Goal: Transaction & Acquisition: Purchase product/service

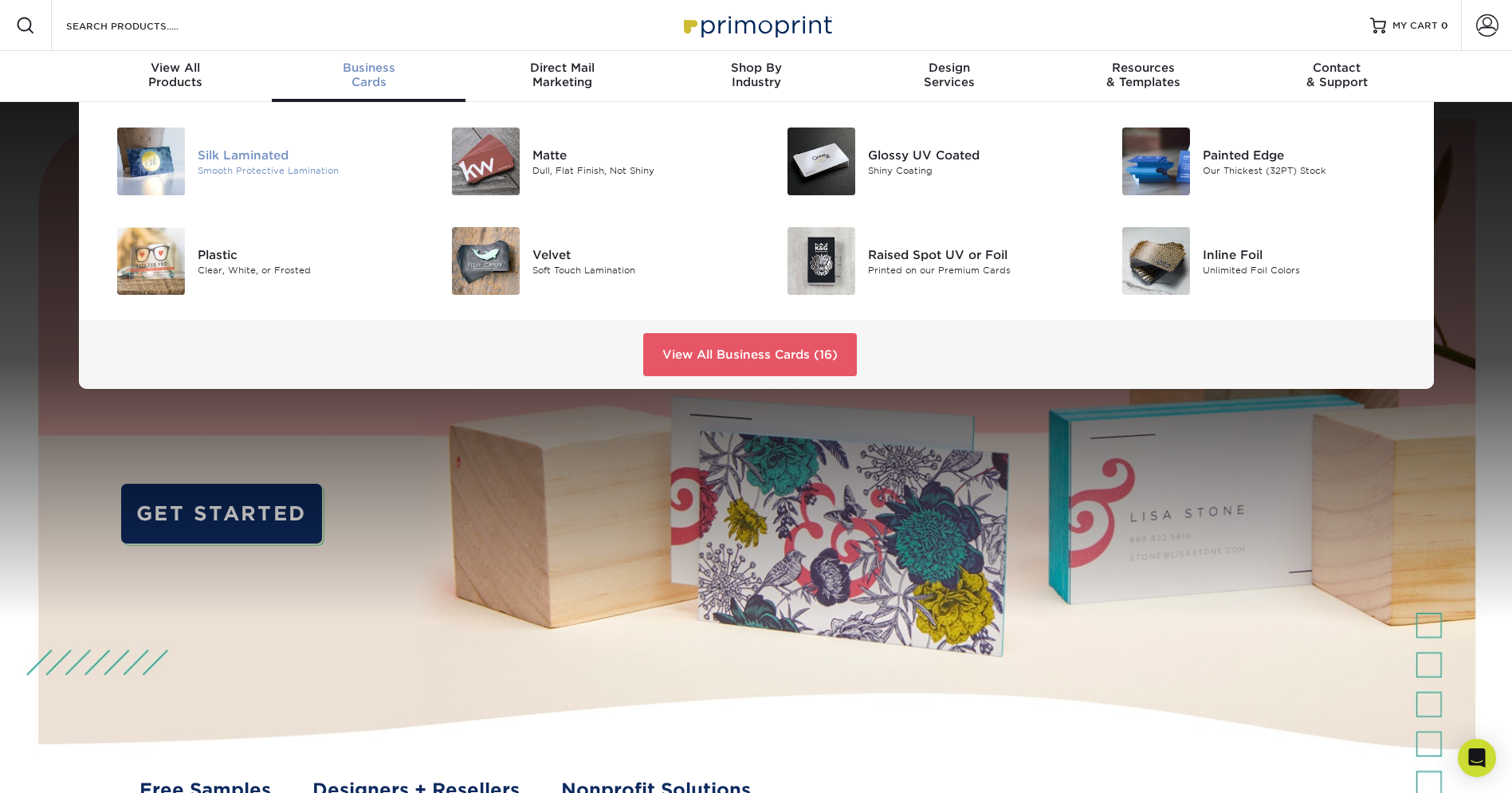
click at [290, 176] on div "Smooth Protective Lamination" at bounding box center [303, 170] width 211 height 13
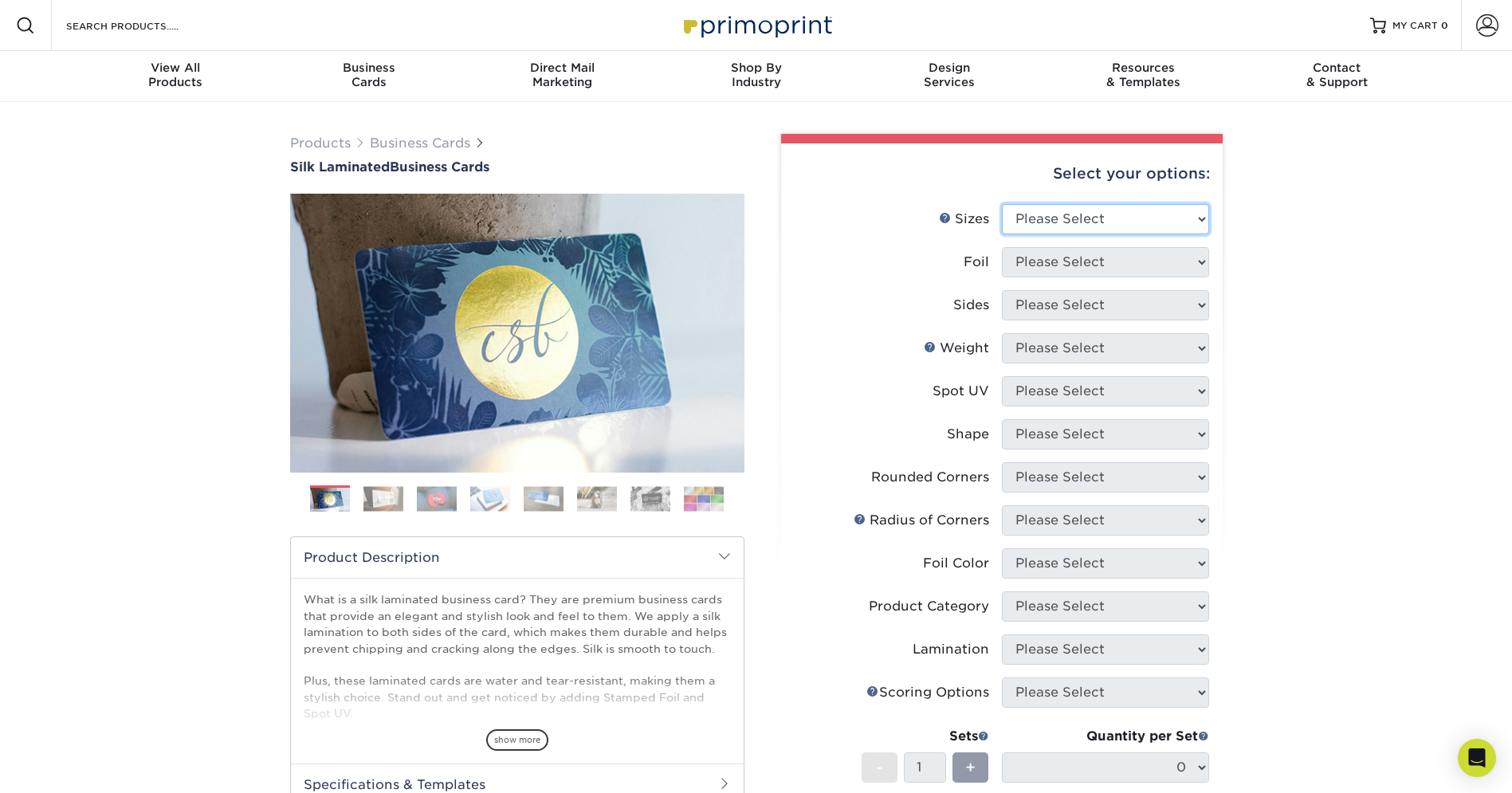
select select "2.00x3.50"
select select "1"
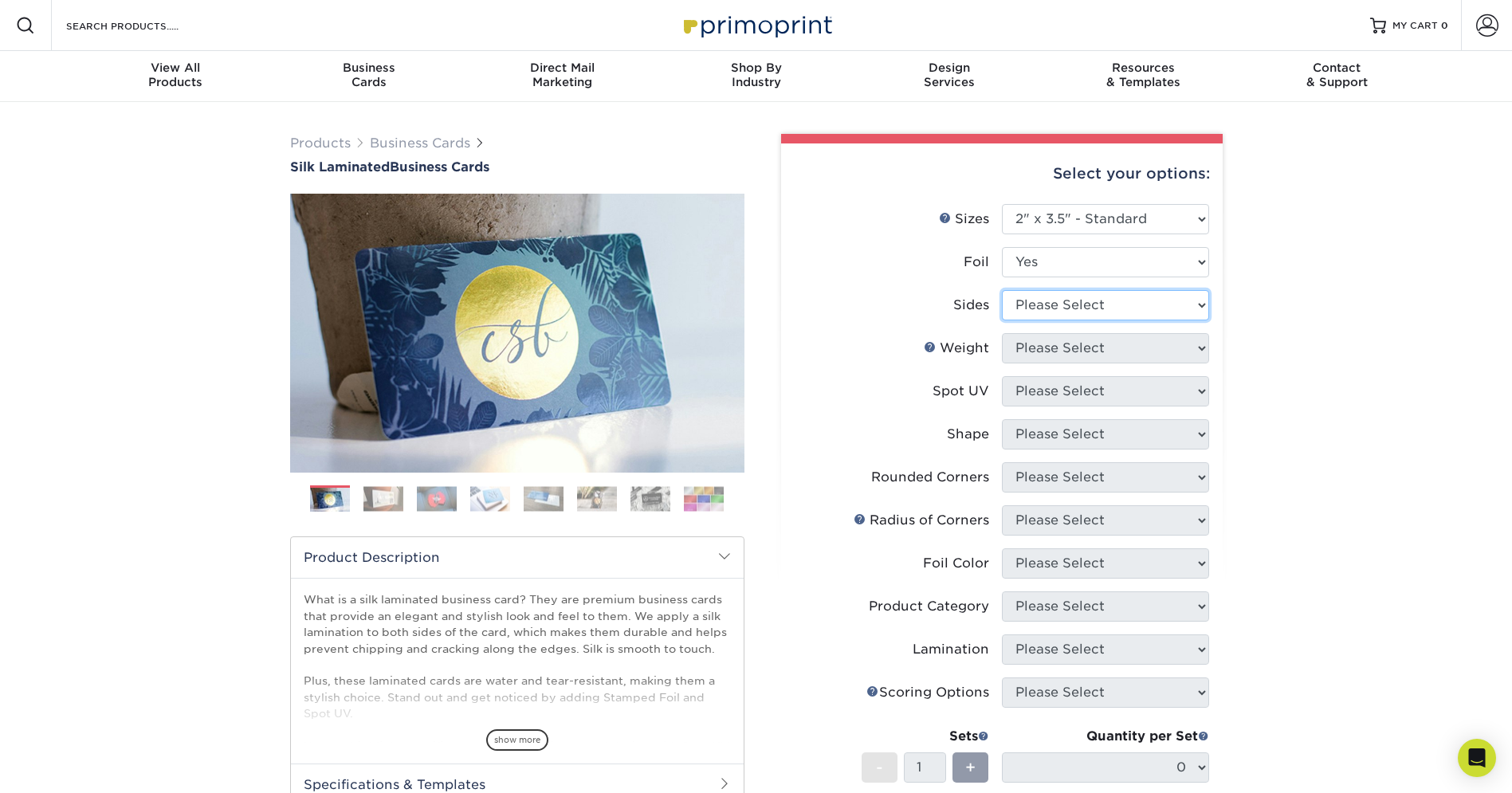
select select "34527644-b4fd-4ffb-9092-1318eefcd9d9"
select select "16PT"
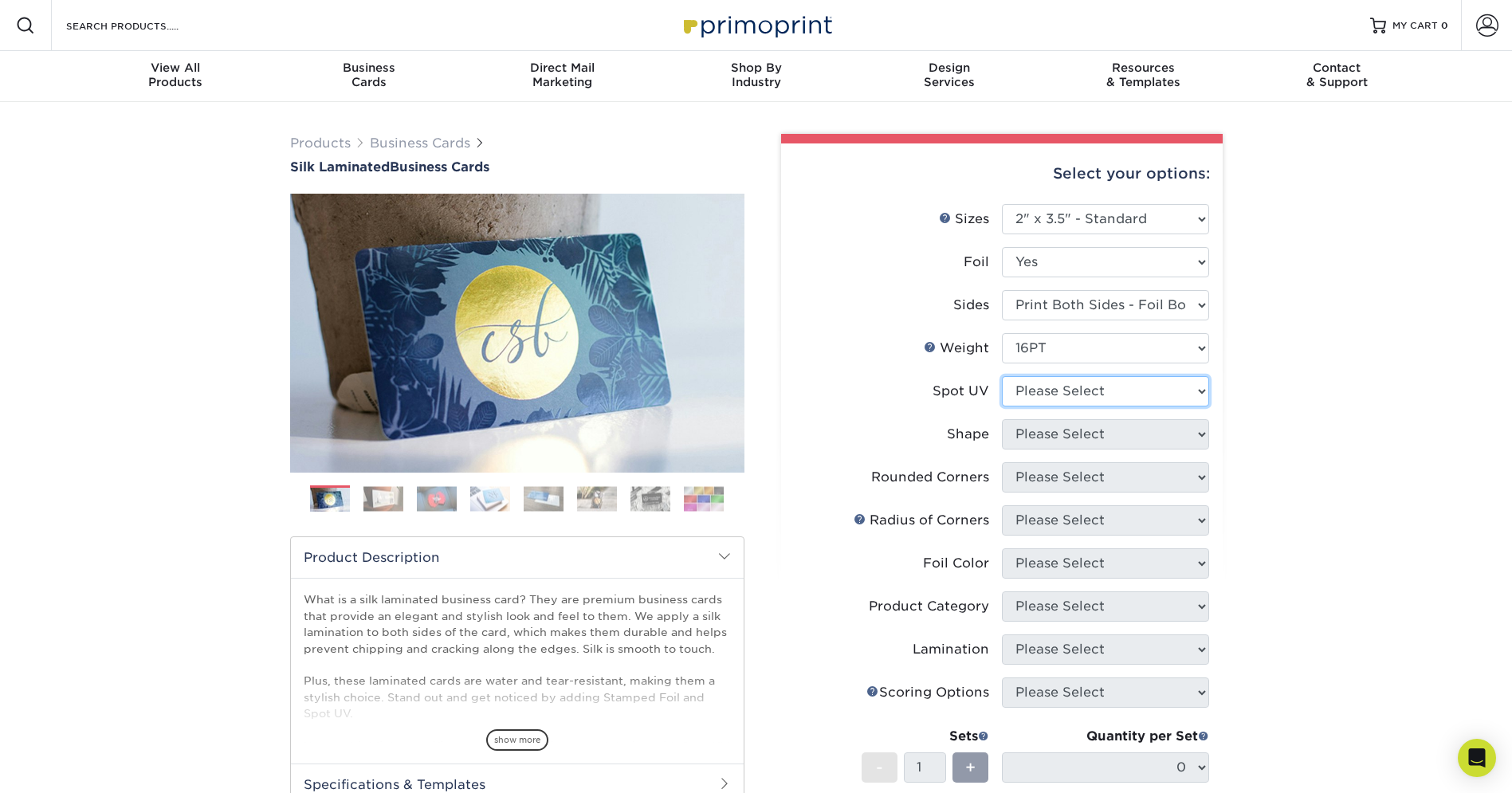
select select "3"
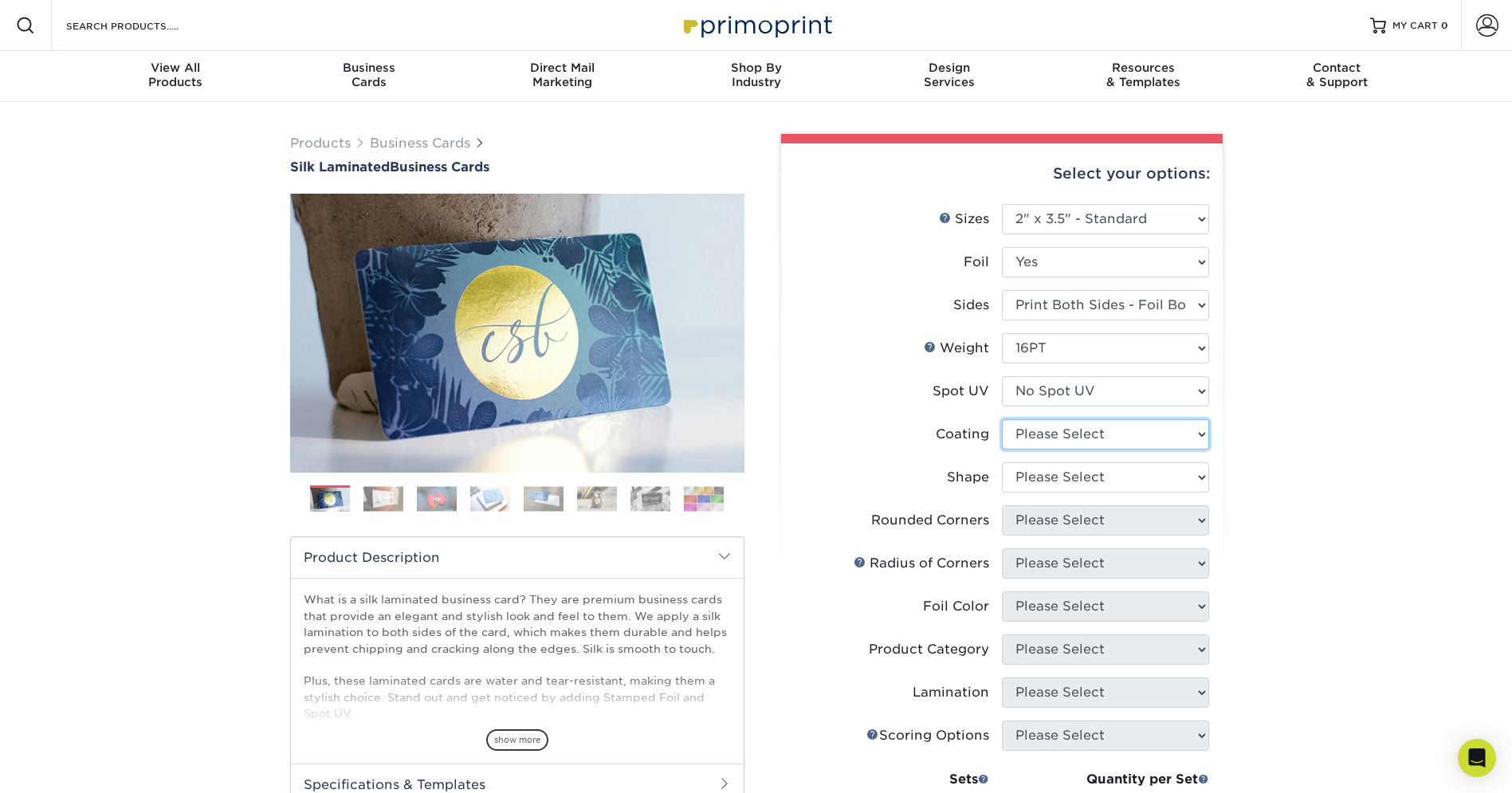
select select "3e7618de-abca-4bda-9f97-8b9129e913d8"
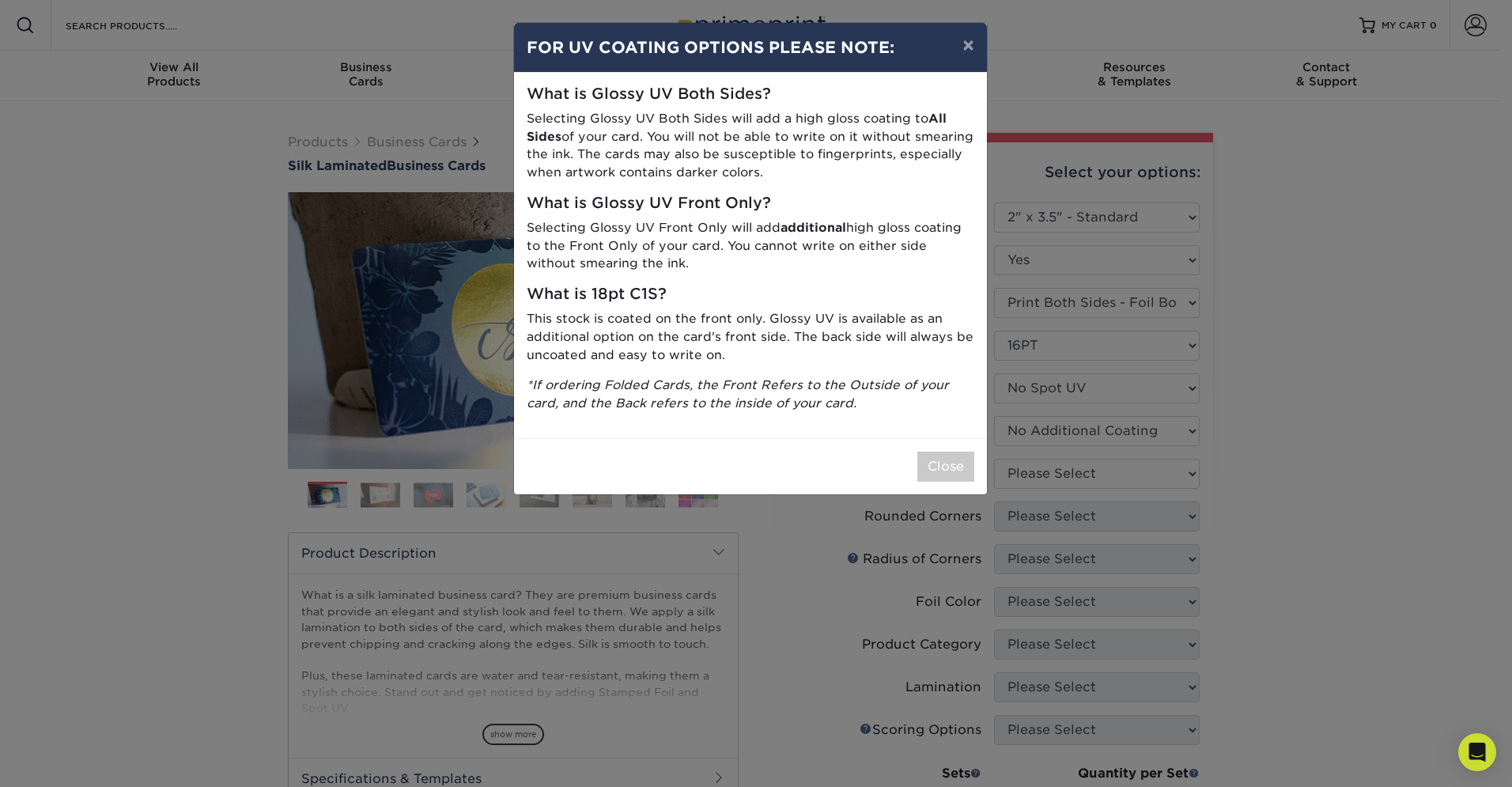
click at [1382, 492] on div "× FOR UV COATING OPTIONS PLEASE NOTE: What is Glossy UV Both Sides? Selecting G…" at bounding box center [756, 394] width 1512 height 787
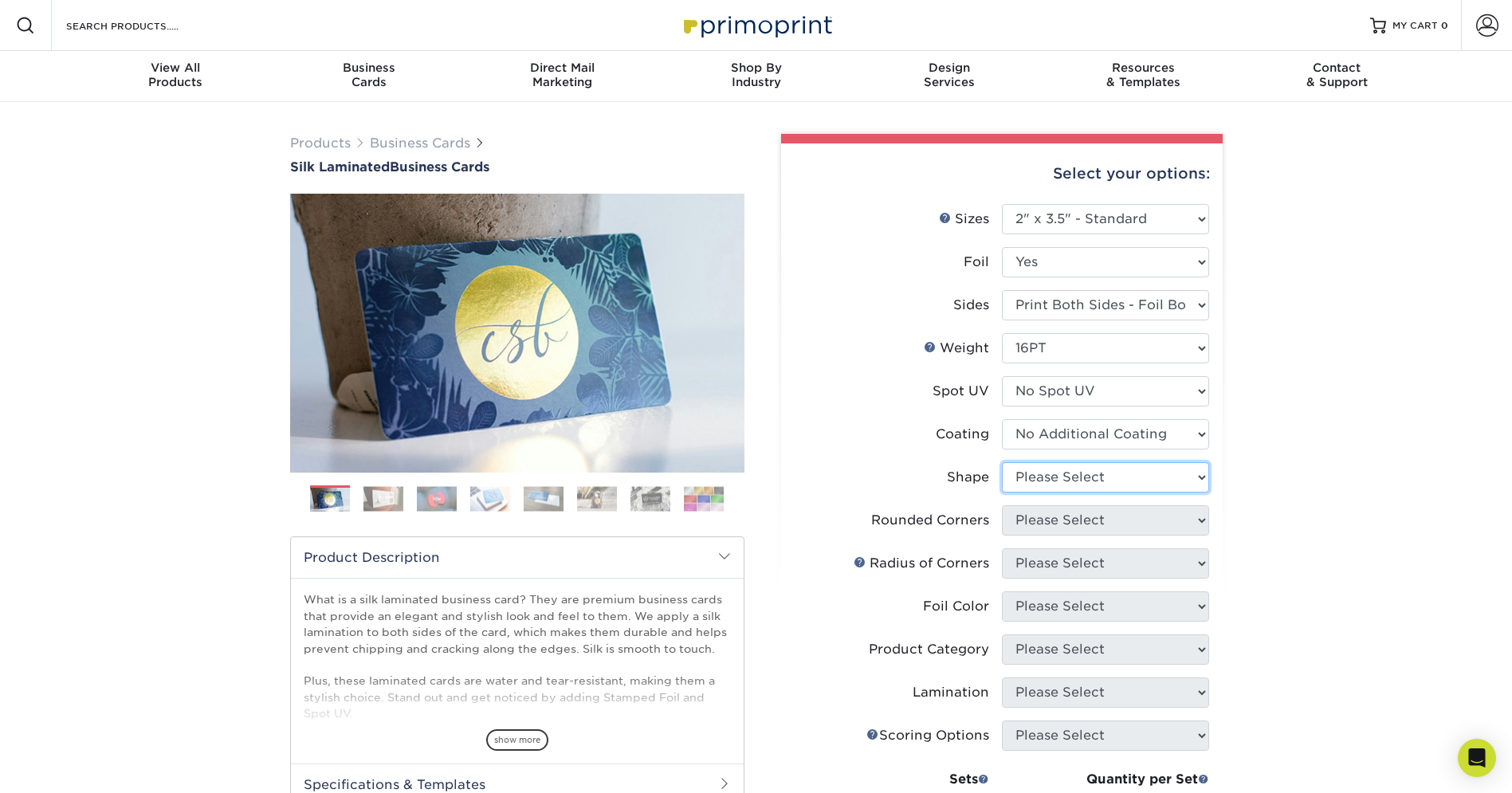
select select "standard"
select select "0"
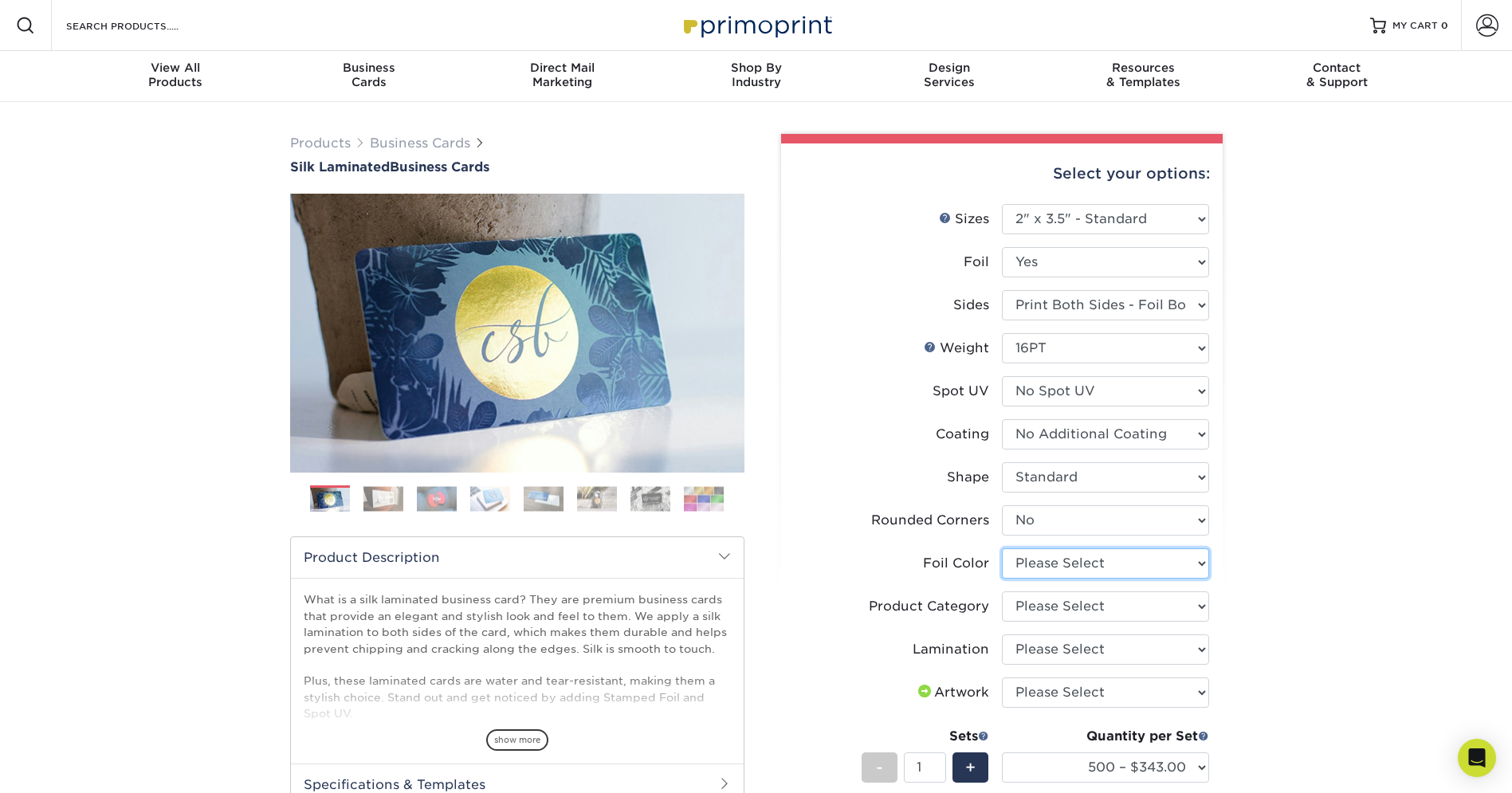
select select "acffa4a5-22f9-4585-ba3f-0adaa54b8c85"
select select "3b5148f1-0588-4f88-a218-97bcfdce65c1"
select select "ccacb42f-45f7-42d3-bbd3-7c8421cf37f0"
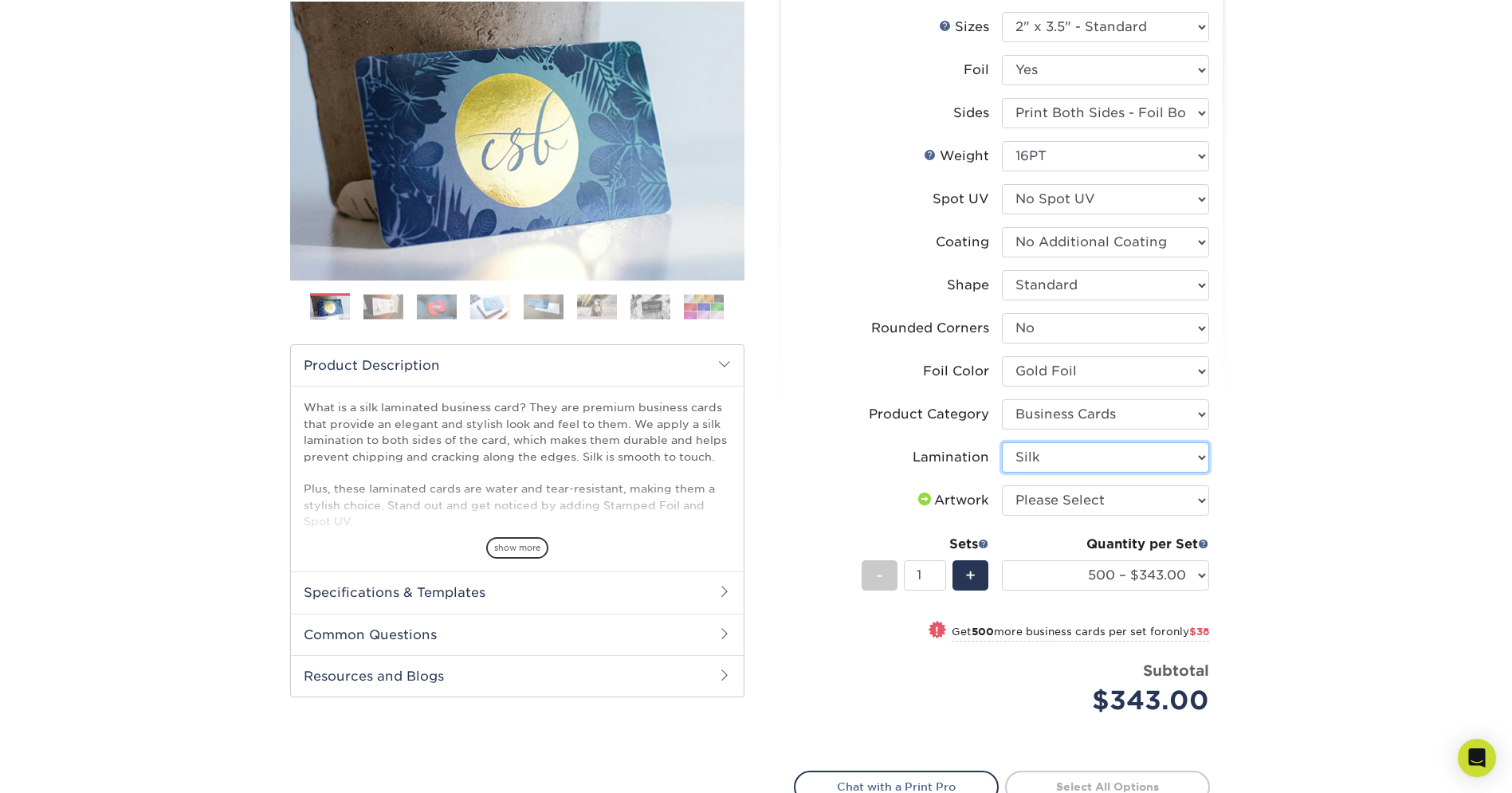
scroll to position [213, 0]
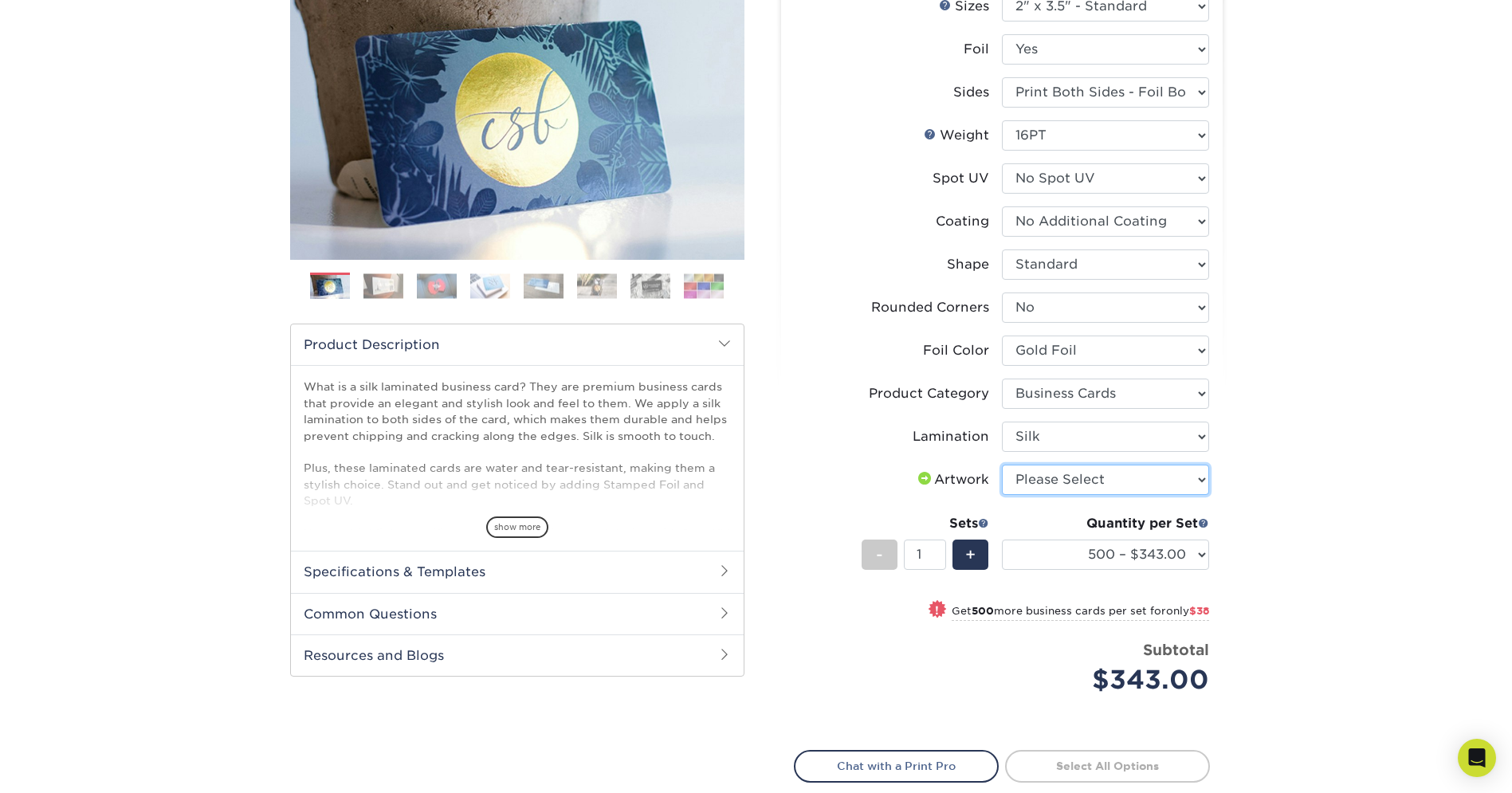
select select "upload"
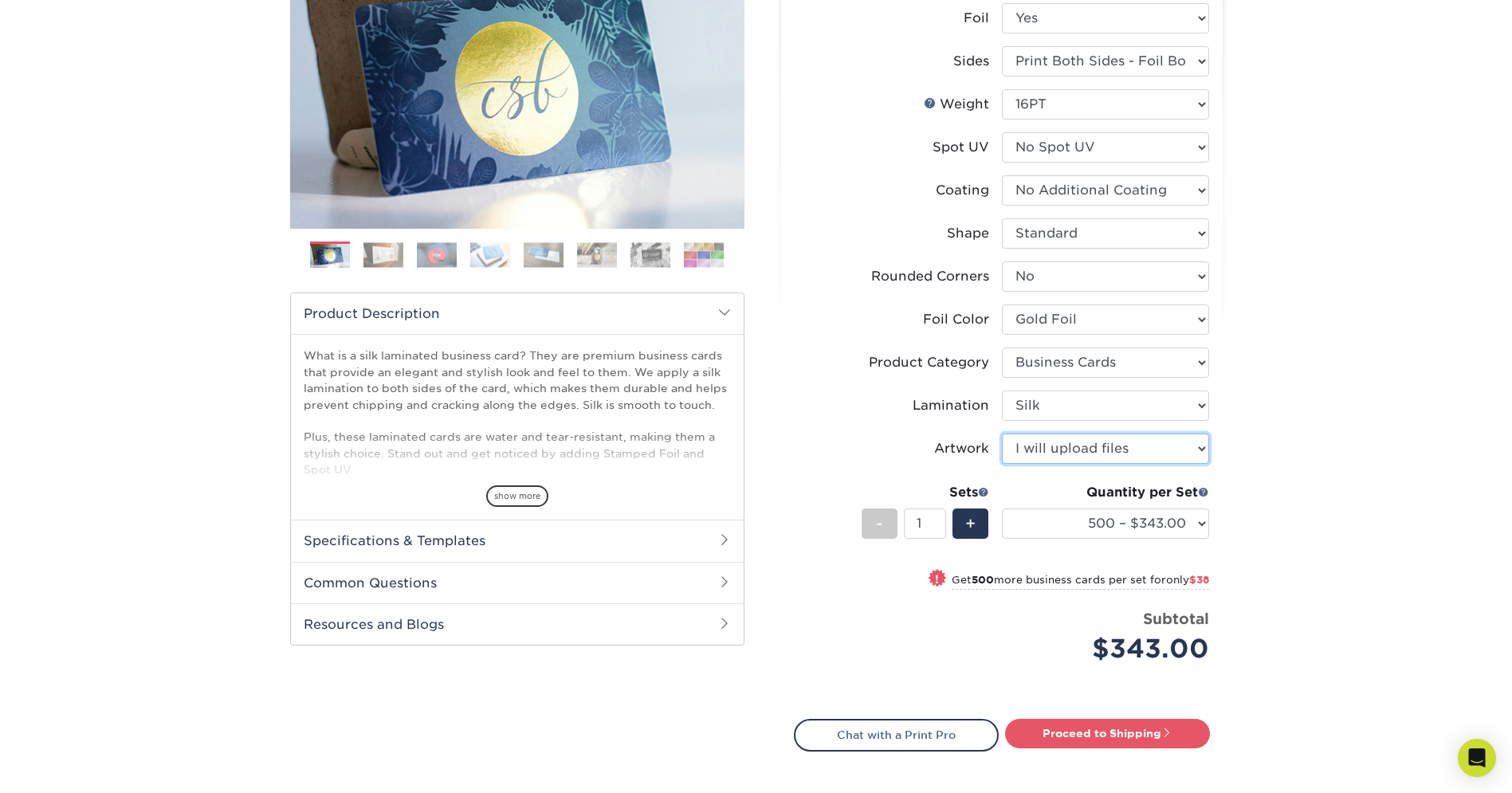
scroll to position [253, 0]
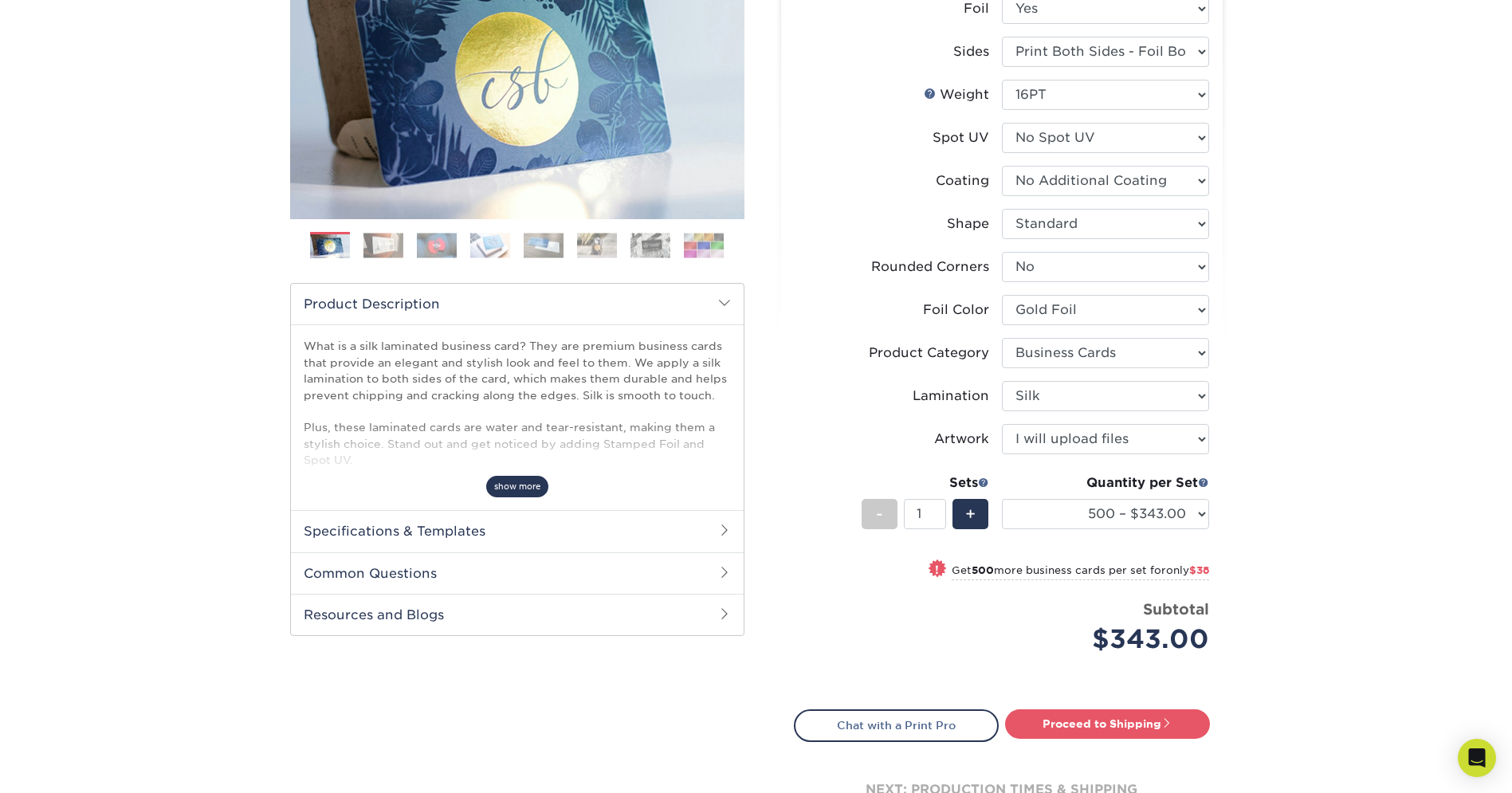
click at [515, 493] on span "show more" at bounding box center [517, 486] width 62 height 22
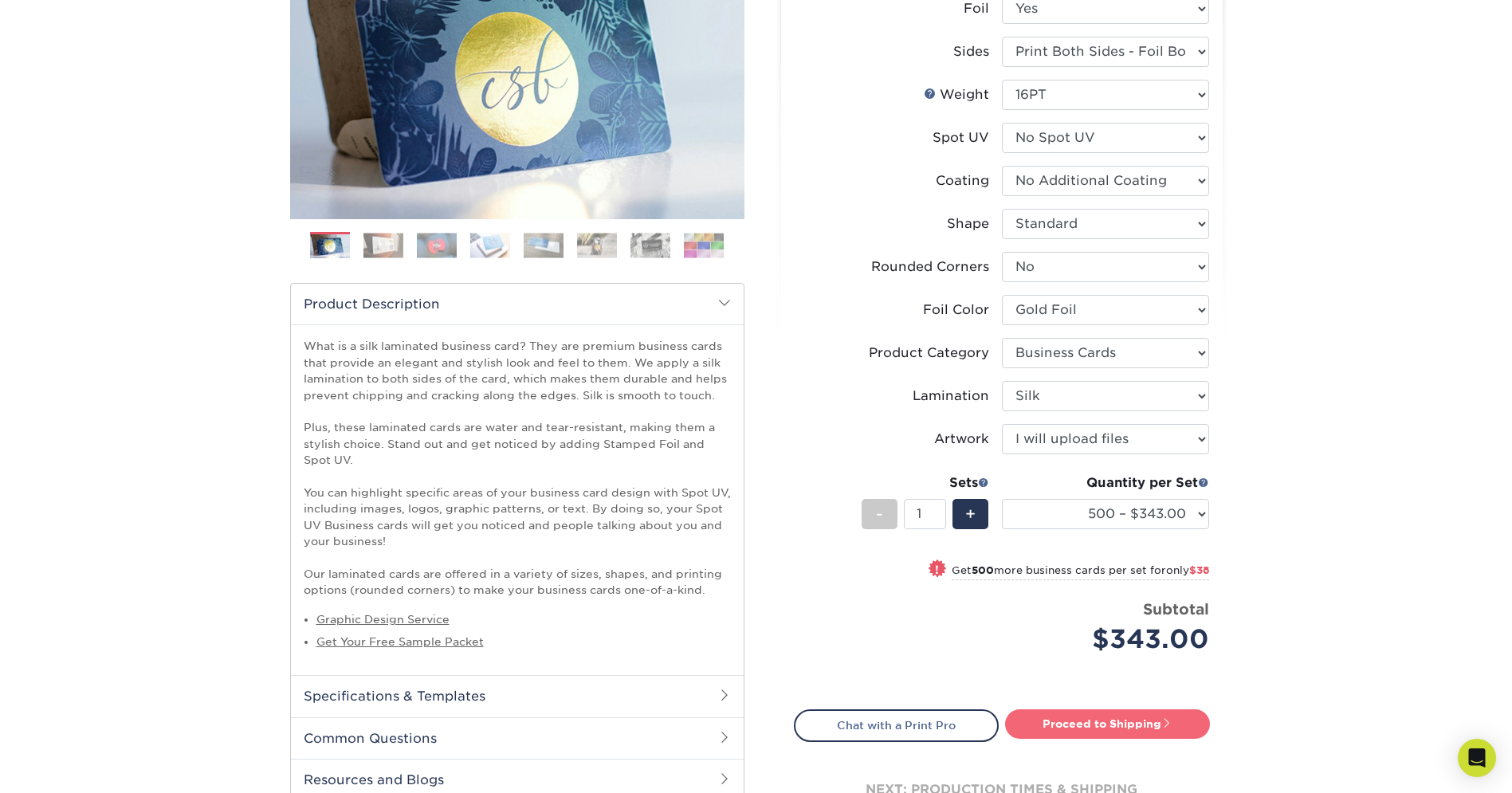
click at [1085, 736] on link "Proceed to Shipping" at bounding box center [1108, 723] width 205 height 29
type input "Set 1"
select select "9ffe56ee-2d29-49ce-80e7-1340f34d96f1"
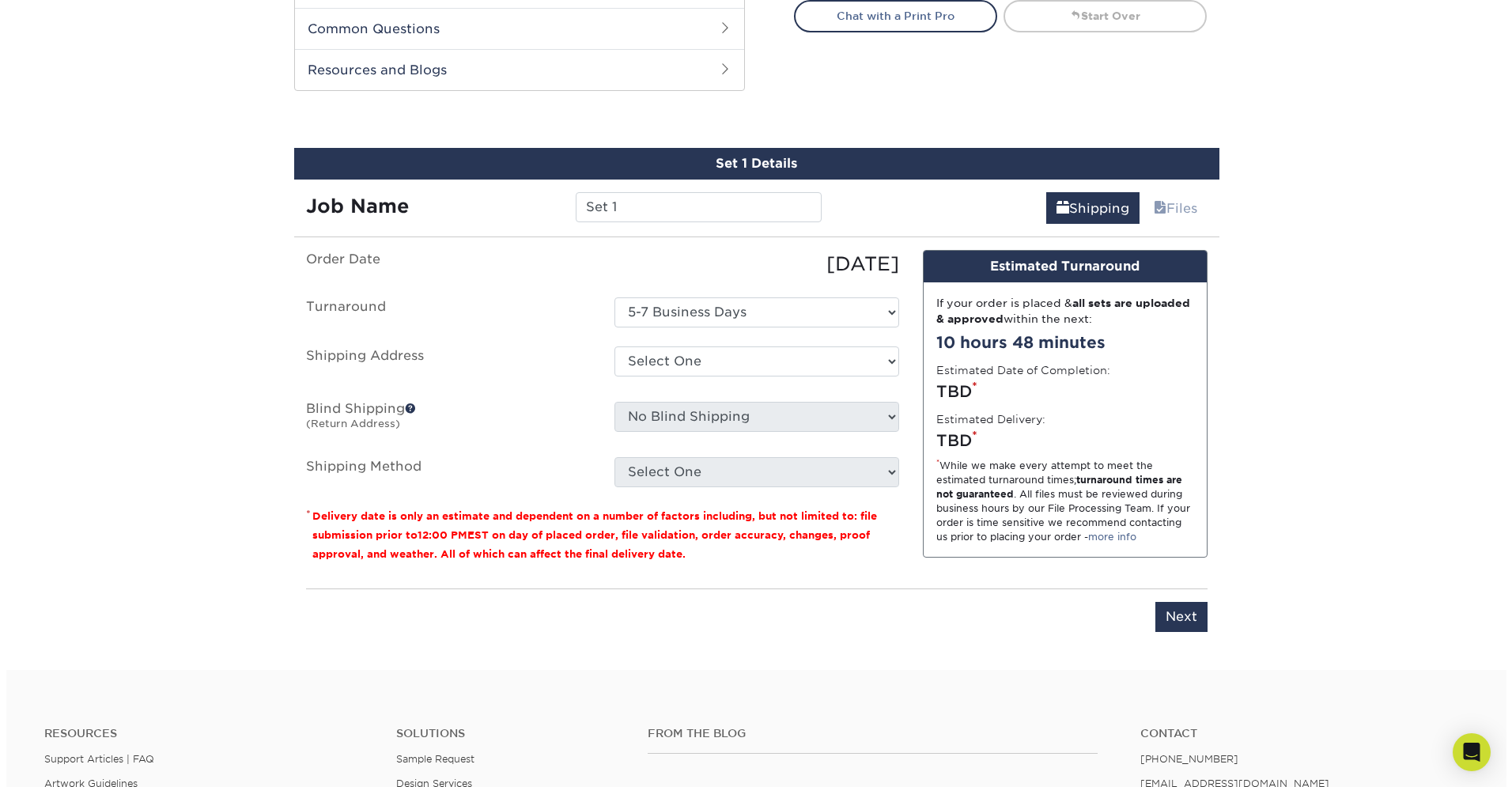
scroll to position [997, 0]
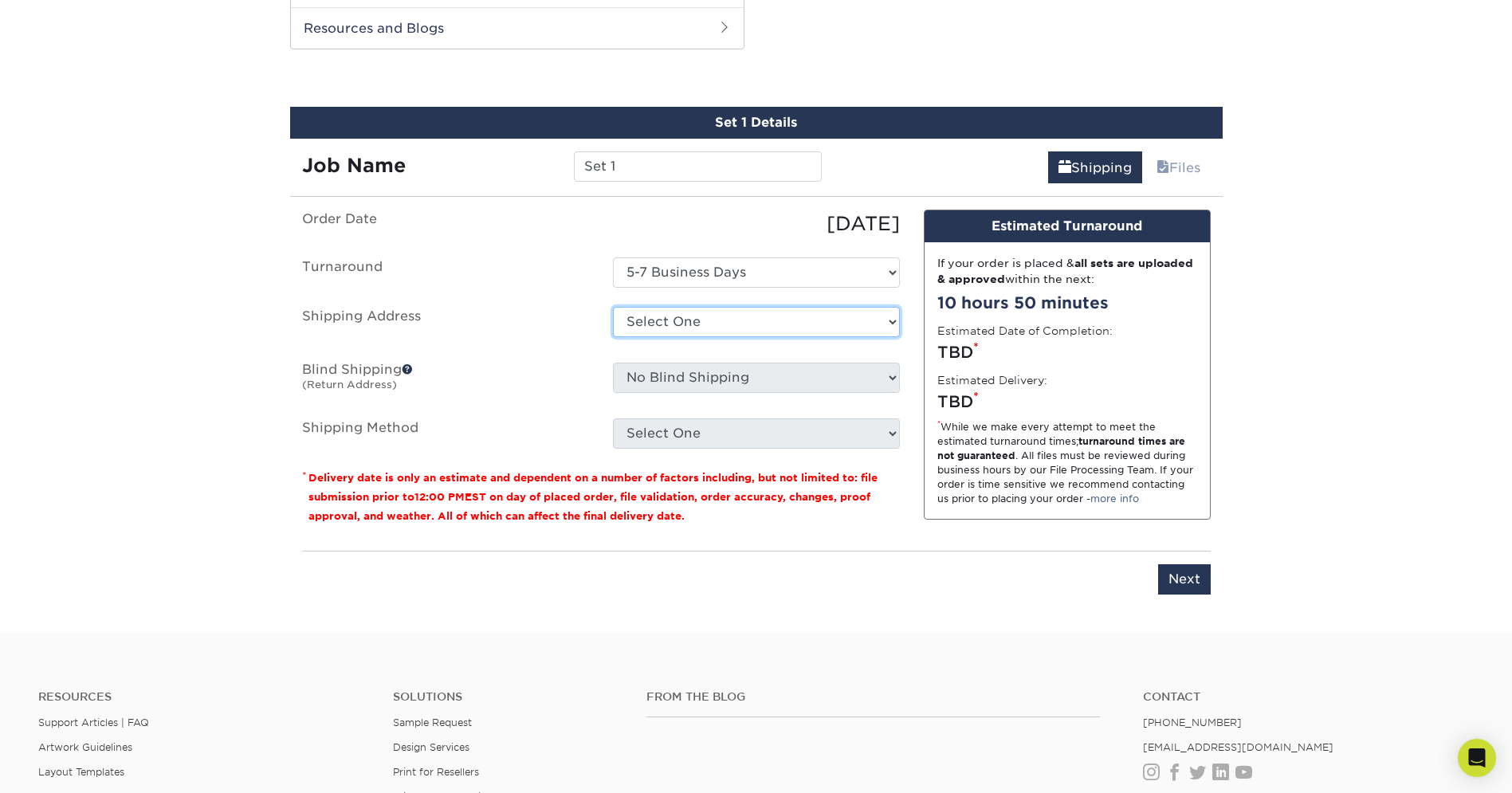
select select "newaddress"
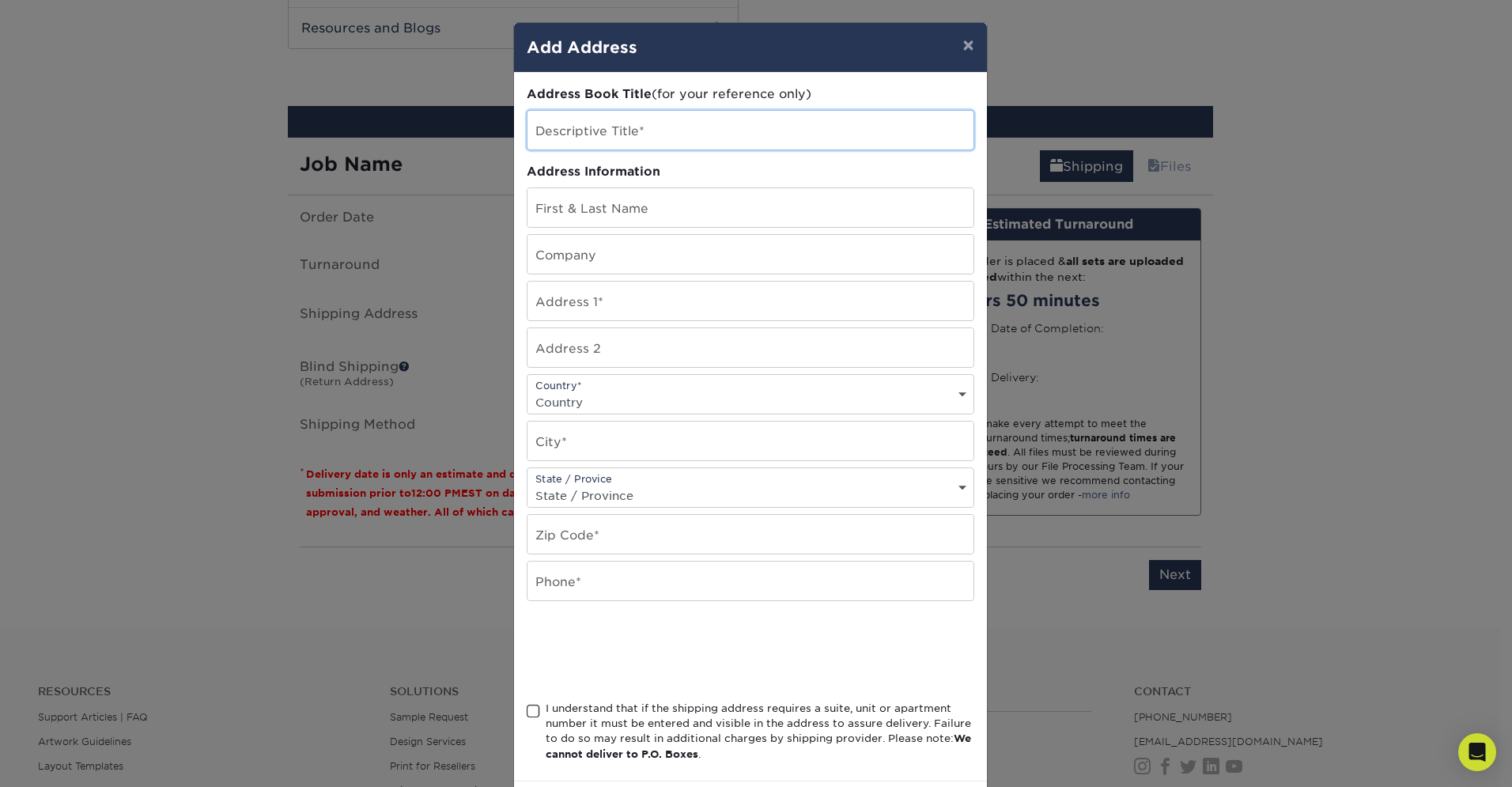
click at [670, 131] on input "text" at bounding box center [750, 130] width 446 height 39
type input "Eric Pena"
click at [601, 279] on div "Address Book Title (for your reference only) Descriptive Title* Eric Pena Addre…" at bounding box center [751, 427] width 447 height 683
click at [610, 276] on div "Address Book Title (for your reference only) Descriptive Title* Eric Pena Addre…" at bounding box center [751, 427] width 447 height 683
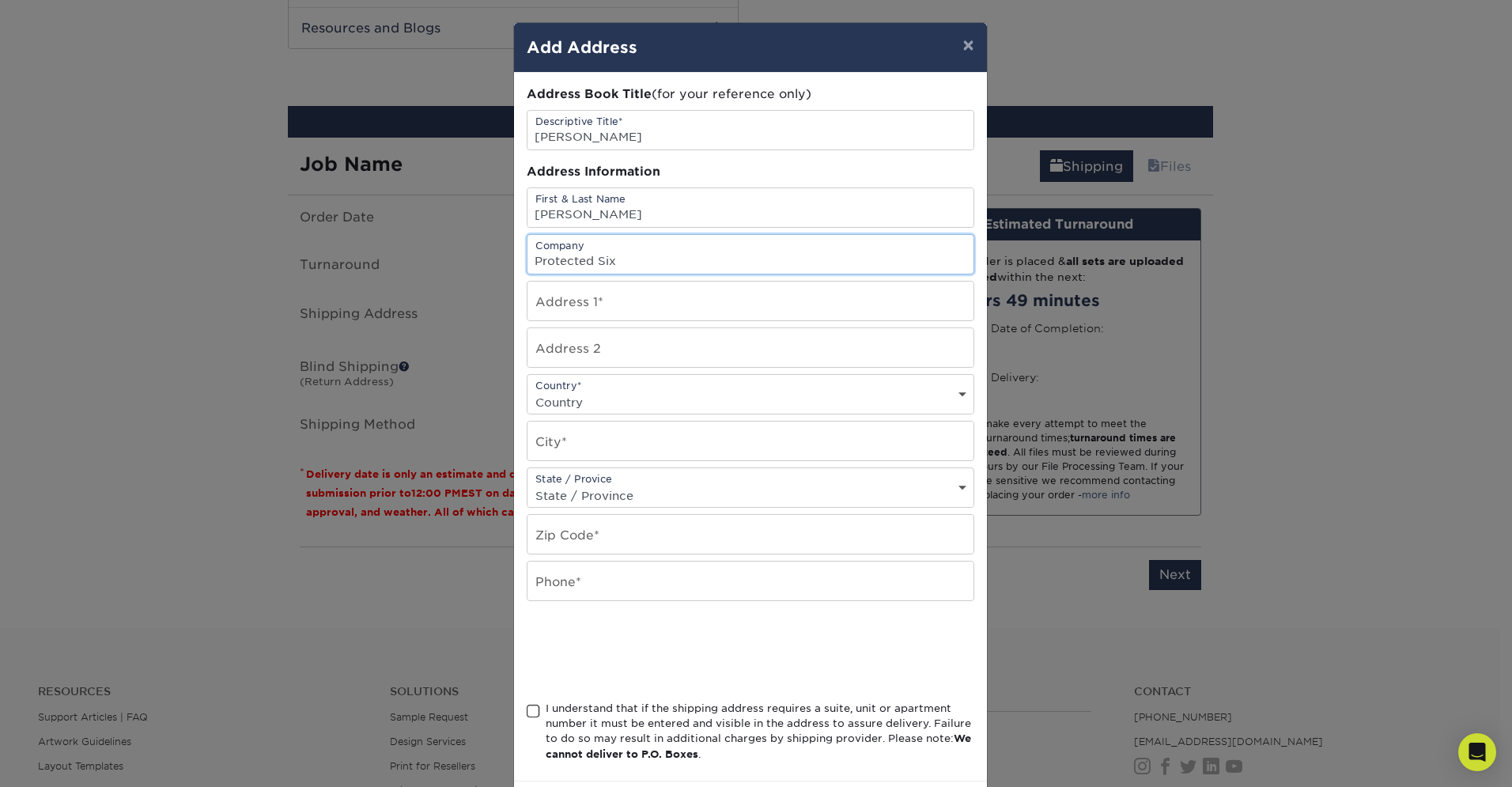
type input "Protected Six"
type input "501 E Las Olas Blvd."
select select "US"
type input "Fort Lauderdale"
select select "FL"
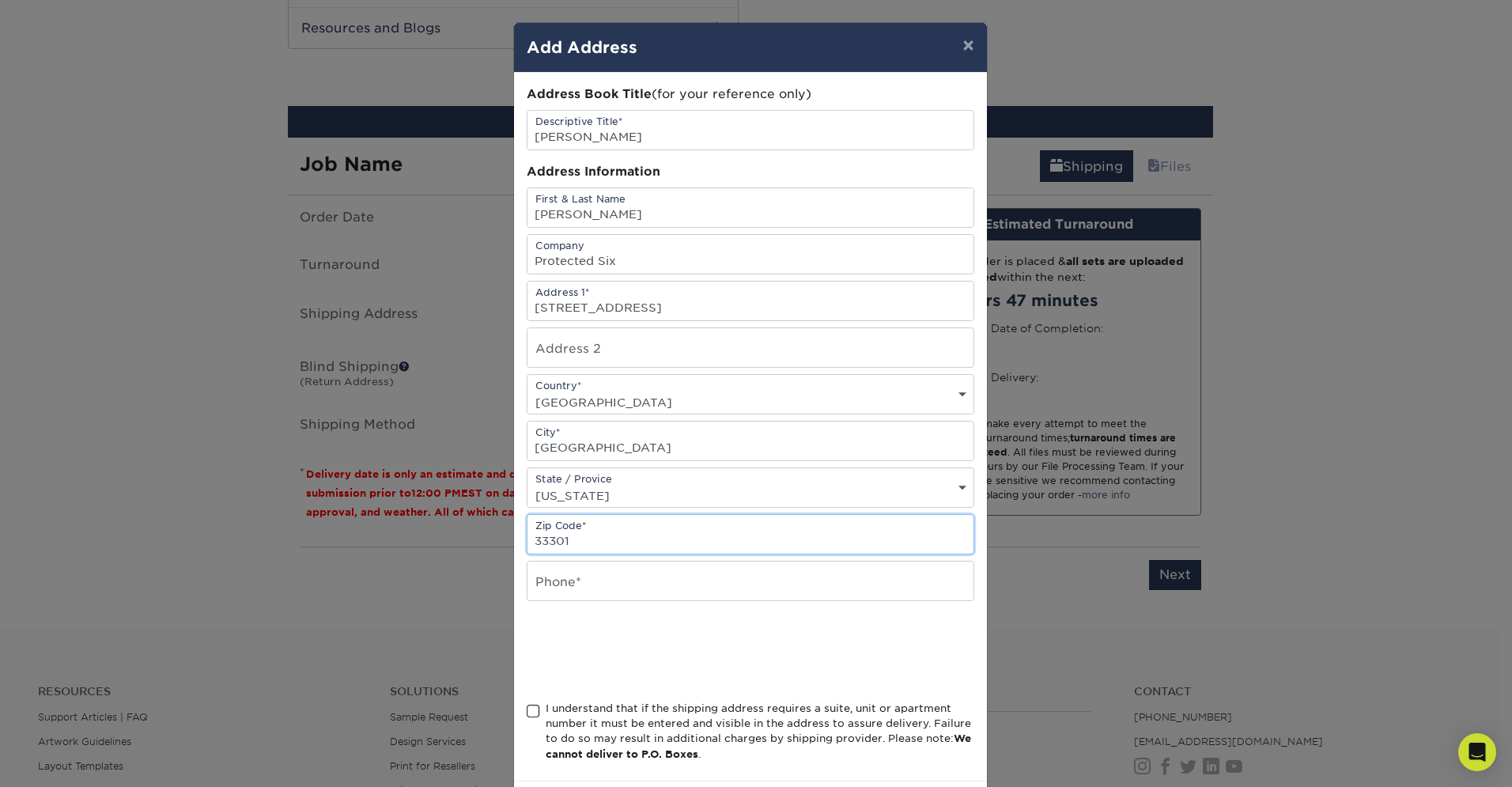
type input "33301"
click at [553, 593] on input "6462845052" at bounding box center [750, 580] width 446 height 39
type input "646-284-5052"
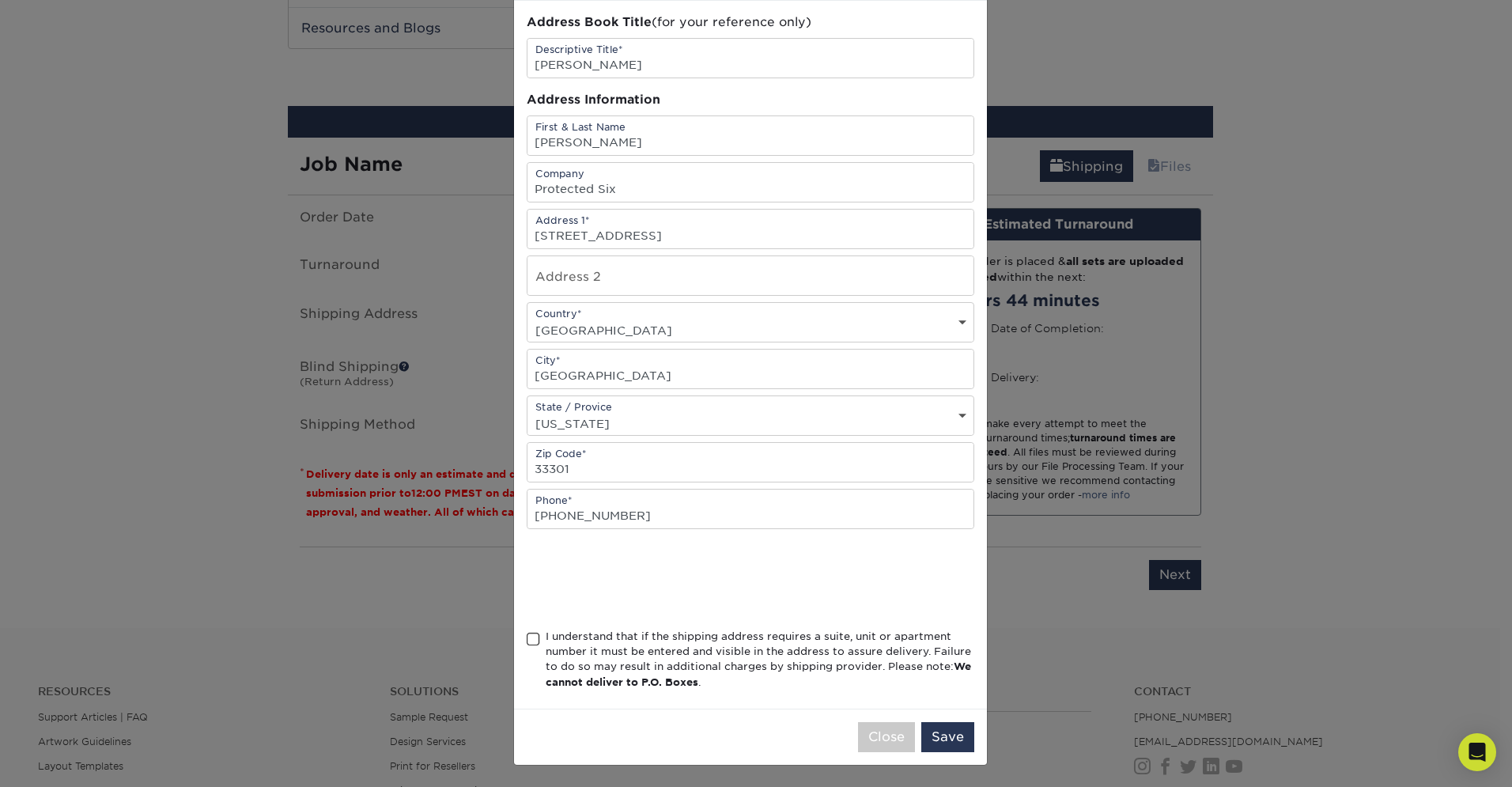
scroll to position [77, 0]
click at [925, 738] on button "Save" at bounding box center [948, 737] width 53 height 30
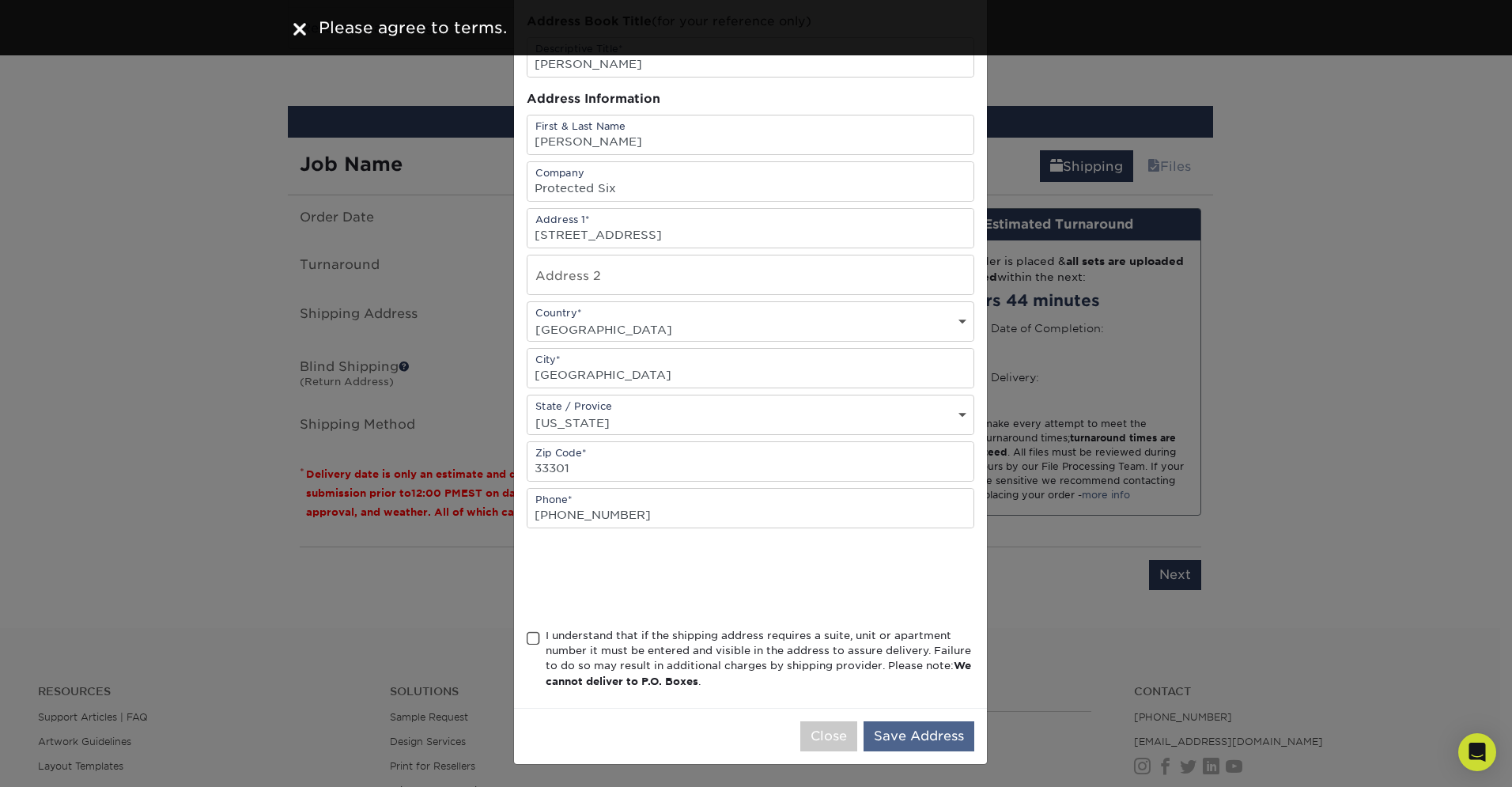
click at [933, 743] on button "Save Address" at bounding box center [919, 737] width 111 height 30
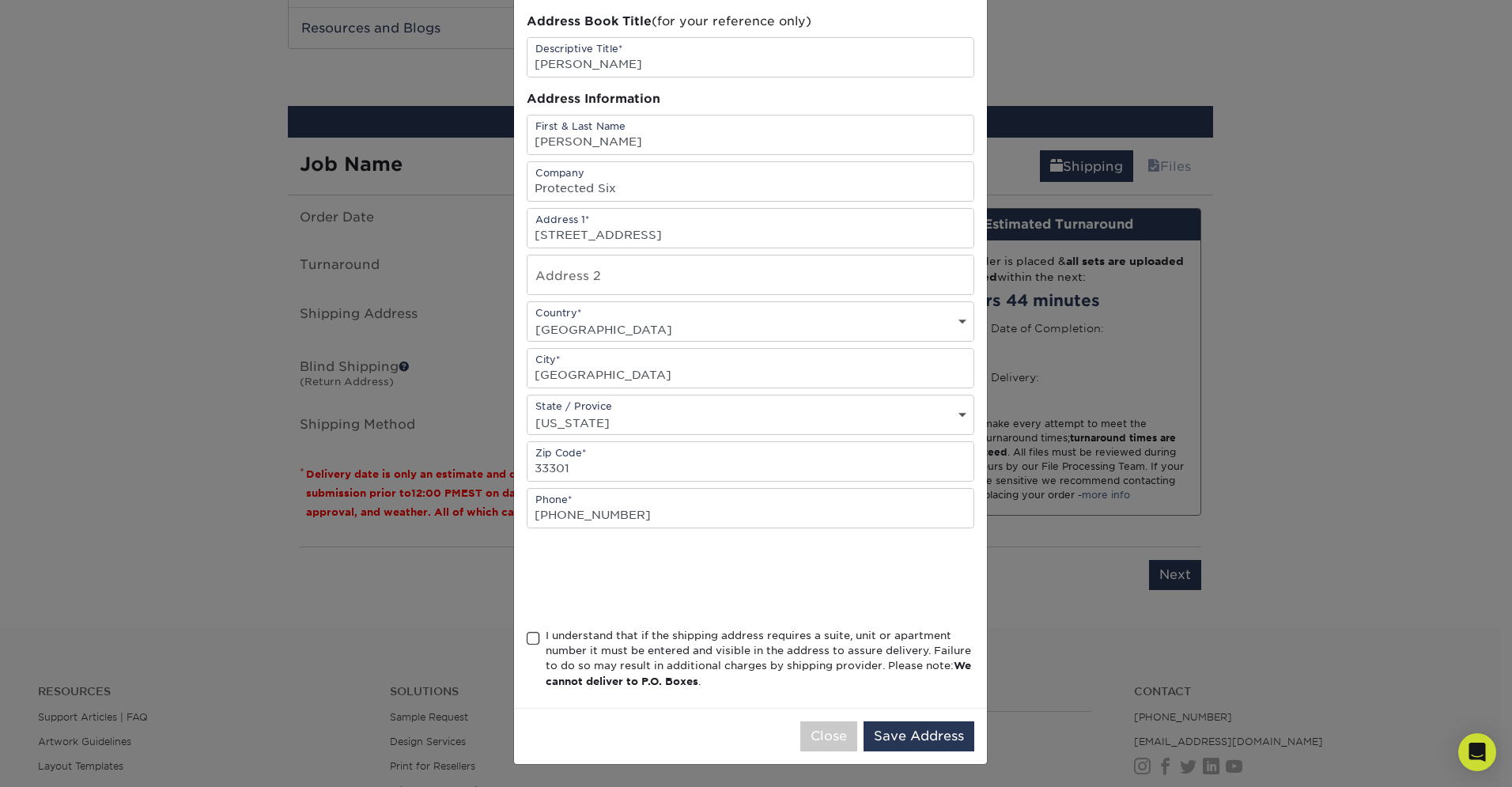
click at [527, 642] on span at bounding box center [534, 639] width 13 height 15
click at [0, 0] on input "I understand that if the shipping address requires a suite, unit or apartment n…" at bounding box center [0, 0] width 0 height 0
click at [905, 741] on button "Save Address" at bounding box center [919, 737] width 111 height 30
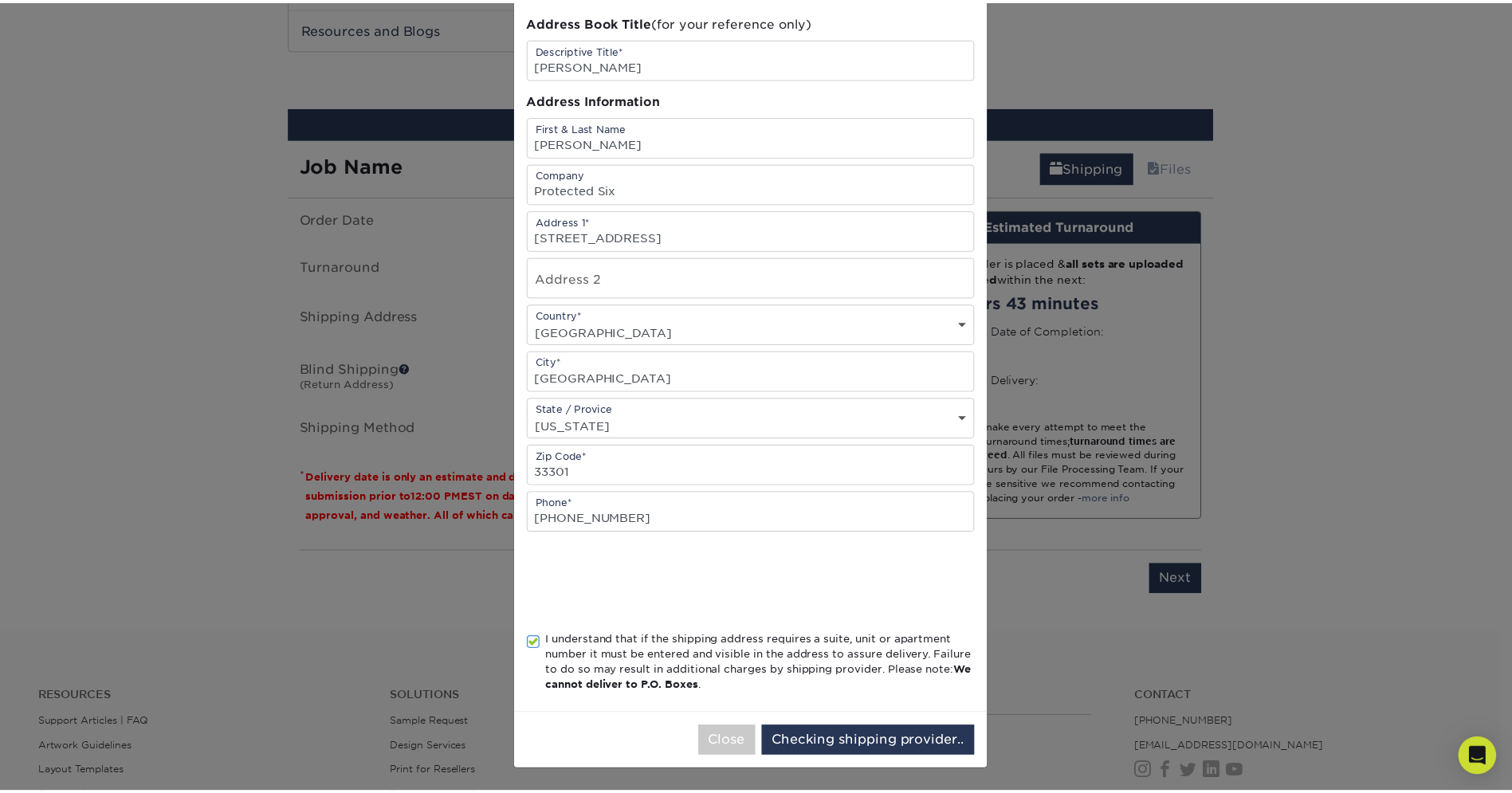
scroll to position [0, 0]
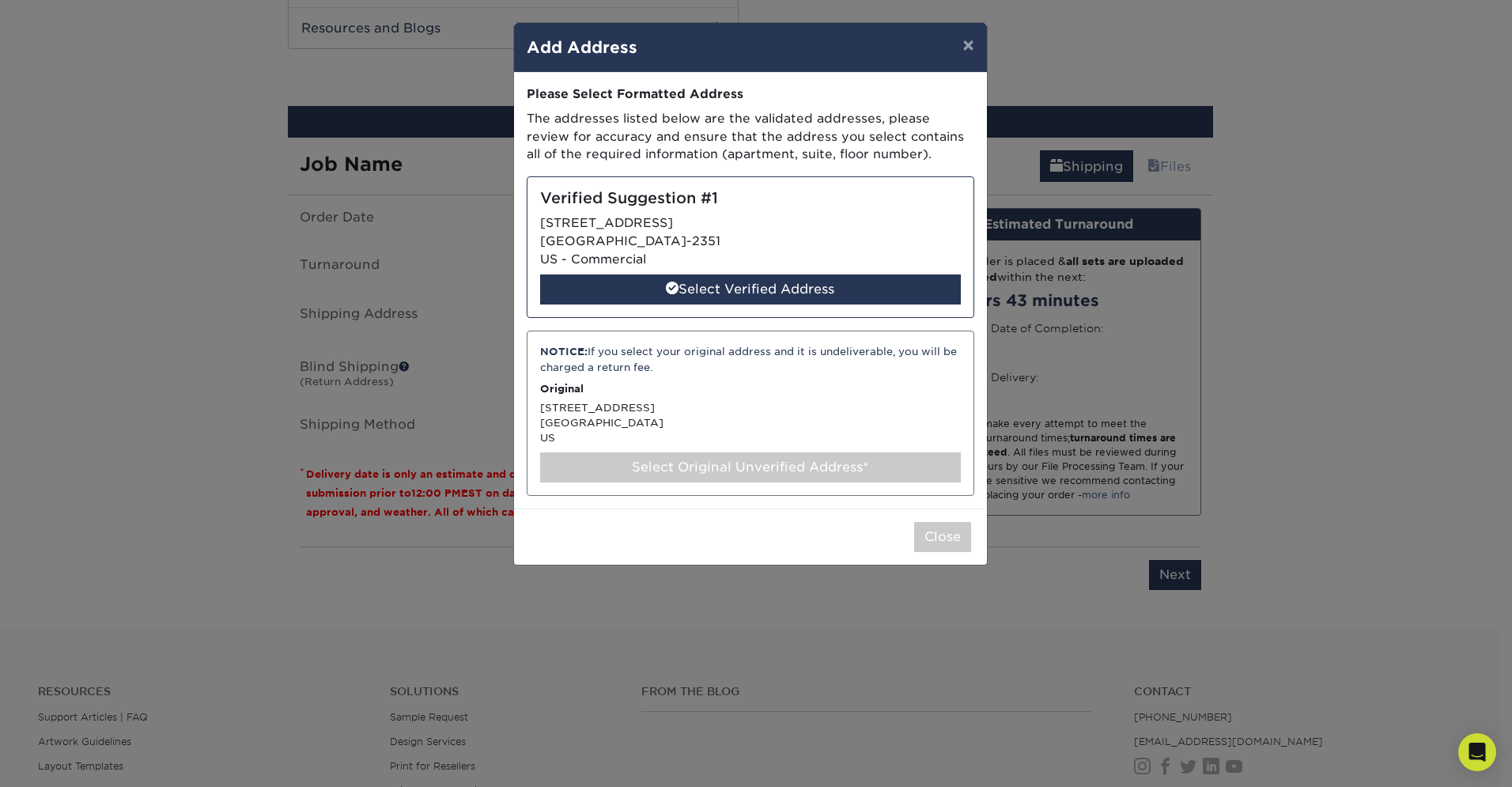
click at [647, 302] on div "Verified Suggestion #1 501 E LAS OLAS BLVD FORT LAUDERDALE, FL 33301-2351 US - …" at bounding box center [751, 247] width 447 height 141
select select "285765"
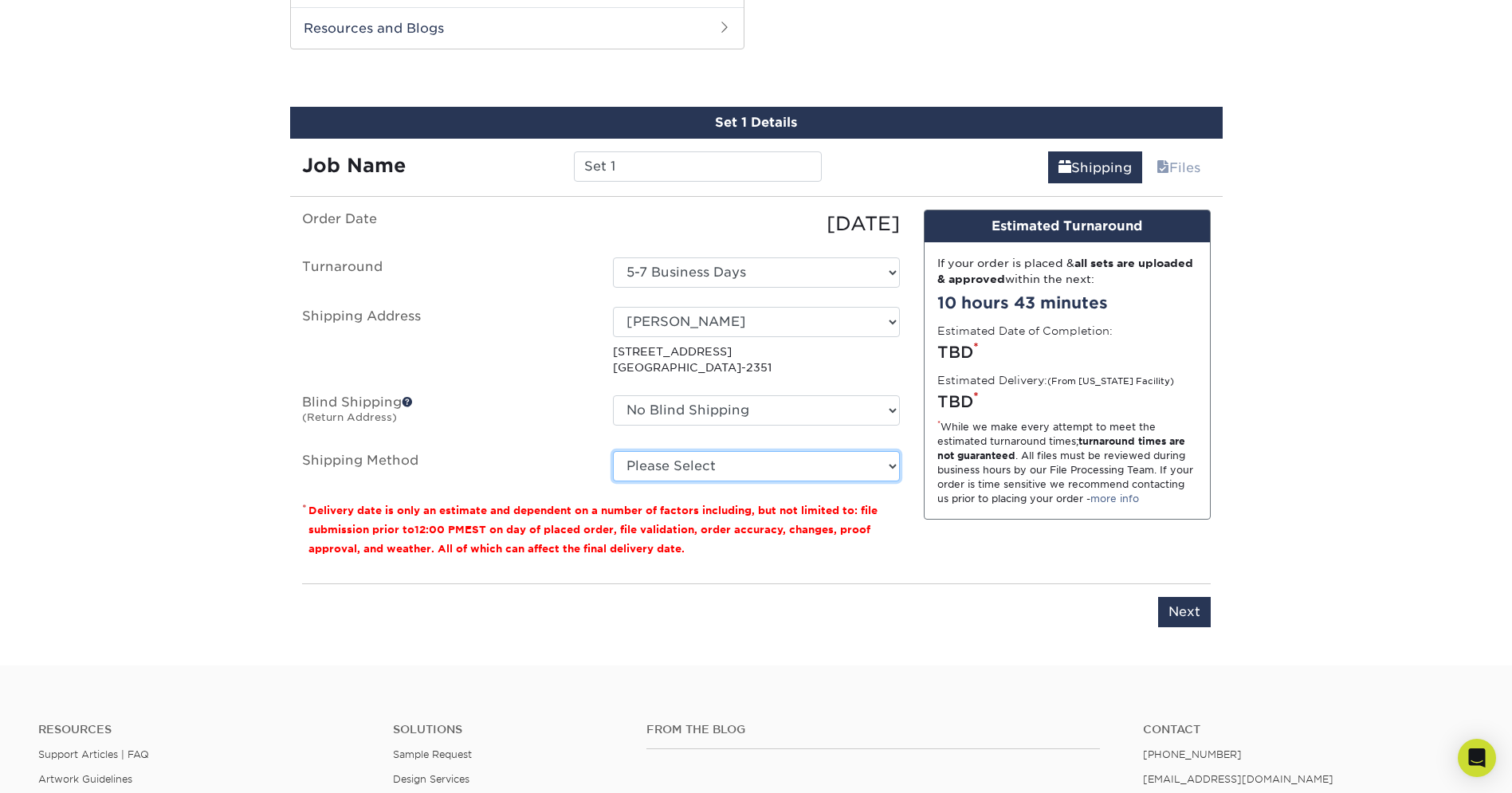
select select "01"
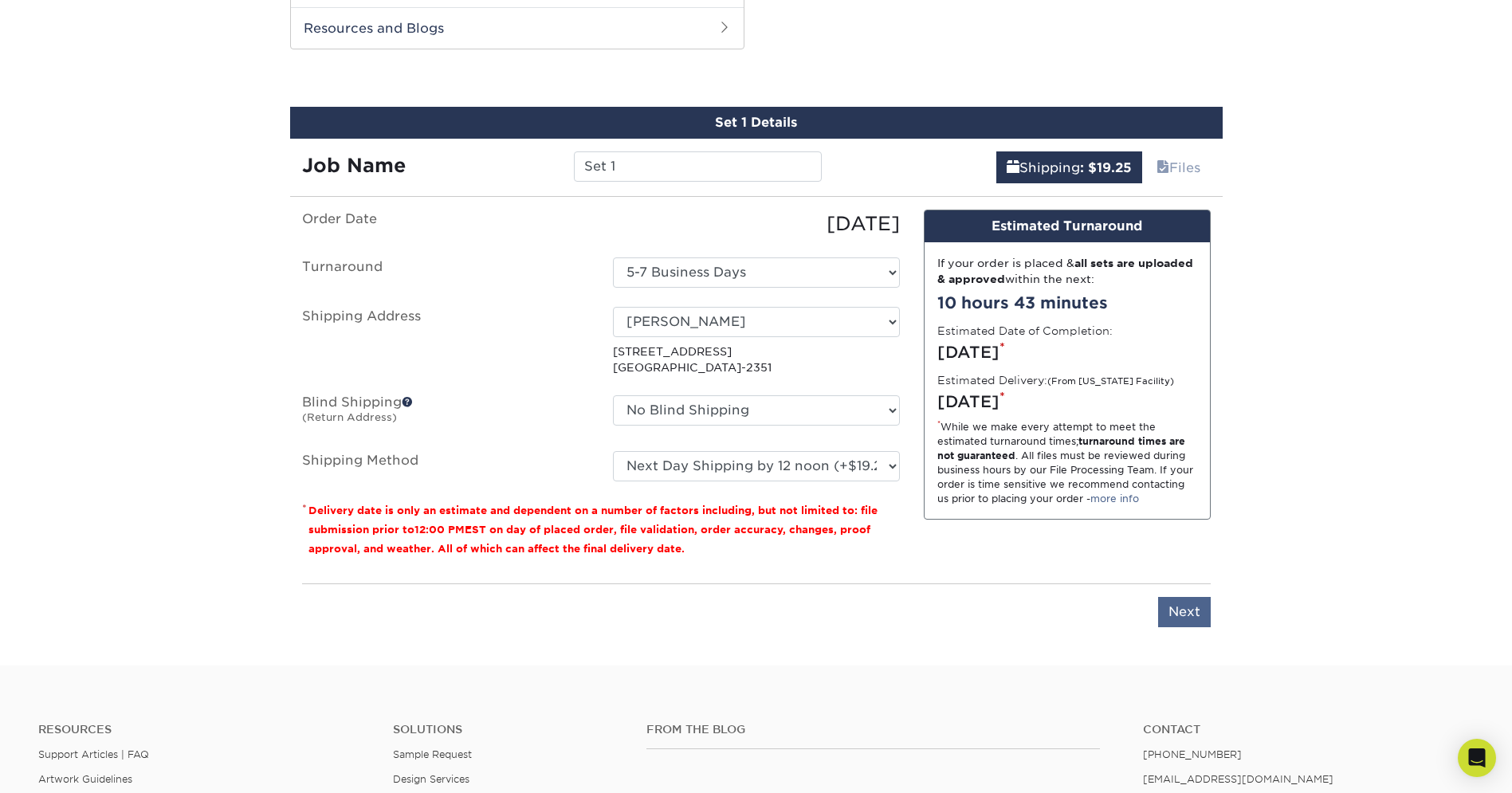
click at [1190, 607] on input "Next" at bounding box center [1184, 612] width 53 height 31
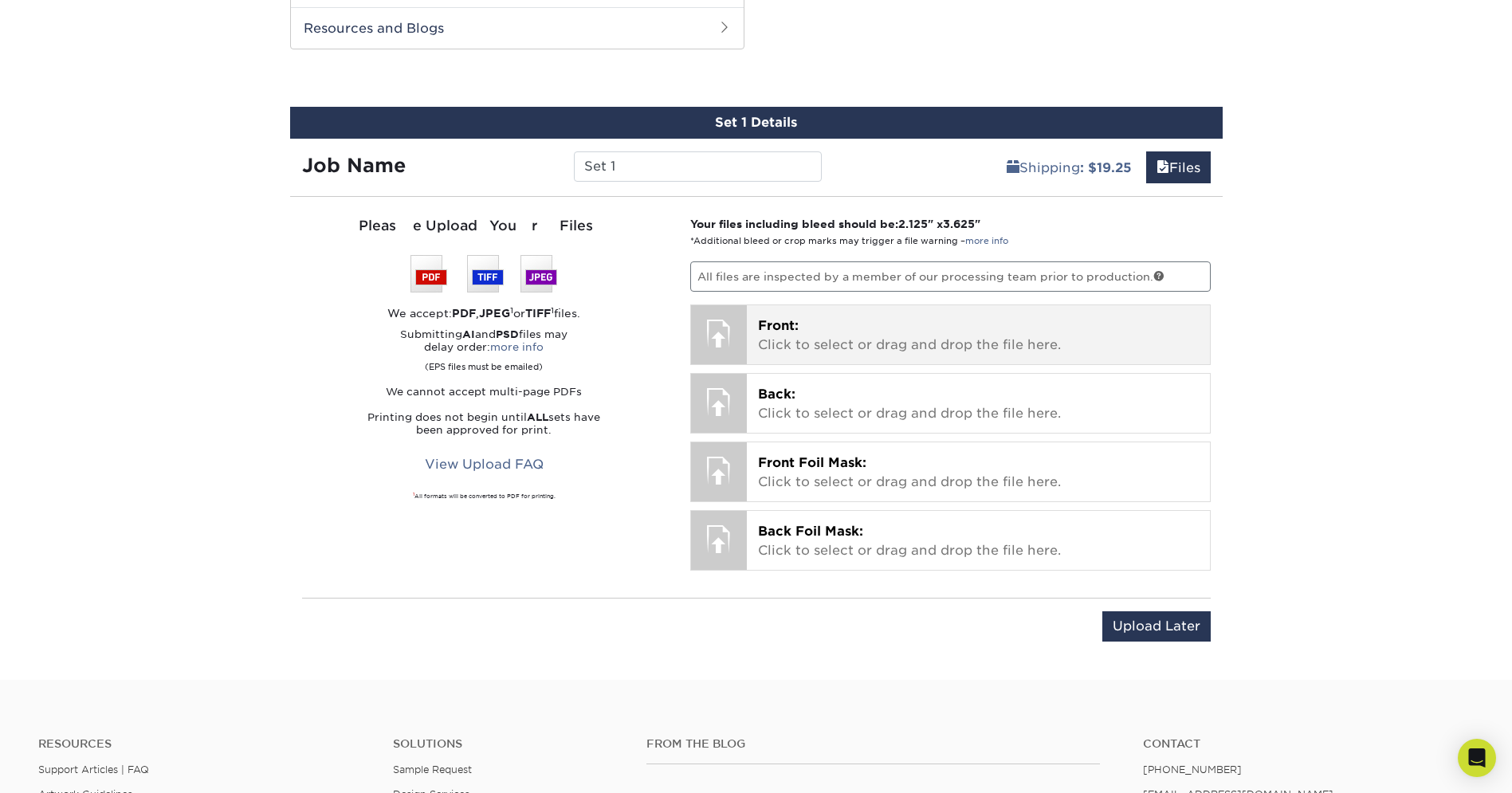
click at [735, 332] on div at bounding box center [719, 333] width 55 height 55
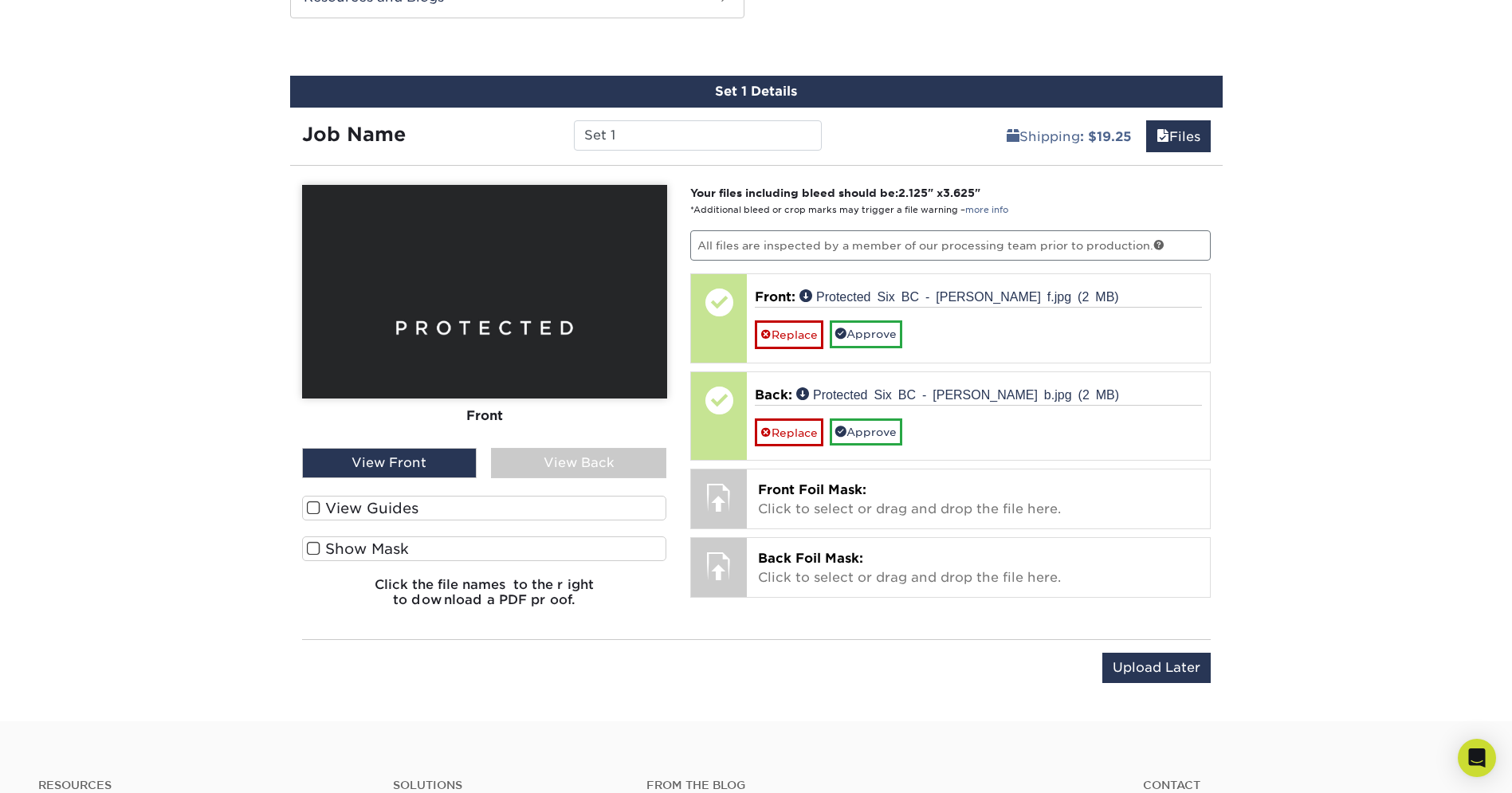
scroll to position [1046, 0]
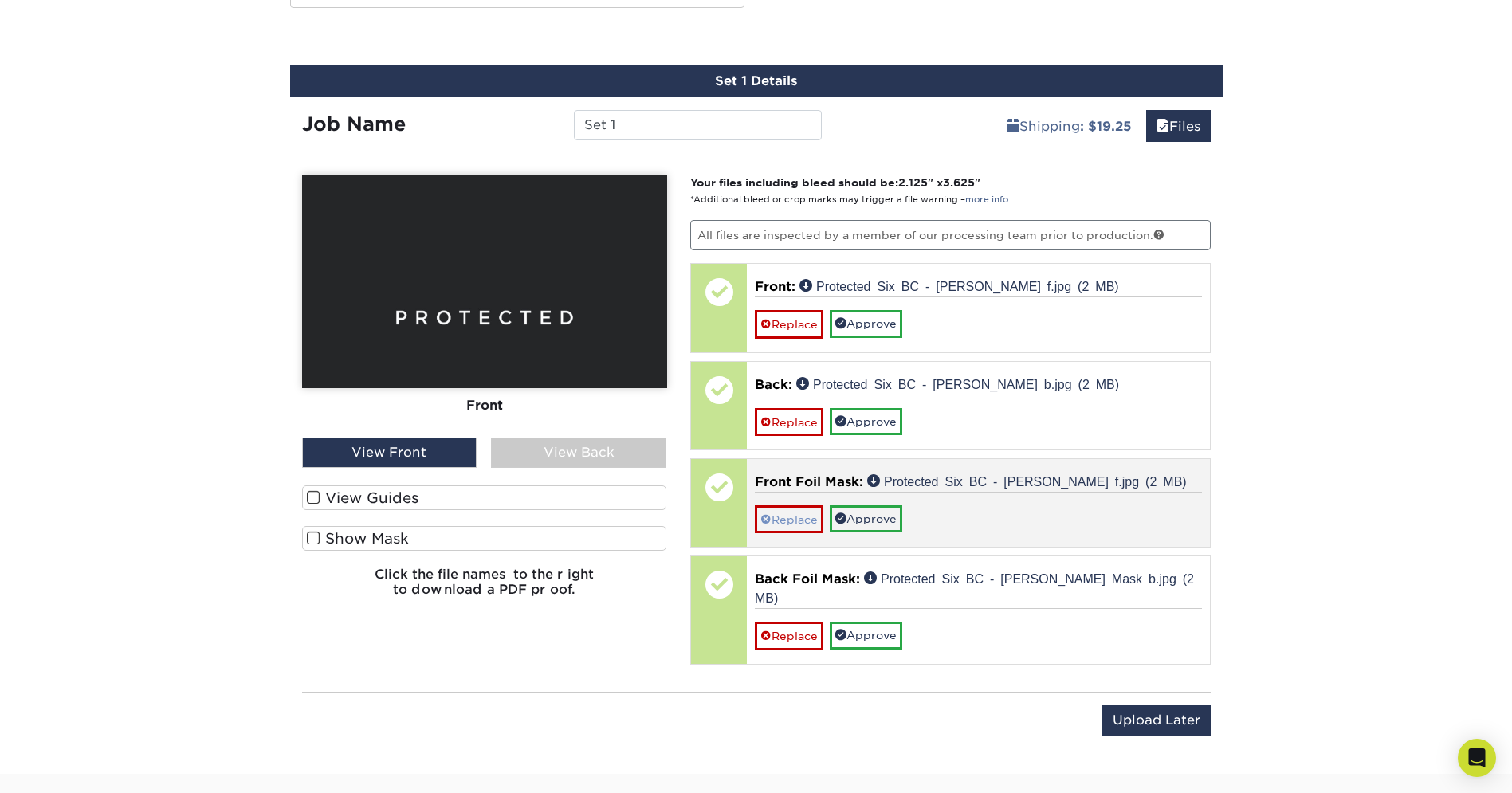
click at [788, 516] on link "Replace" at bounding box center [789, 519] width 69 height 28
click at [768, 517] on span at bounding box center [767, 519] width 11 height 12
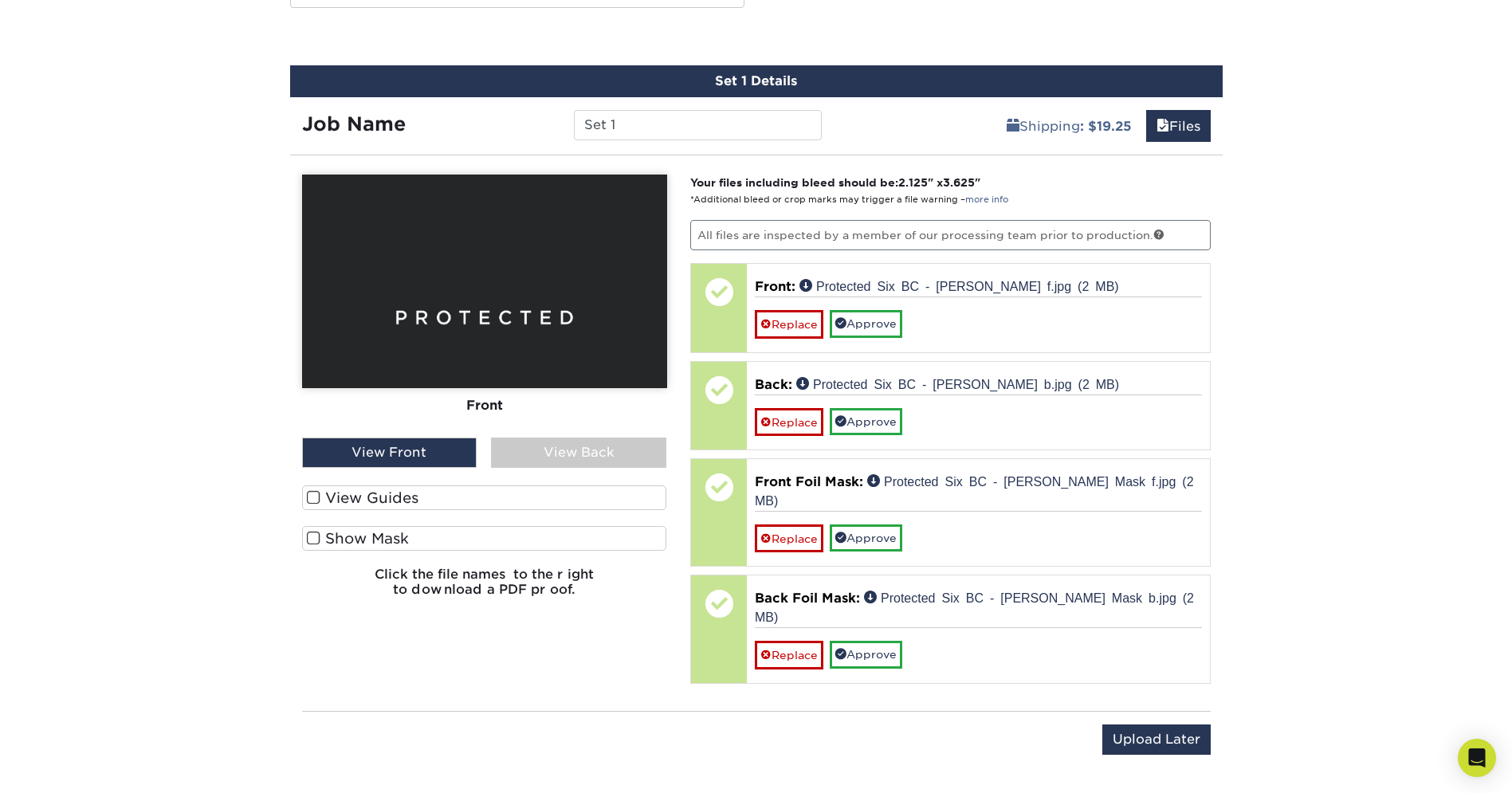
click at [317, 496] on span at bounding box center [313, 498] width 13 height 15
click at [0, 0] on input "View Guides" at bounding box center [0, 0] width 0 height 0
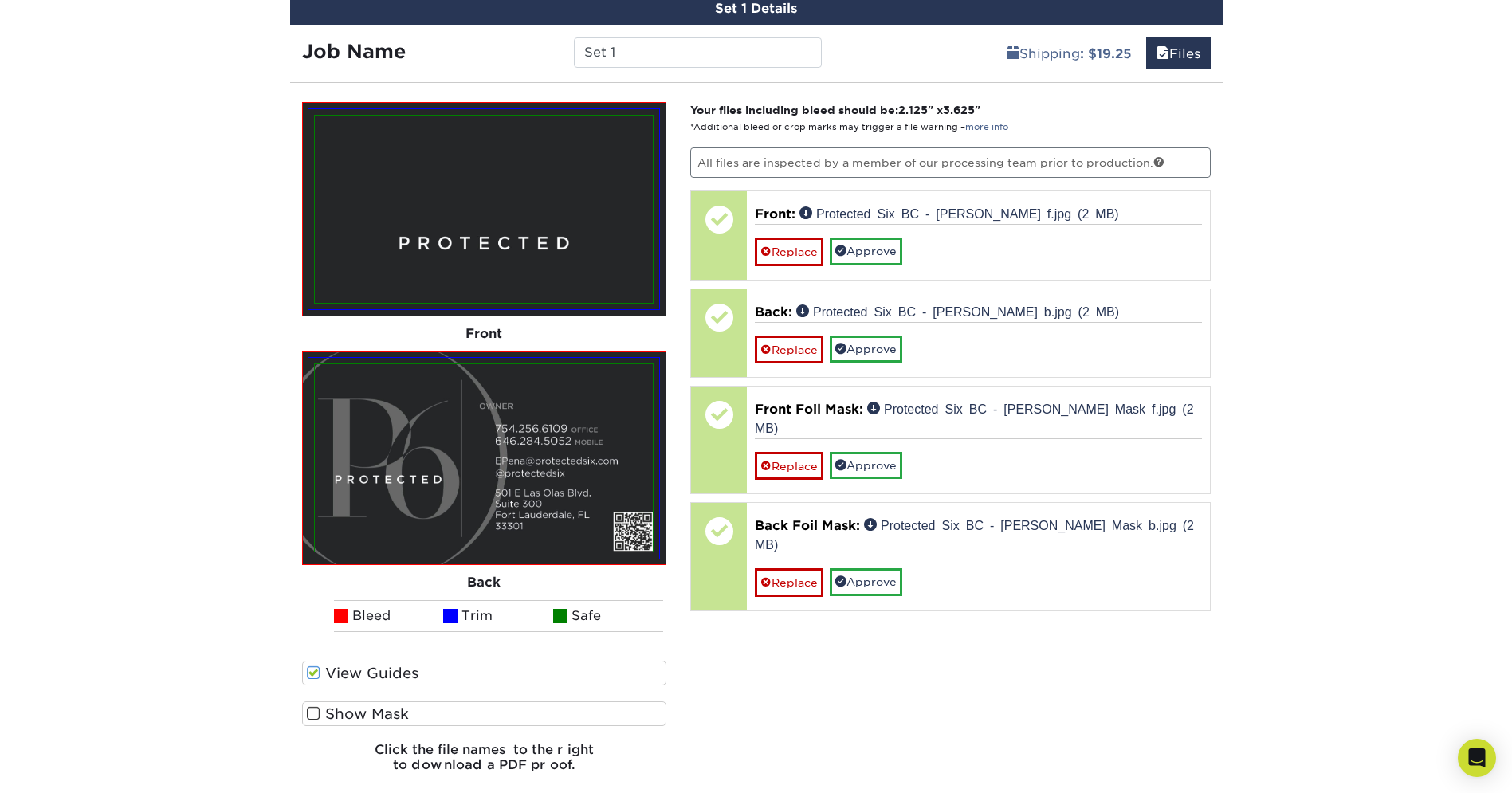
scroll to position [1139, 0]
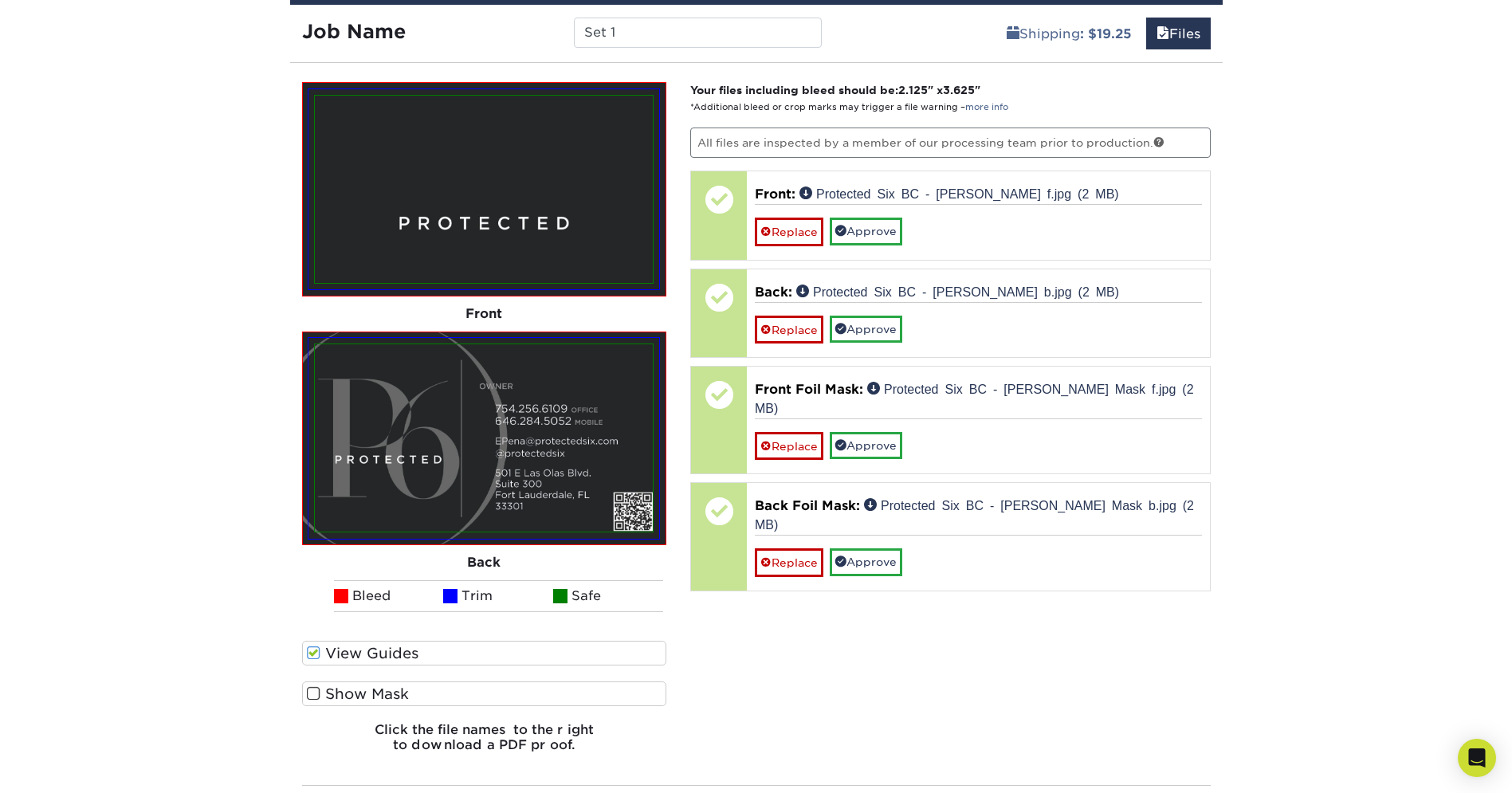
click at [353, 692] on label "Show Mask" at bounding box center [485, 694] width 365 height 25
click at [0, 0] on input "Show Mask" at bounding box center [0, 0] width 0 height 0
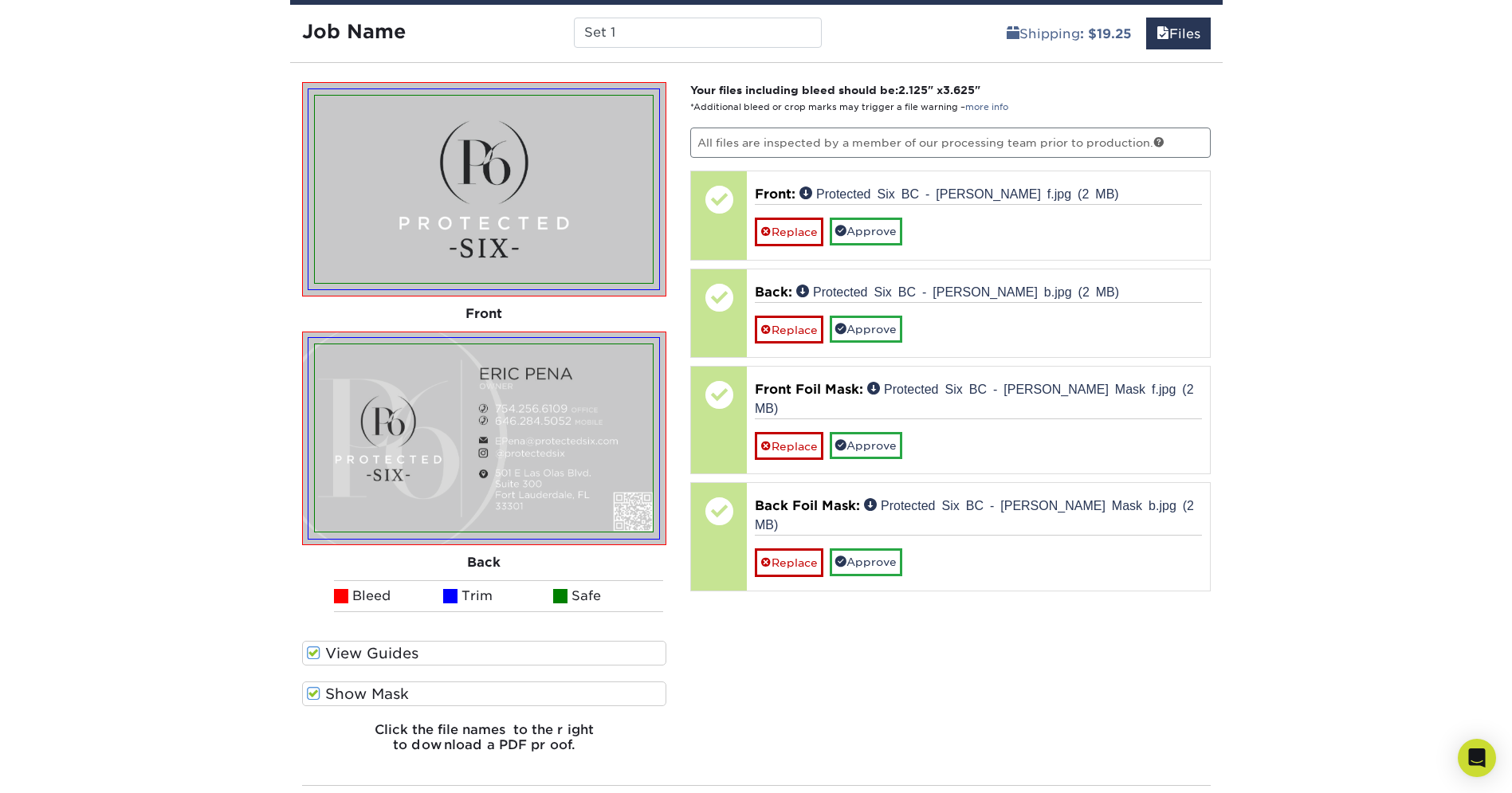
click at [367, 645] on label "View Guides" at bounding box center [485, 654] width 365 height 25
click at [0, 0] on input "View Guides" at bounding box center [0, 0] width 0 height 0
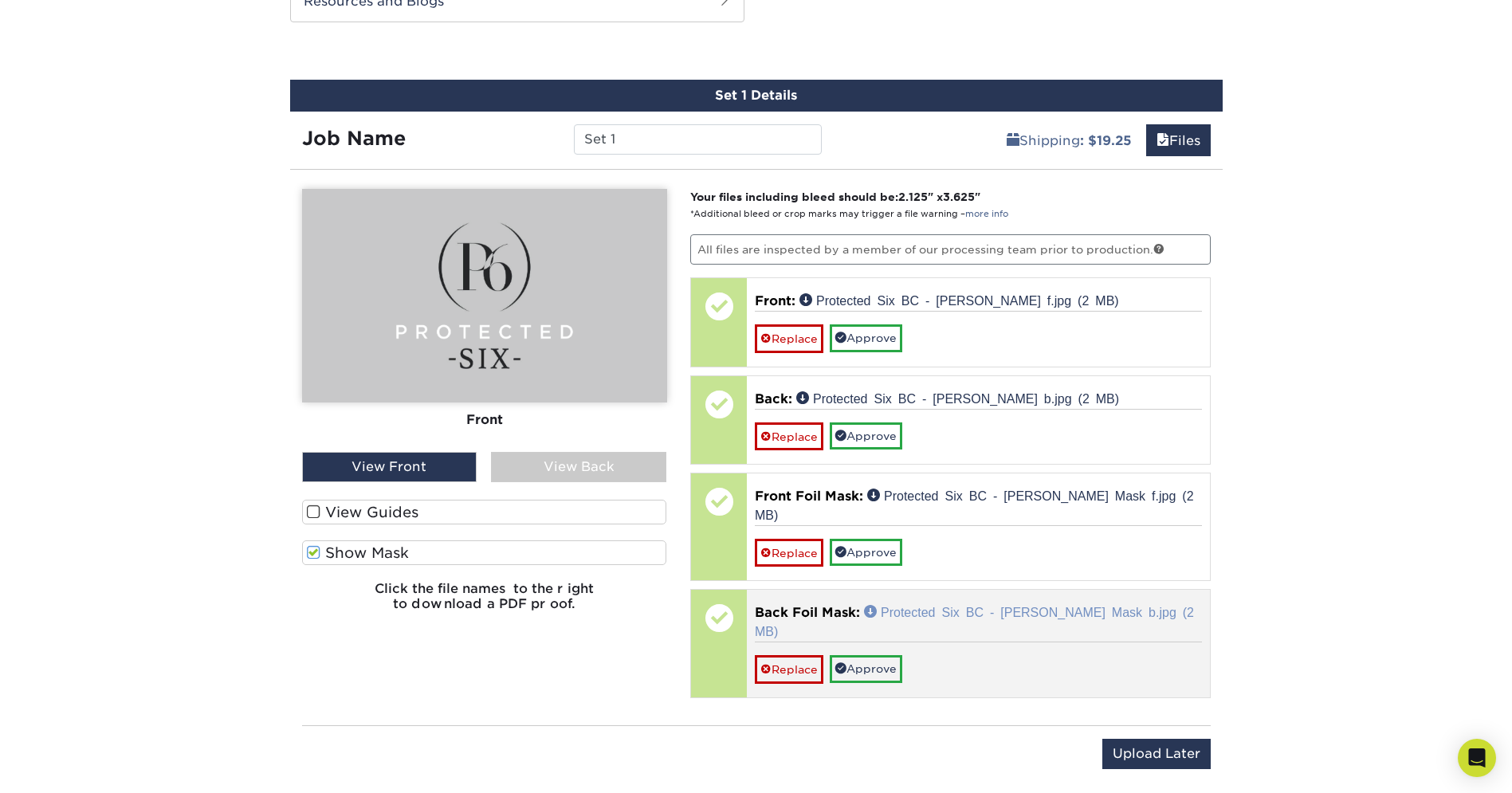
scroll to position [1012, 0]
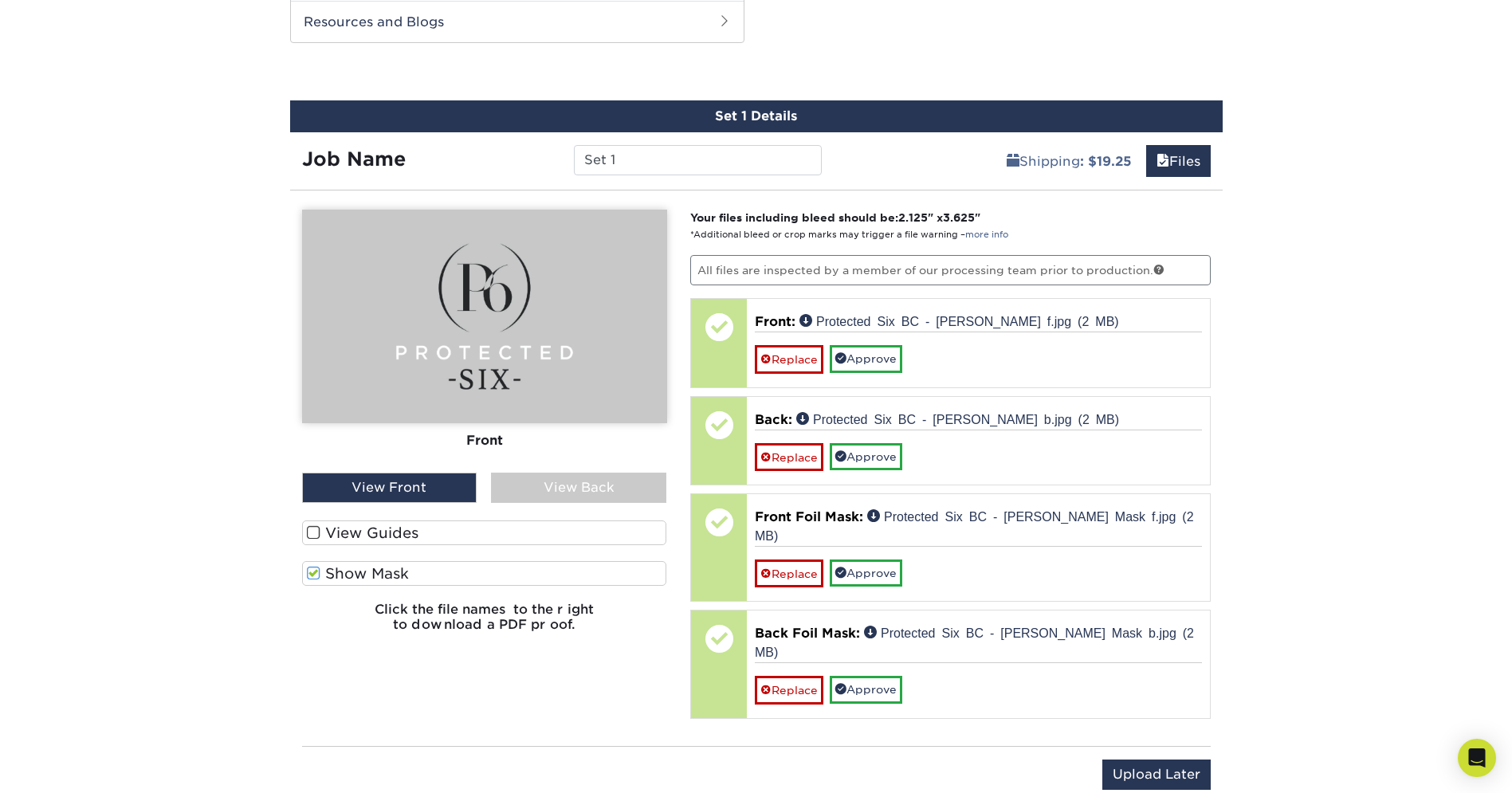
click at [410, 530] on label "View Guides" at bounding box center [485, 533] width 365 height 25
click at [0, 0] on input "View Guides" at bounding box center [0, 0] width 0 height 0
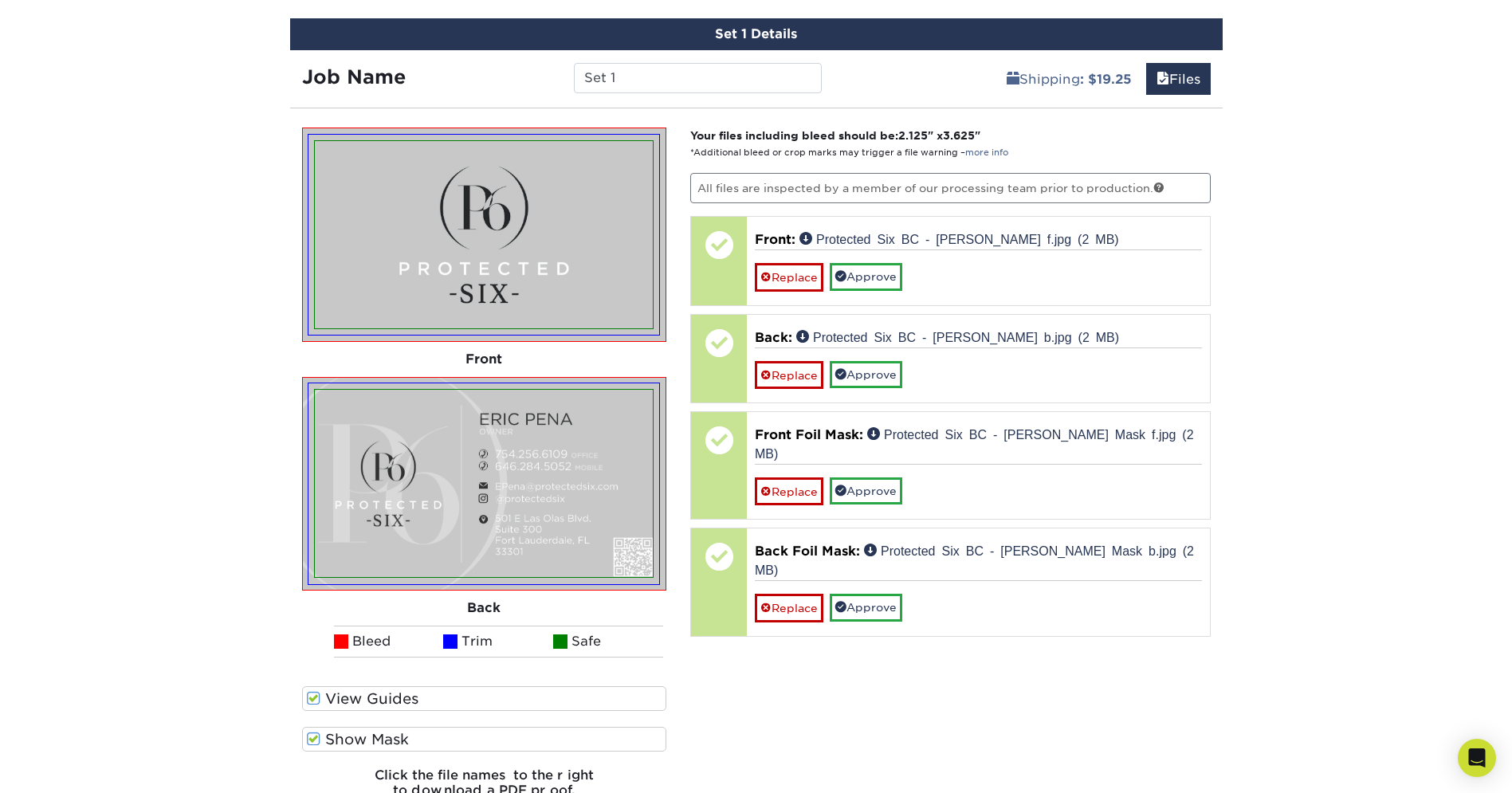
scroll to position [1104, 0]
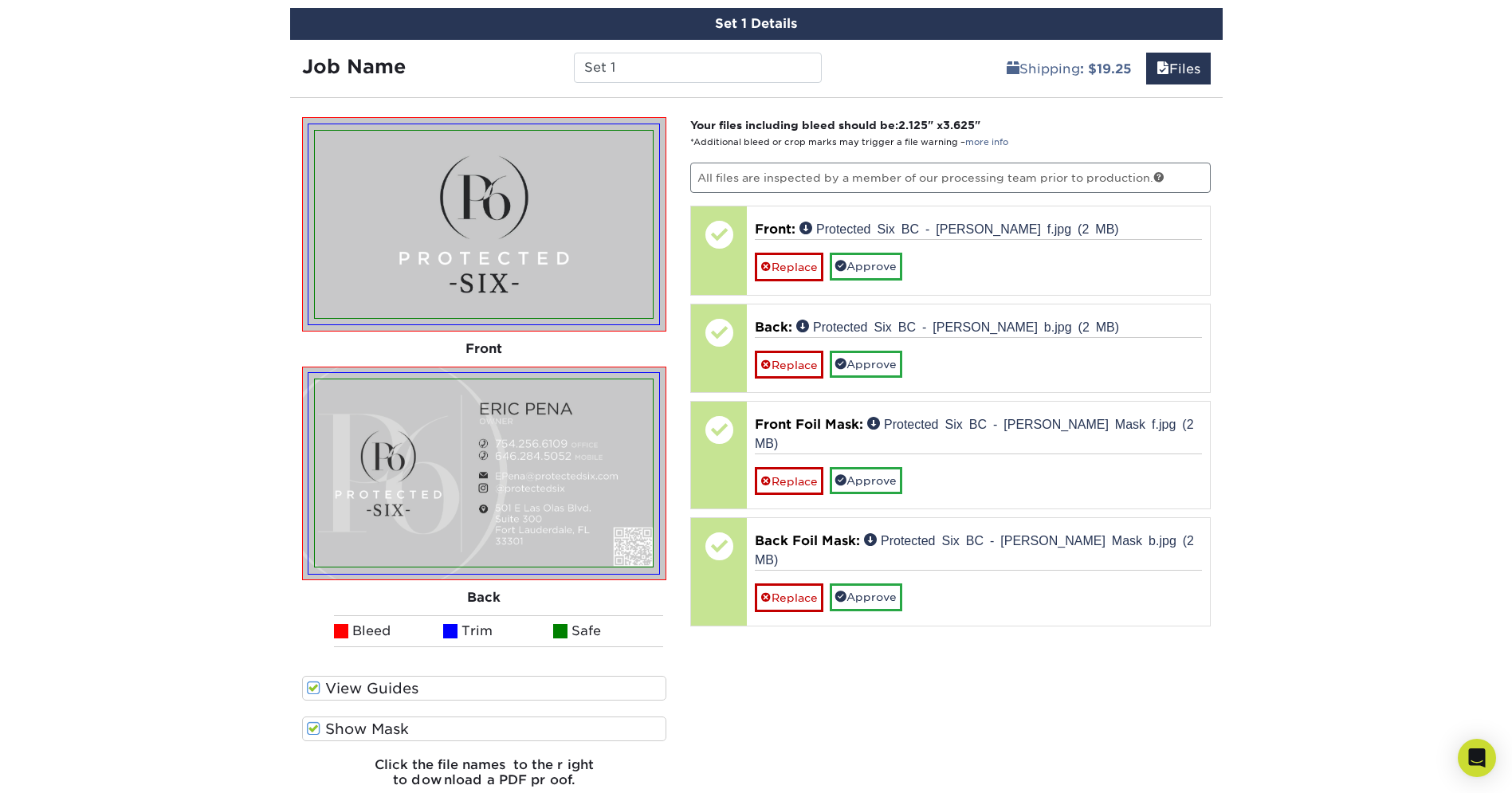
click at [383, 683] on label "View Guides" at bounding box center [485, 688] width 365 height 25
click at [0, 0] on input "View Guides" at bounding box center [0, 0] width 0 height 0
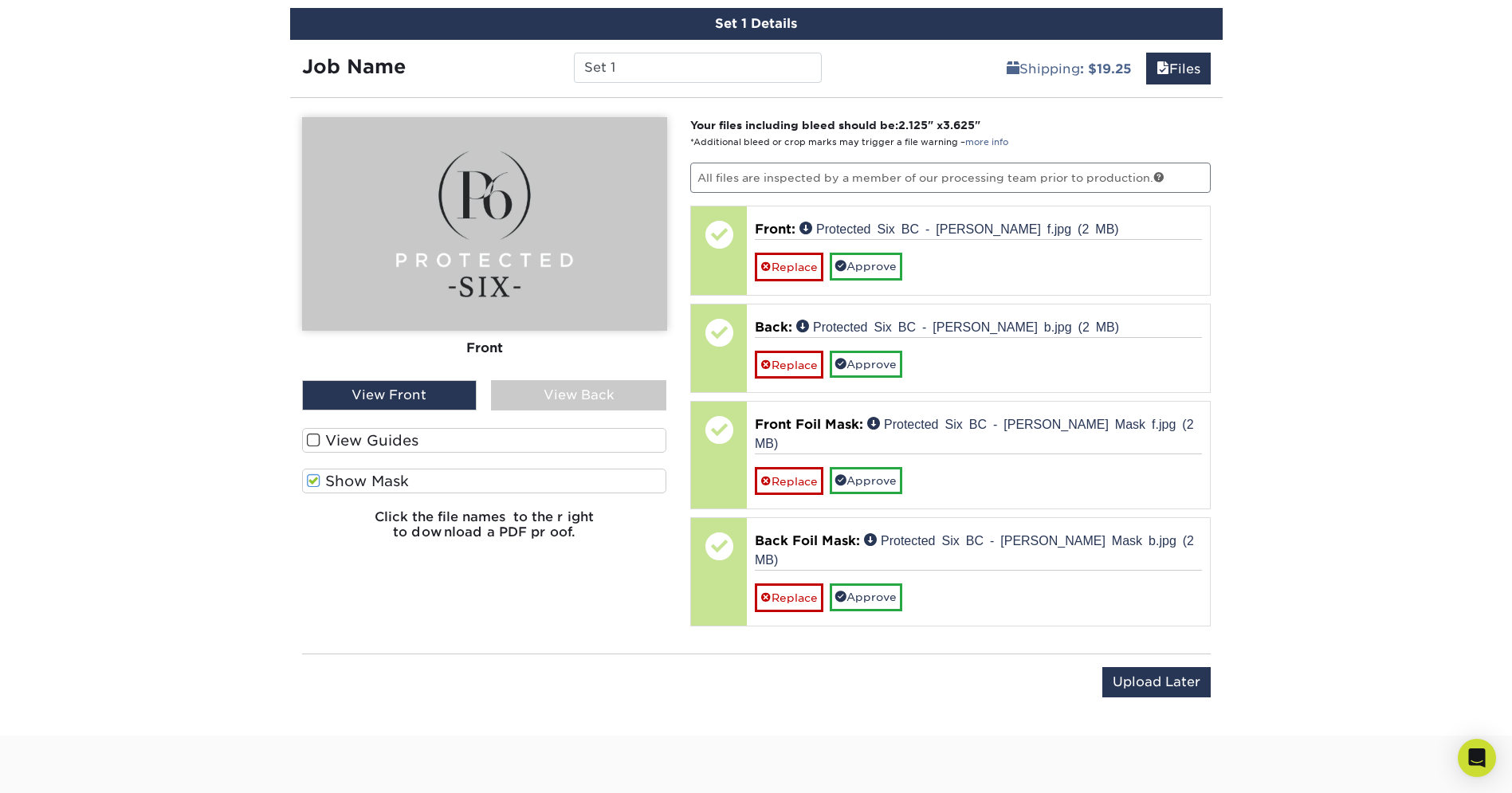
click at [403, 433] on label "View Guides" at bounding box center [485, 440] width 365 height 25
click at [0, 0] on input "View Guides" at bounding box center [0, 0] width 0 height 0
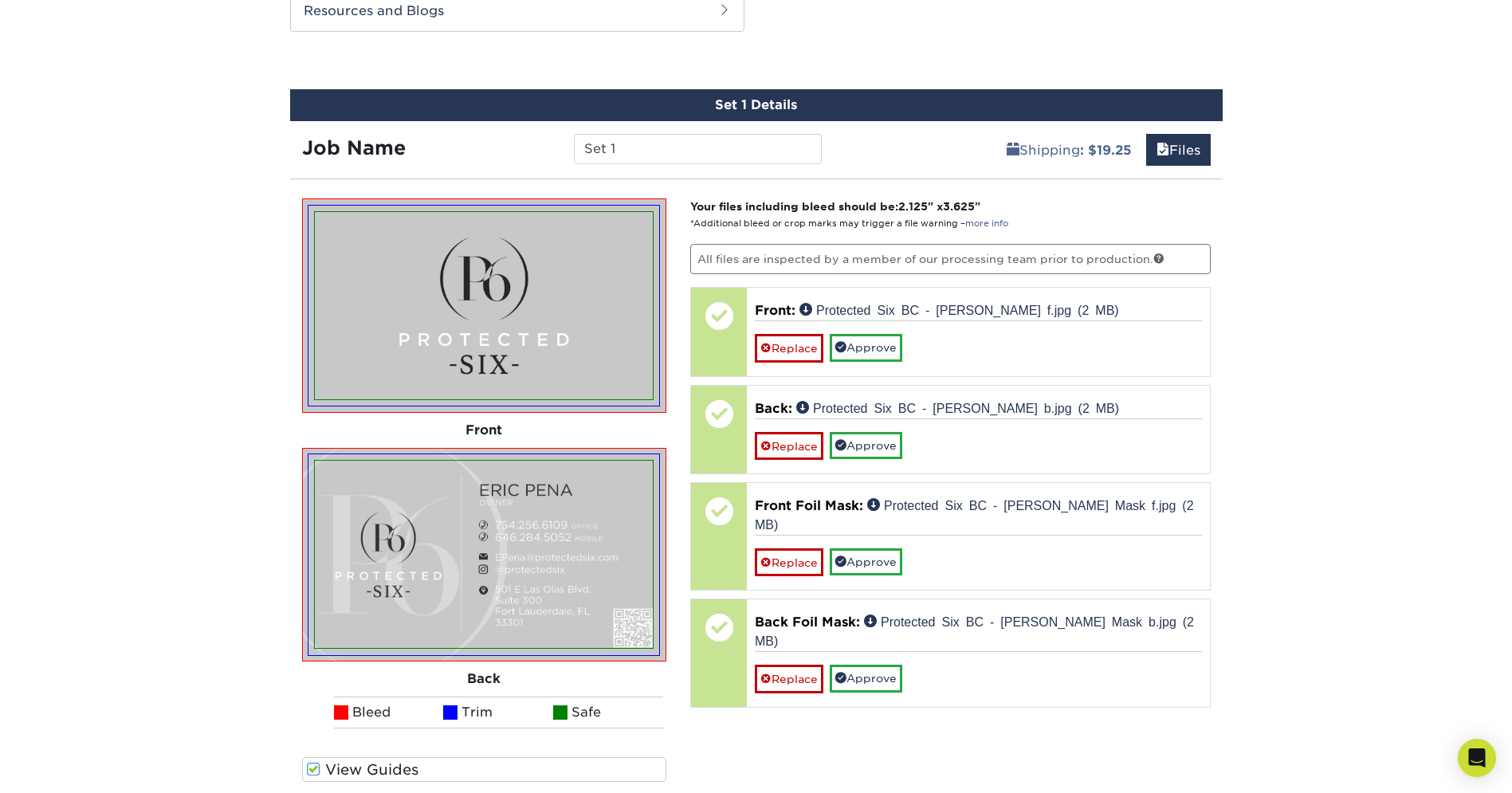
scroll to position [1309, 0]
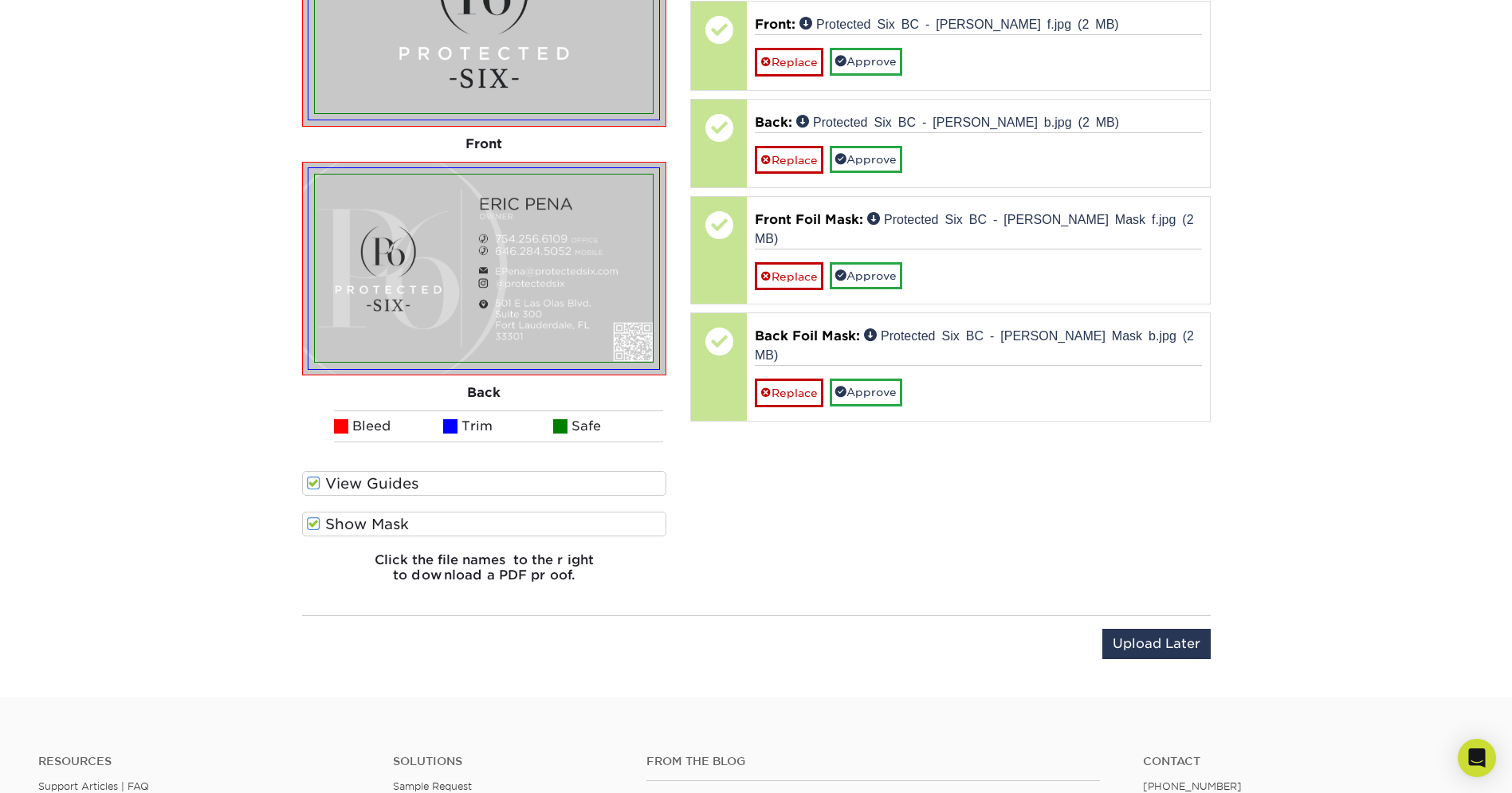
click at [315, 520] on span at bounding box center [313, 525] width 13 height 15
click at [0, 0] on input "Show Mask" at bounding box center [0, 0] width 0 height 0
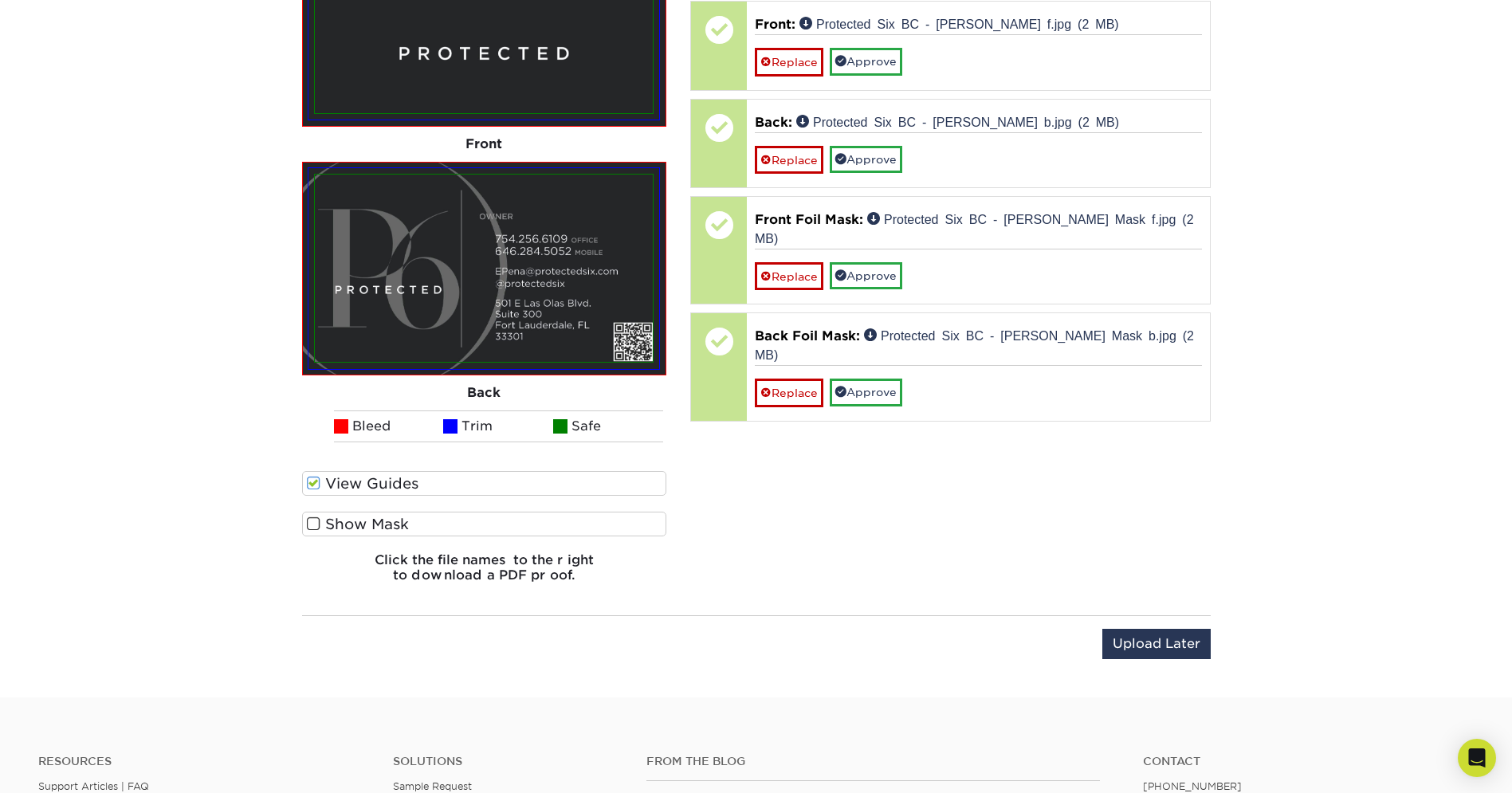
click at [317, 483] on span at bounding box center [313, 483] width 13 height 15
click at [0, 0] on input "View Guides" at bounding box center [0, 0] width 0 height 0
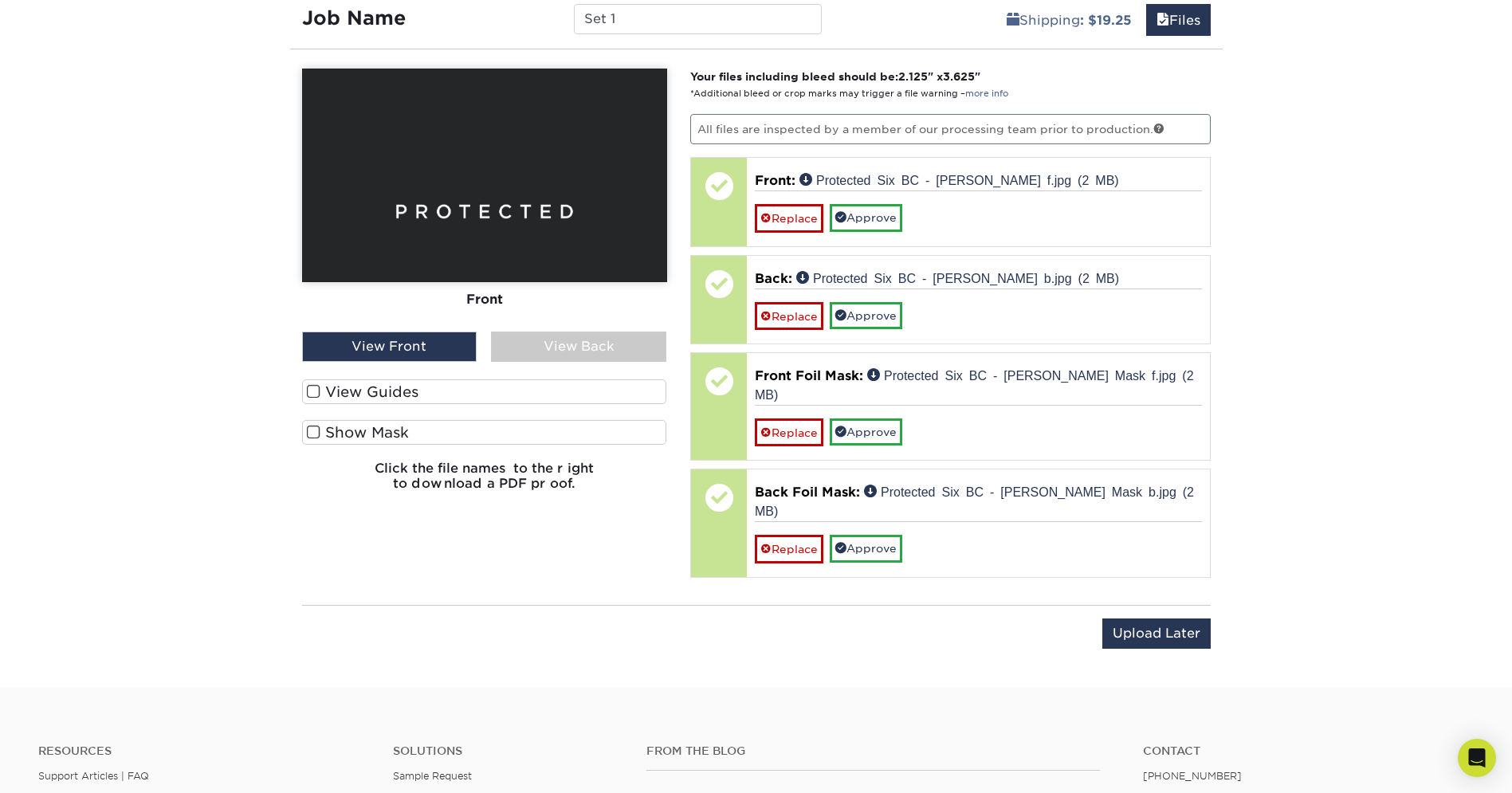
scroll to position [1042, 0]
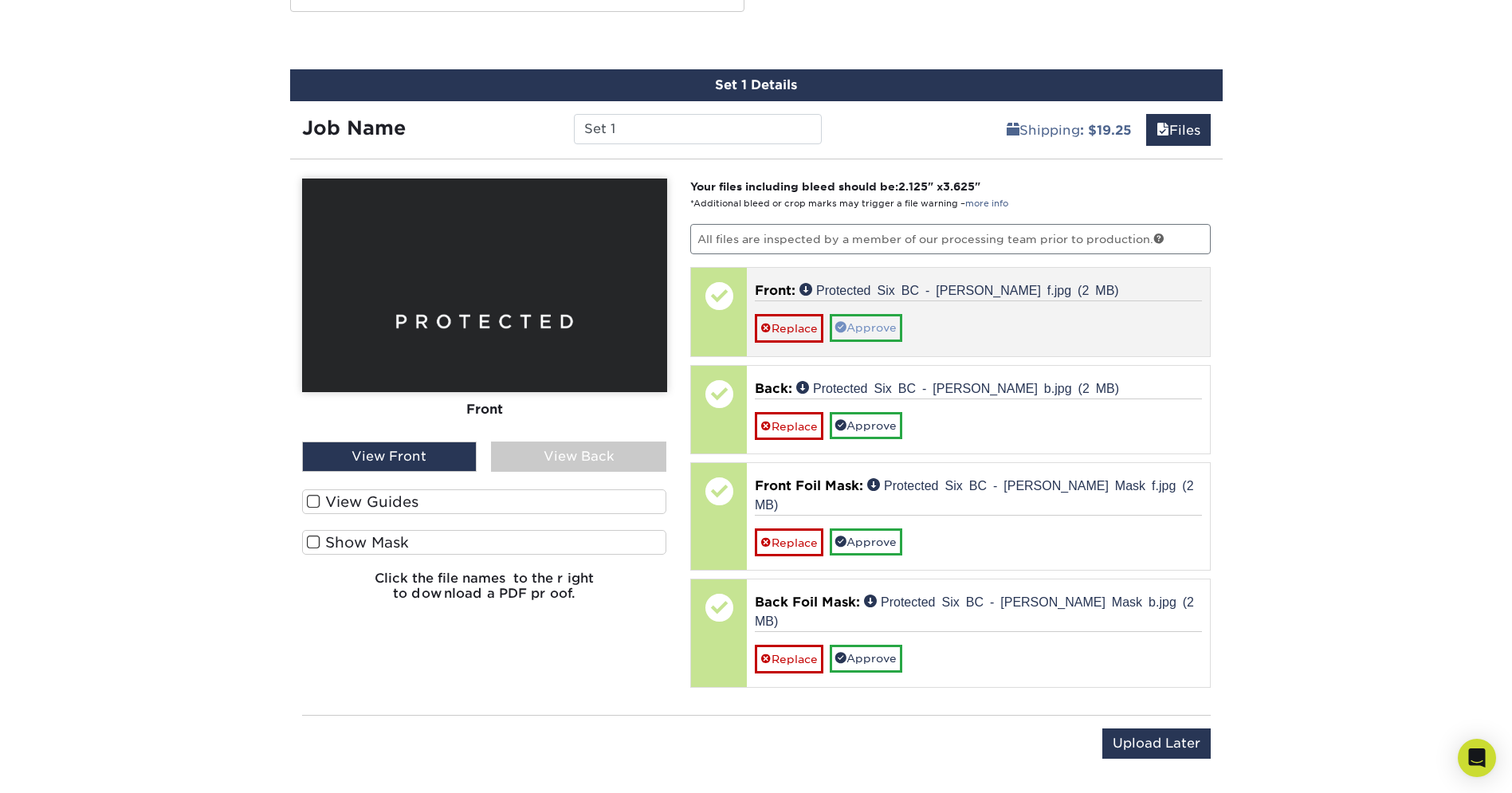
click at [893, 324] on link "Approve" at bounding box center [866, 328] width 73 height 27
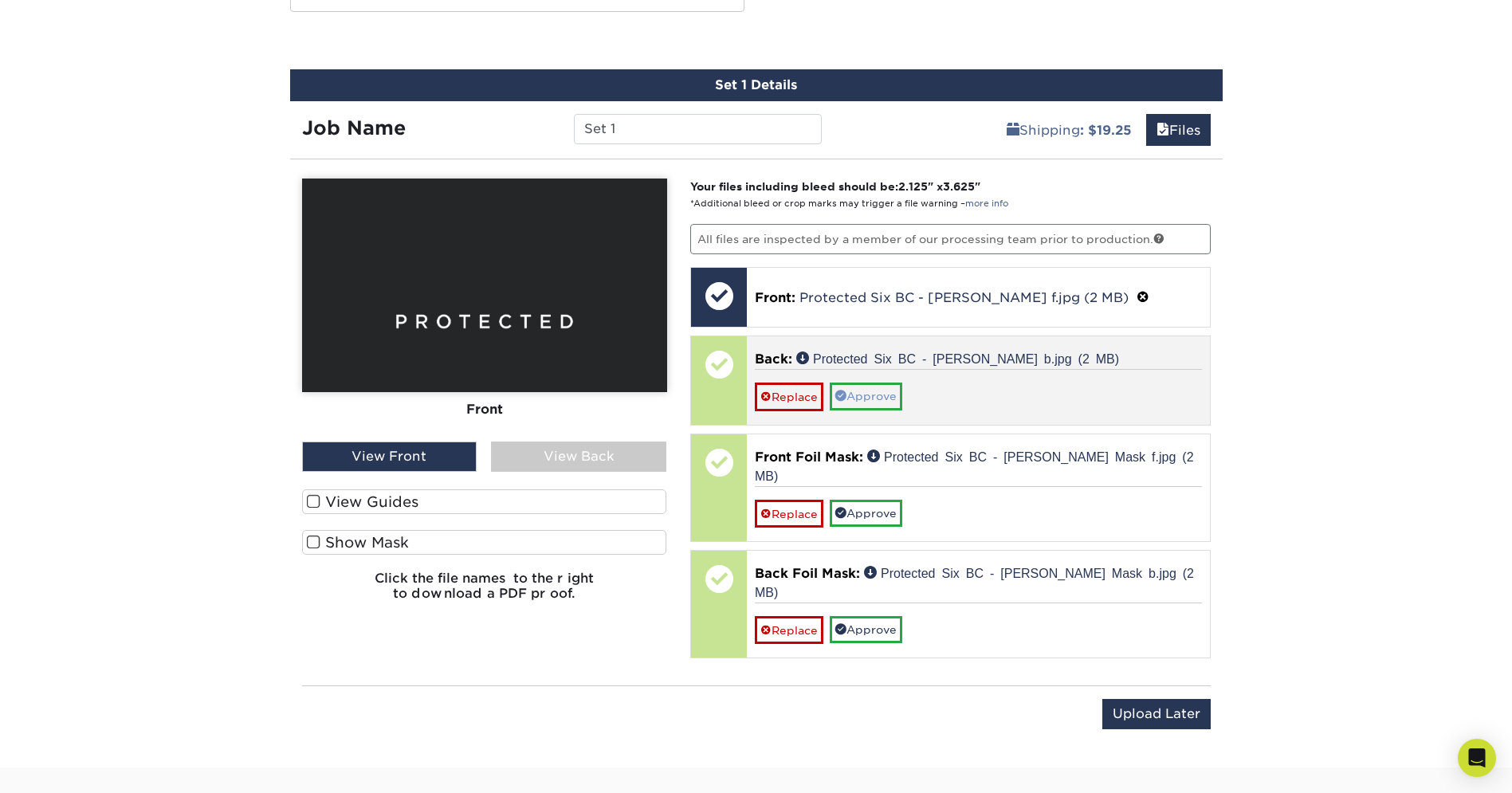
click at [882, 387] on link "Approve" at bounding box center [866, 396] width 73 height 27
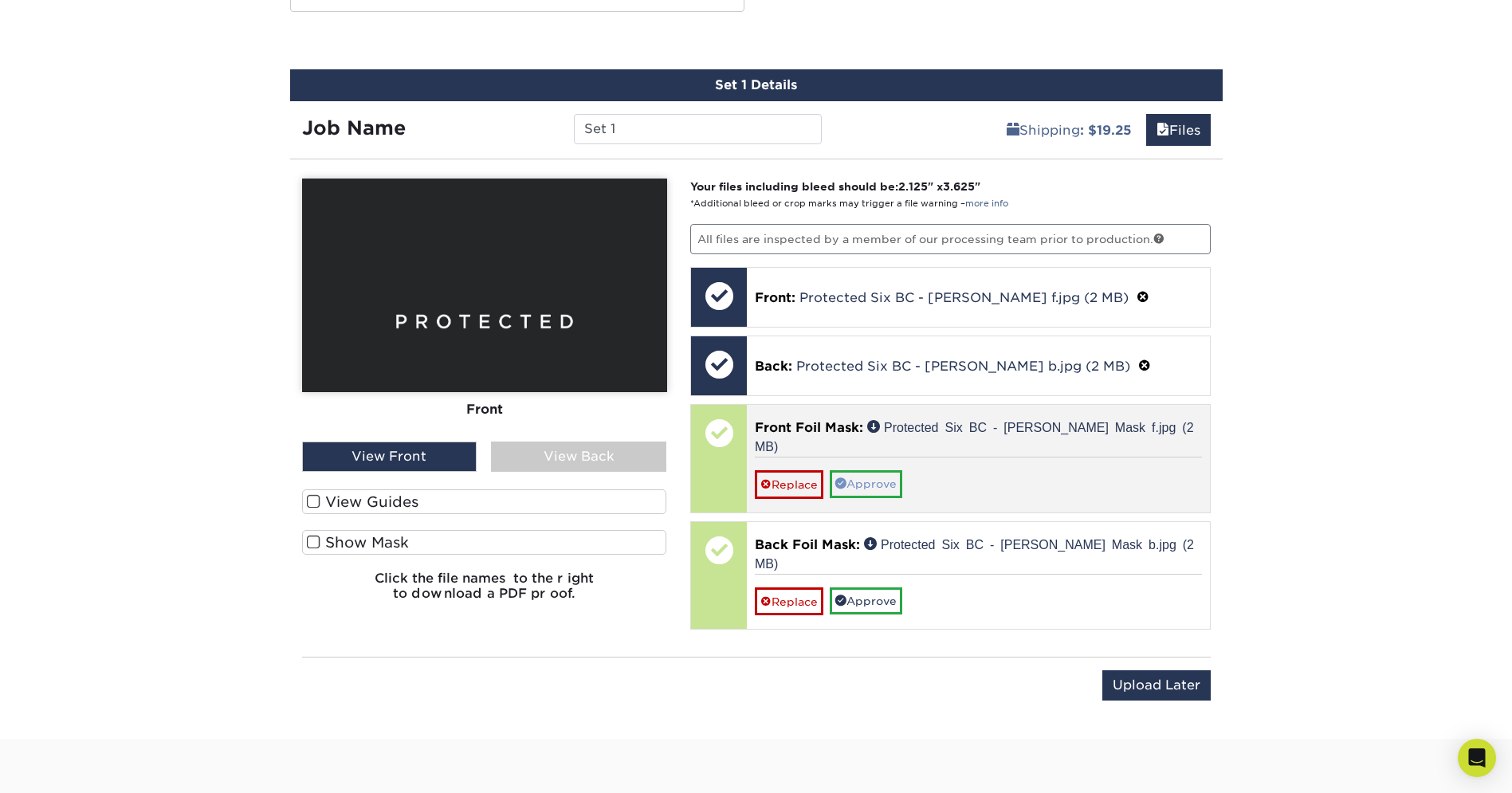
click at [883, 470] on link "Approve" at bounding box center [866, 483] width 73 height 27
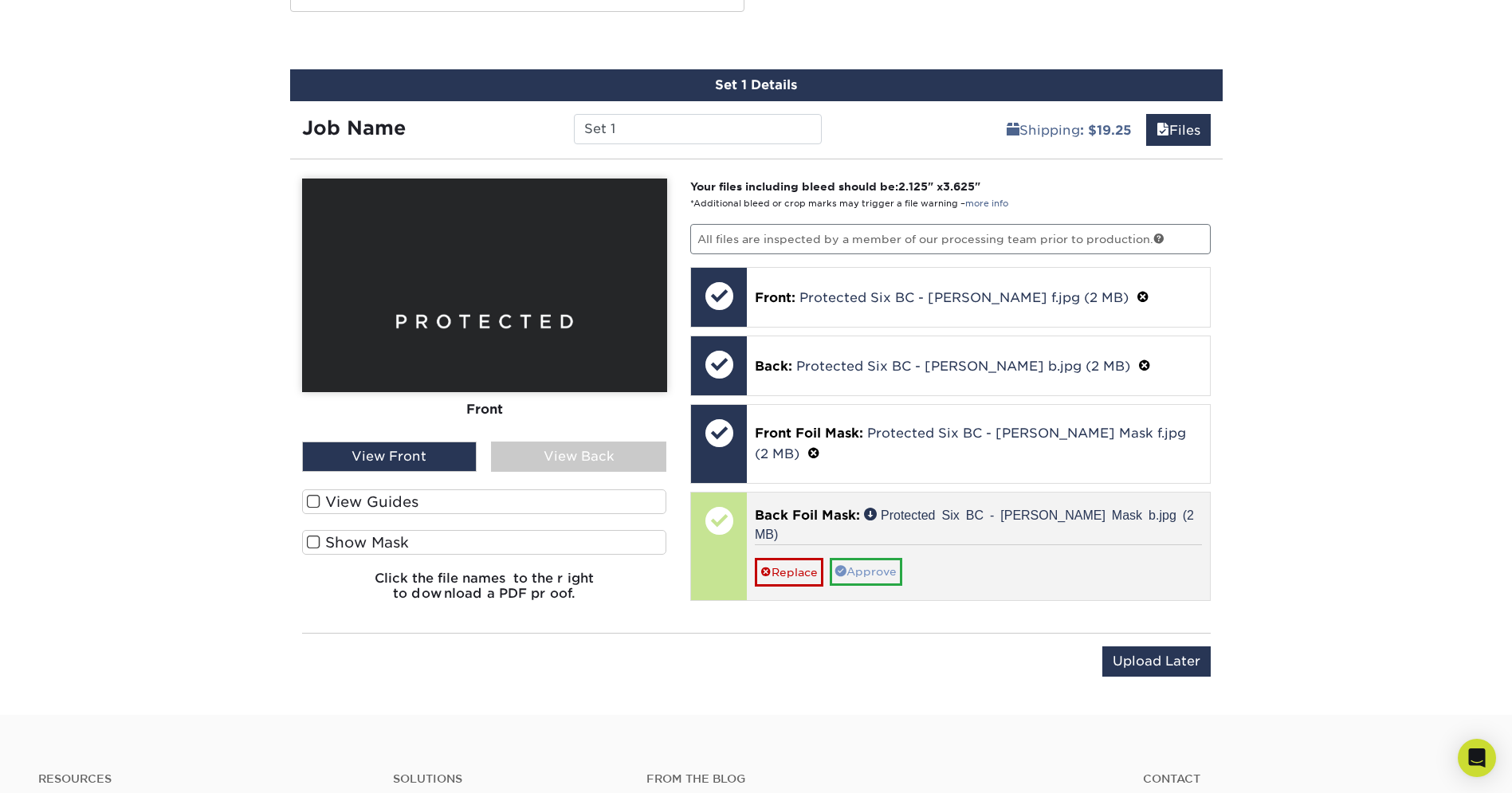
click at [875, 558] on link "Approve" at bounding box center [866, 571] width 73 height 27
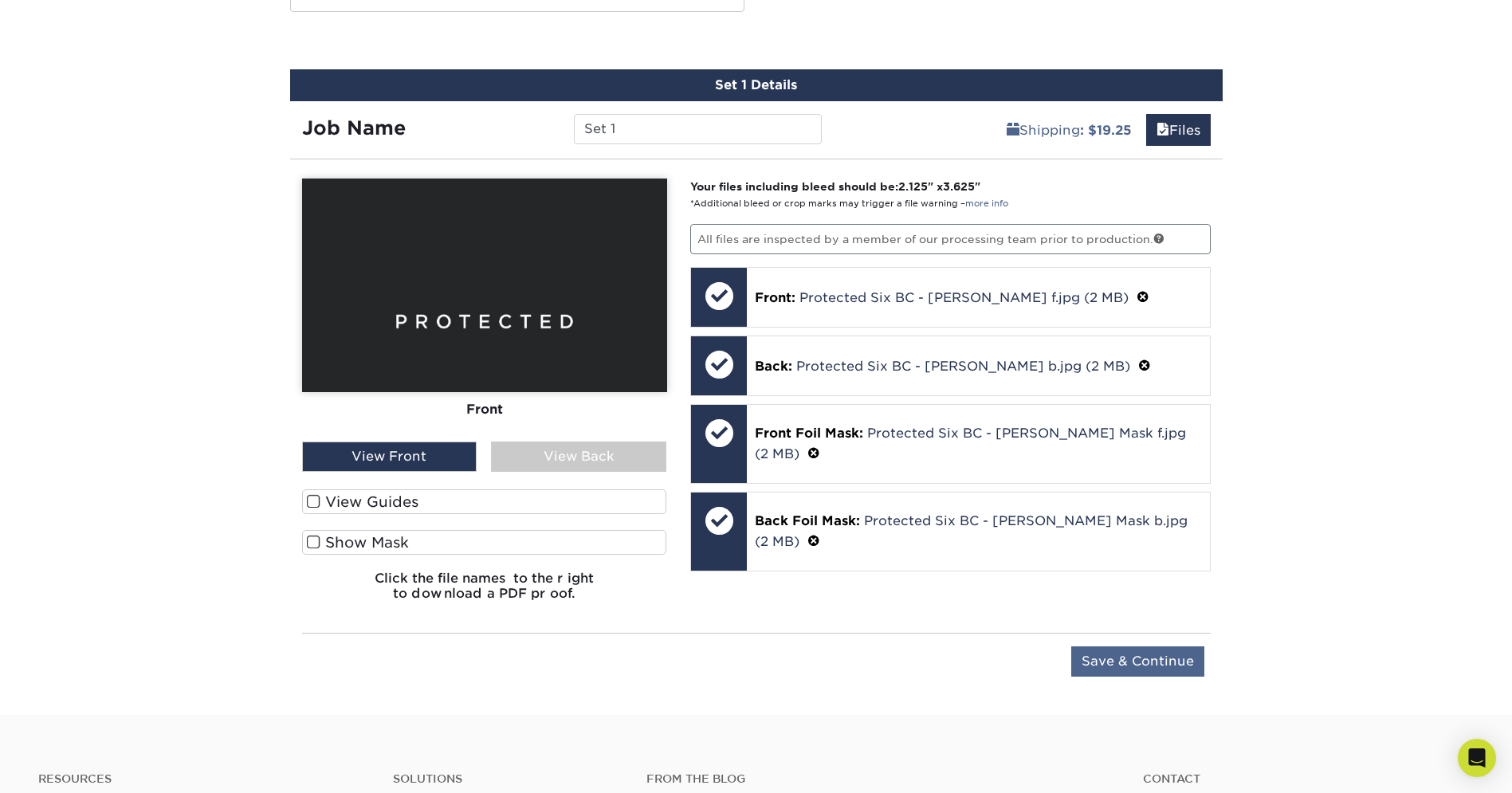
click at [1126, 665] on input "Save & Continue" at bounding box center [1137, 662] width 133 height 31
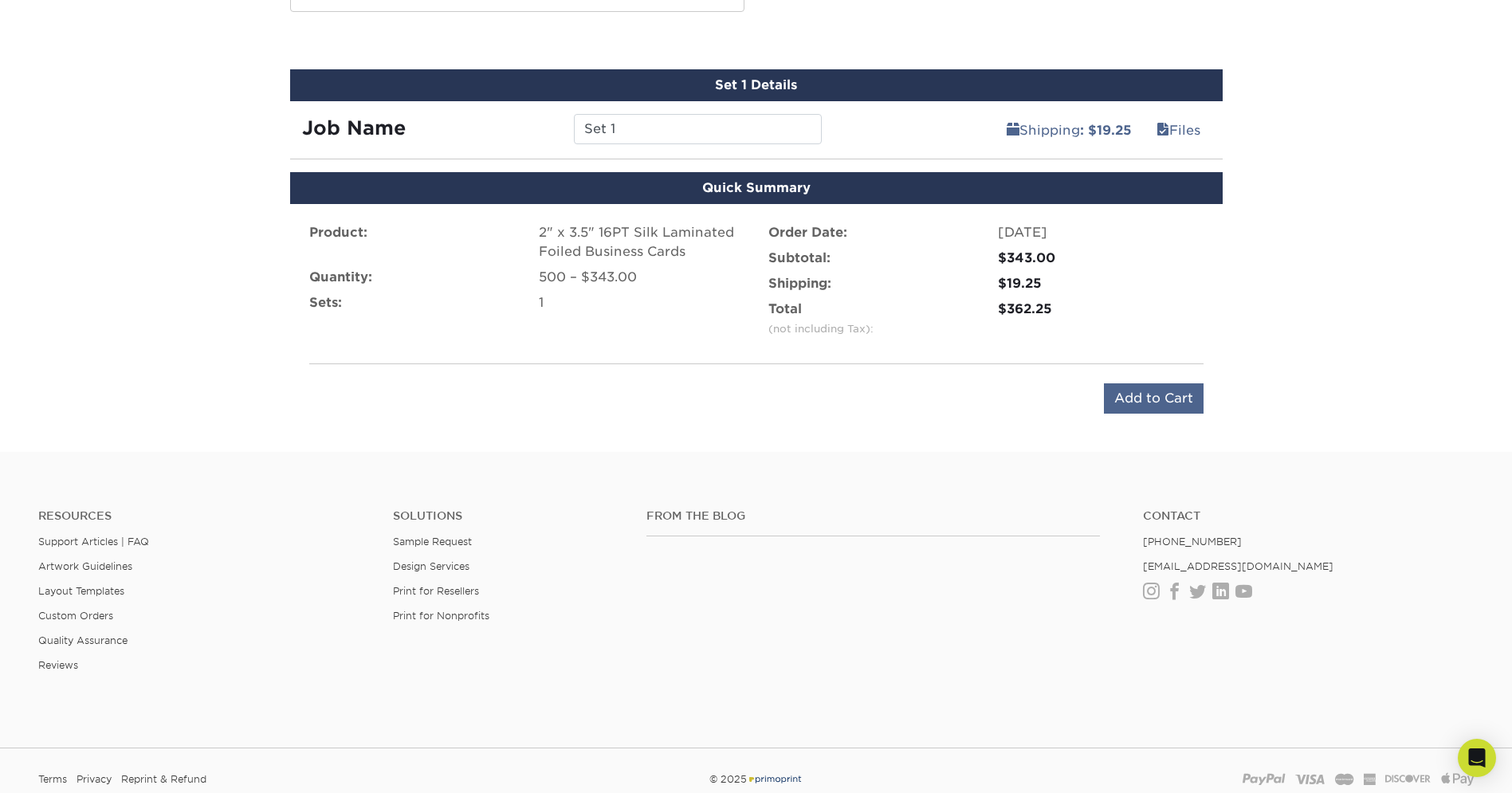
click at [1156, 403] on input "Add to Cart" at bounding box center [1154, 398] width 99 height 31
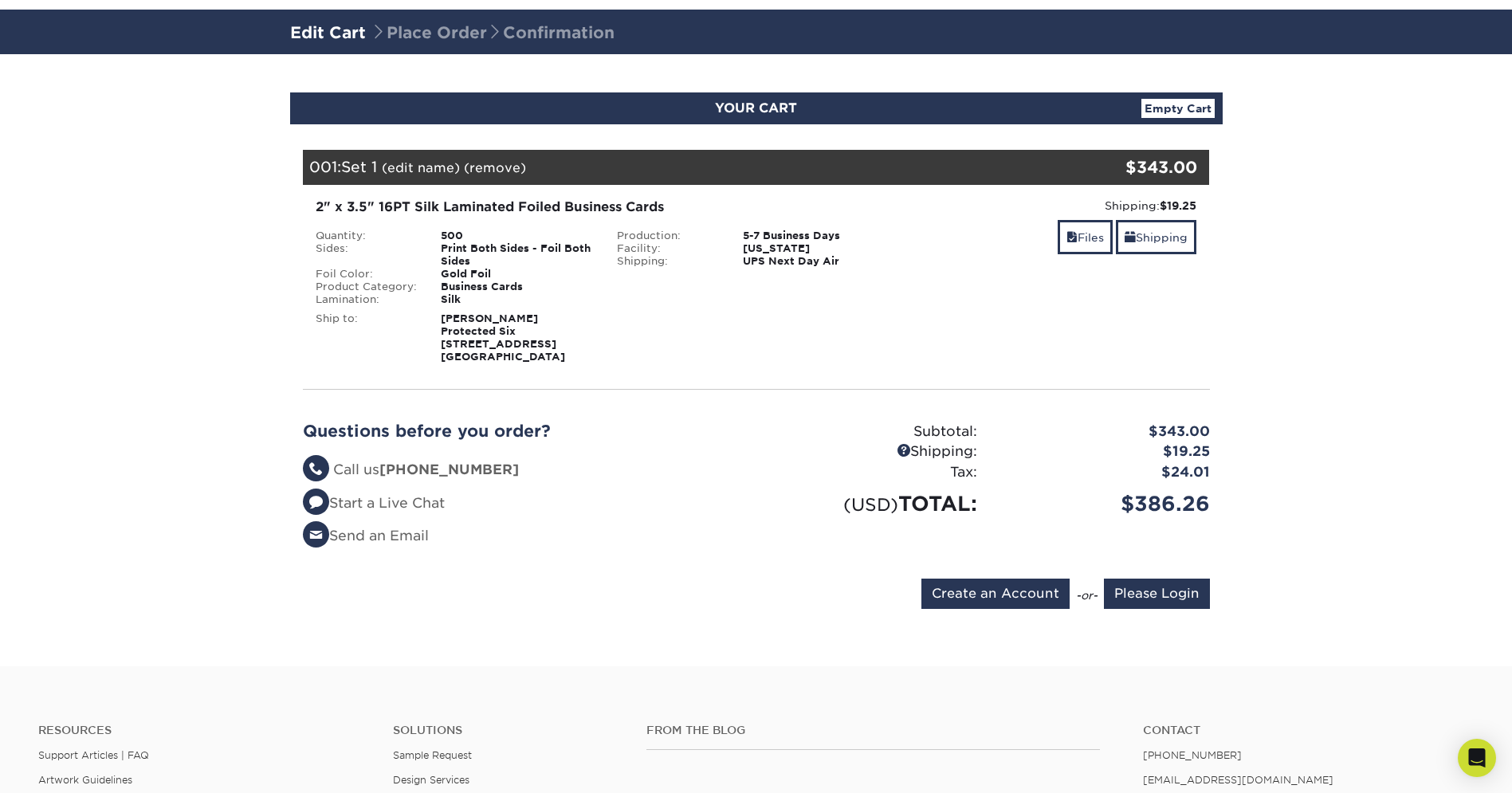
scroll to position [103, 0]
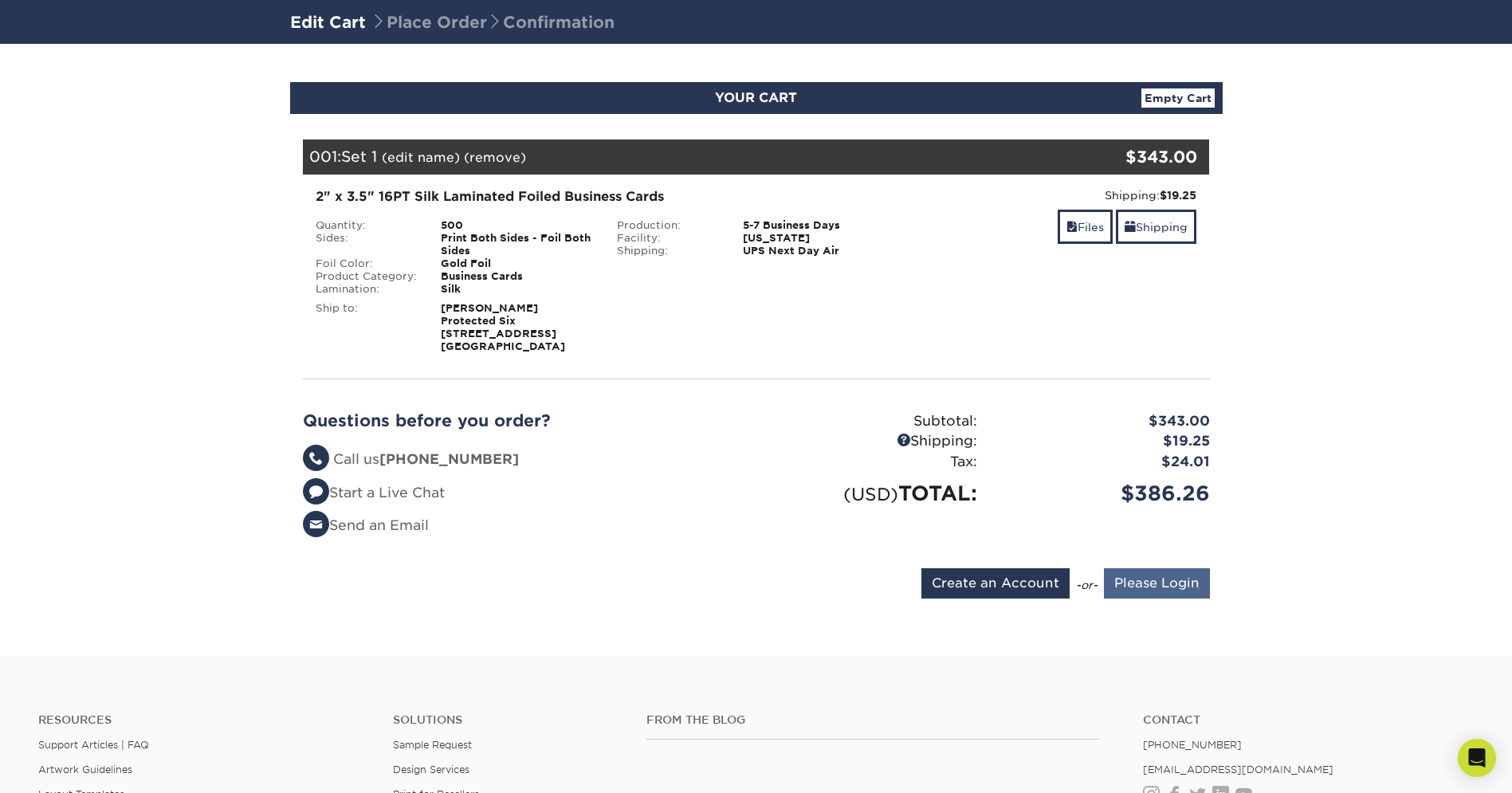
click at [1176, 584] on input "Please Login" at bounding box center [1156, 584] width 106 height 31
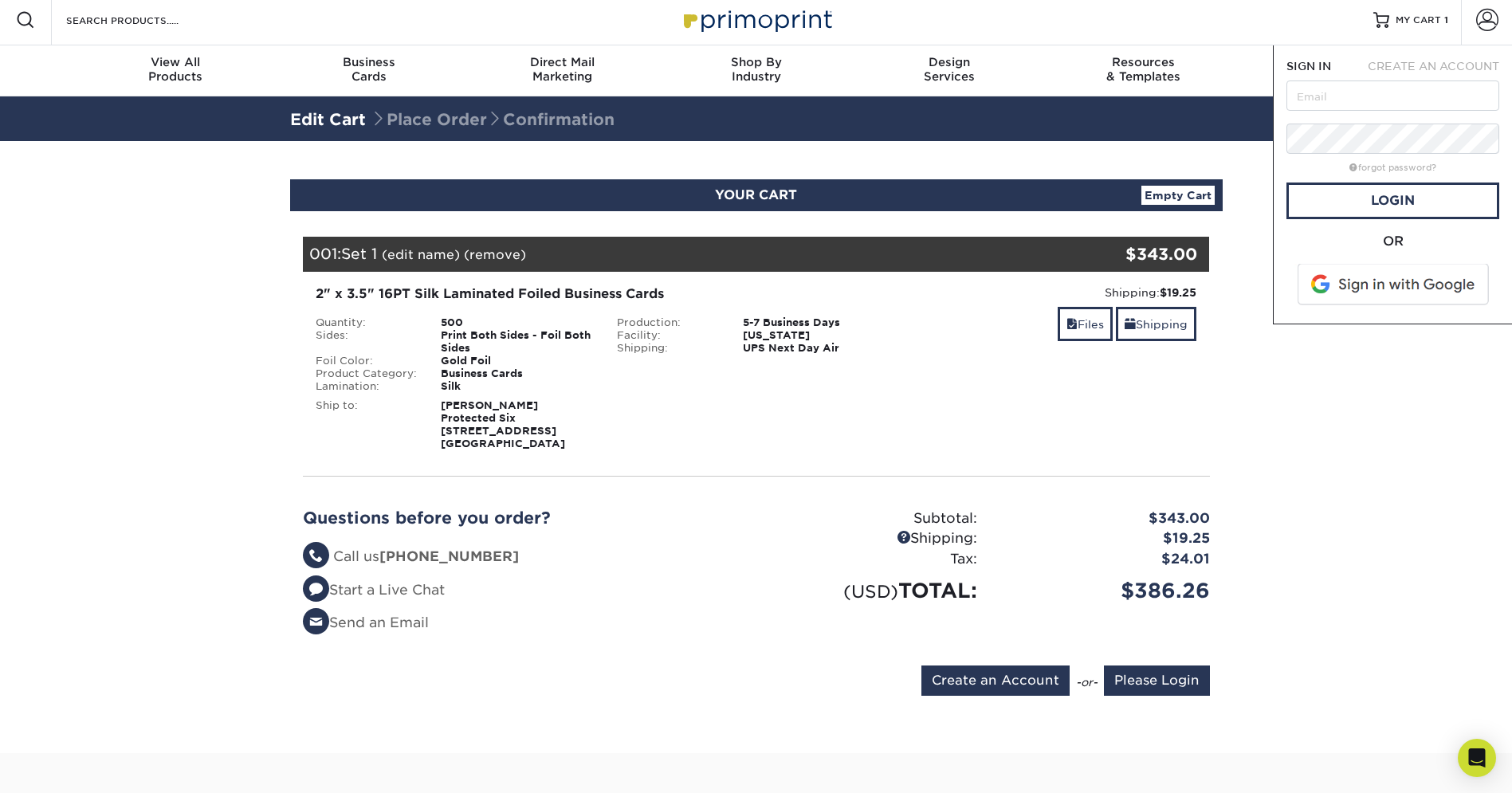
scroll to position [0, 0]
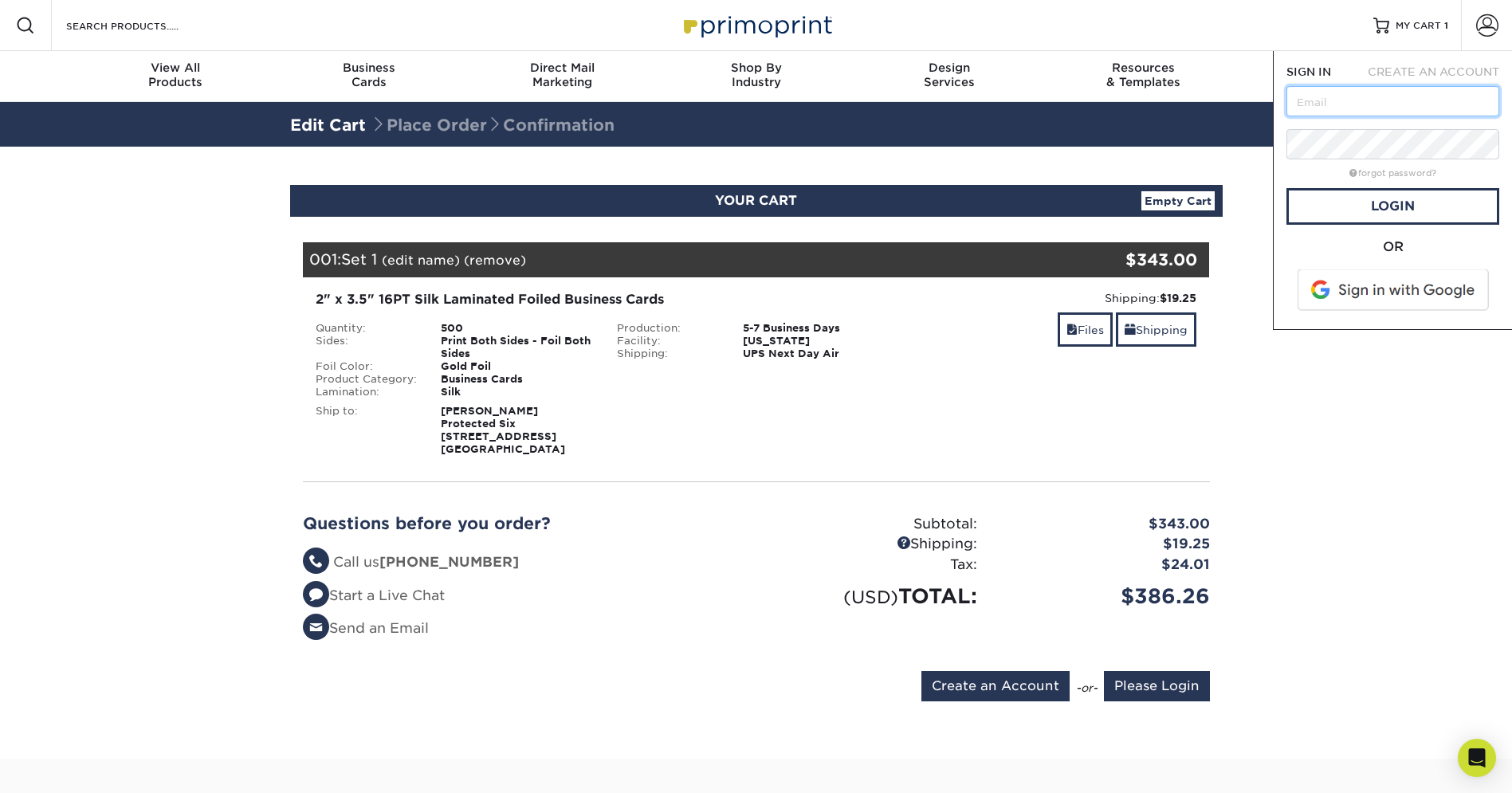
type input "info@trecreo.com"
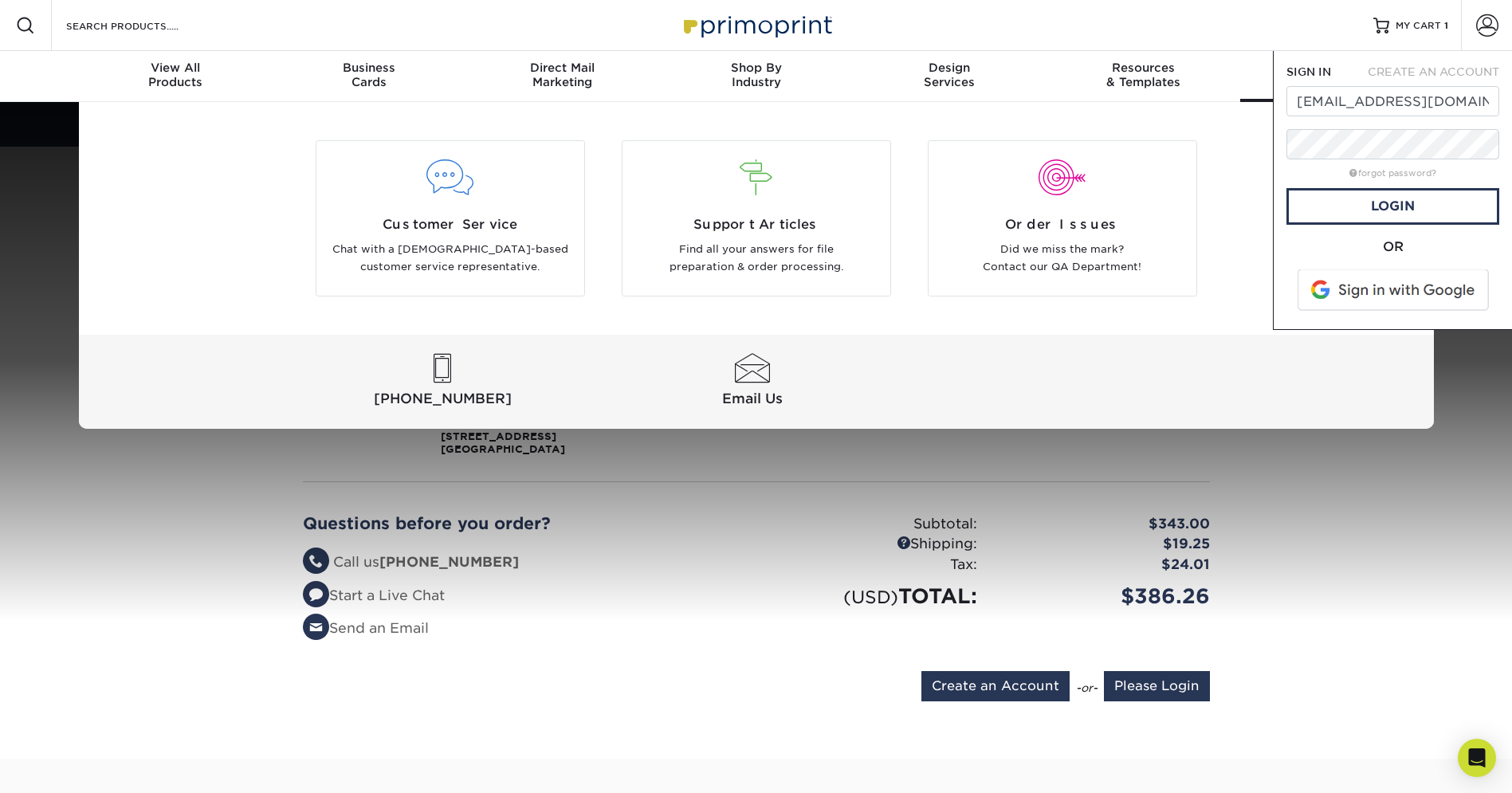
drag, startPoint x: 1422, startPoint y: 98, endPoint x: 1260, endPoint y: 94, distance: 162.0
click at [1260, 94] on nav "Resources Menu Search Products Account SIGN IN CREATE AN ACCOUNT info@trecreo.c…" at bounding box center [756, 51] width 1512 height 102
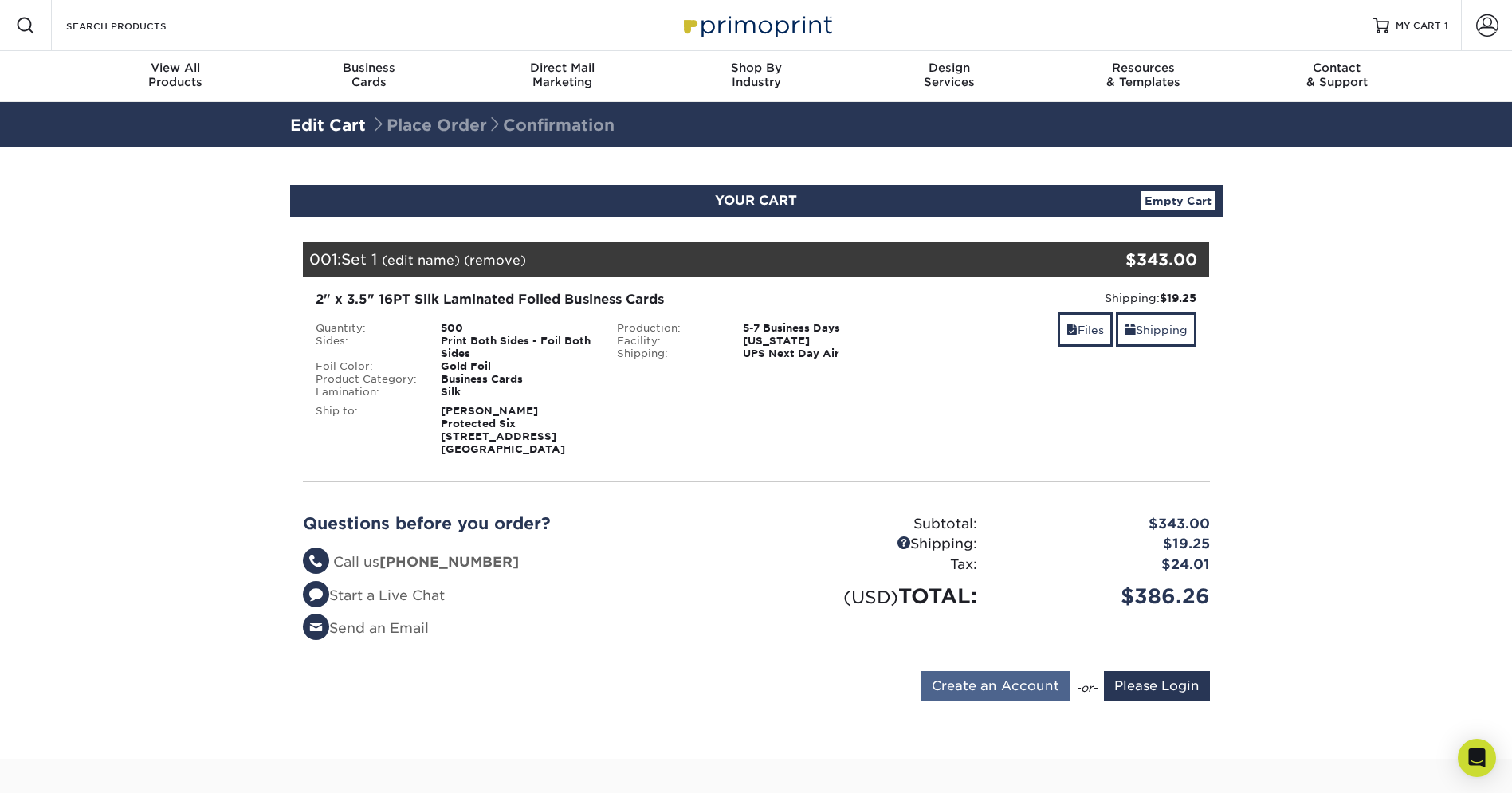
click at [1036, 692] on input "Create an Account" at bounding box center [995, 686] width 148 height 31
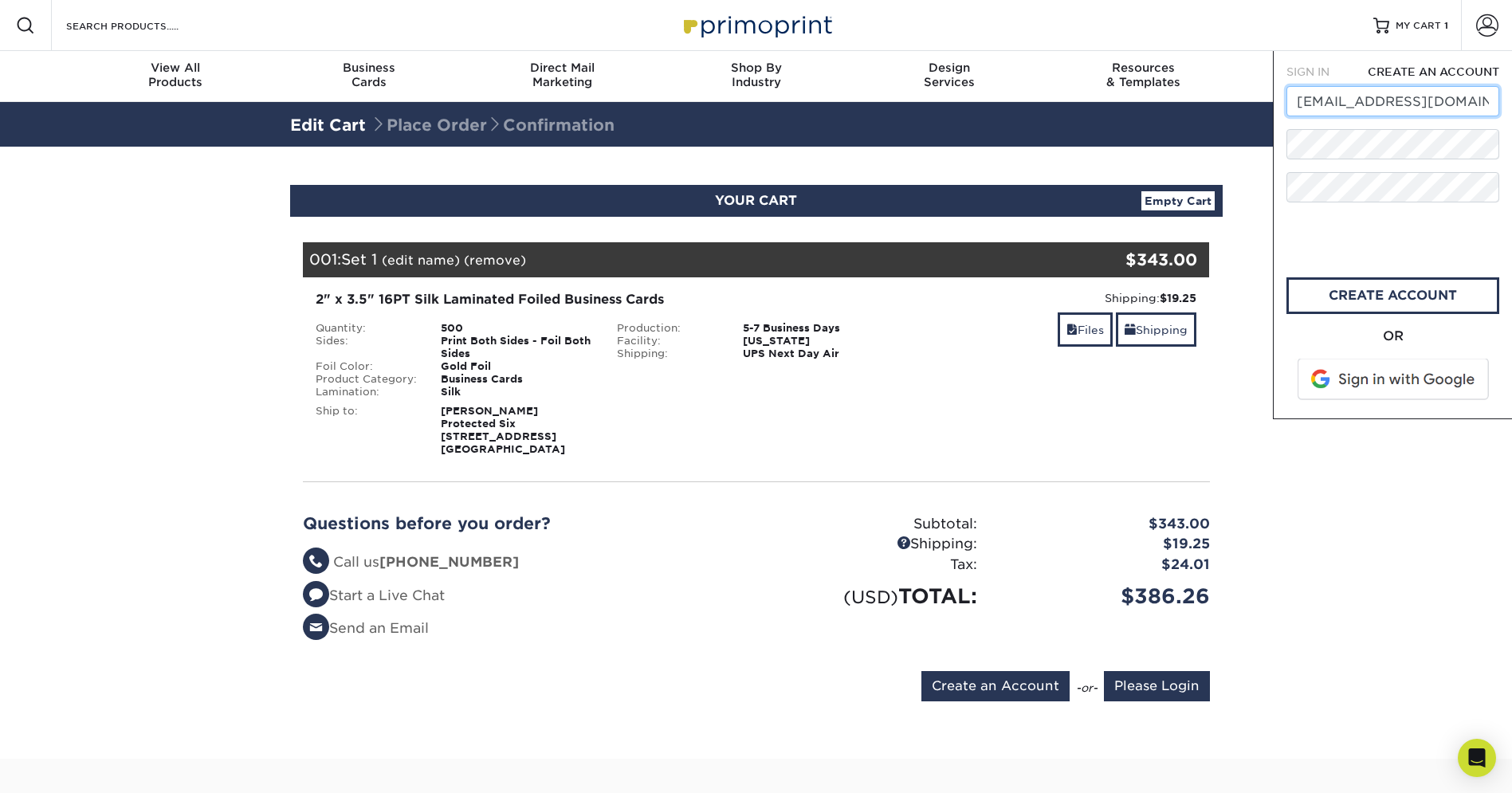
drag, startPoint x: 1433, startPoint y: 102, endPoint x: 1359, endPoint y: 94, distance: 74.4
click at [1261, 90] on nav "Resources Menu Search Products Account SIGN IN CREATE AN ACCOUNT info@trecreo.c…" at bounding box center [756, 51] width 1512 height 102
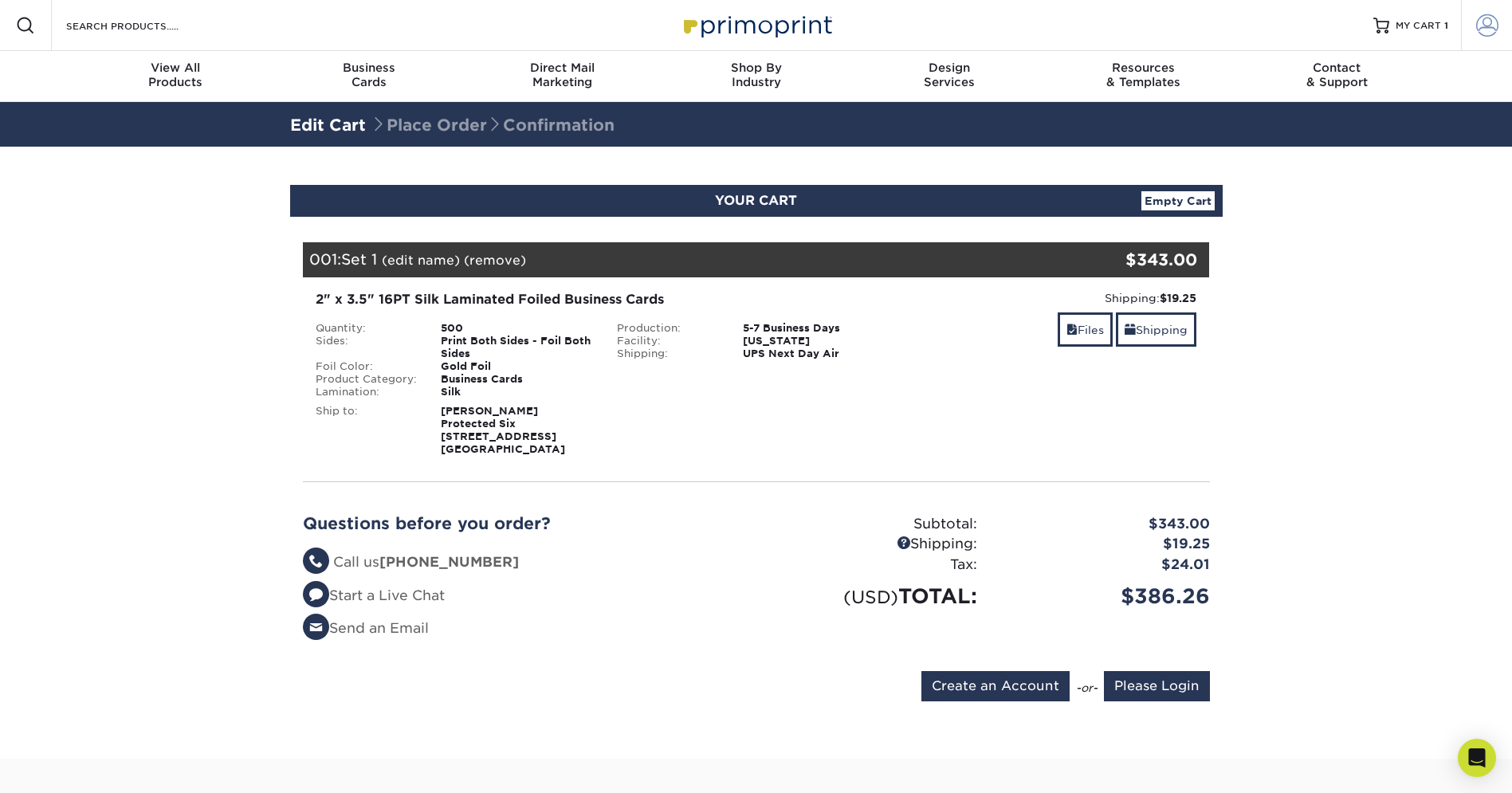
click at [1486, 18] on span at bounding box center [1487, 25] width 22 height 22
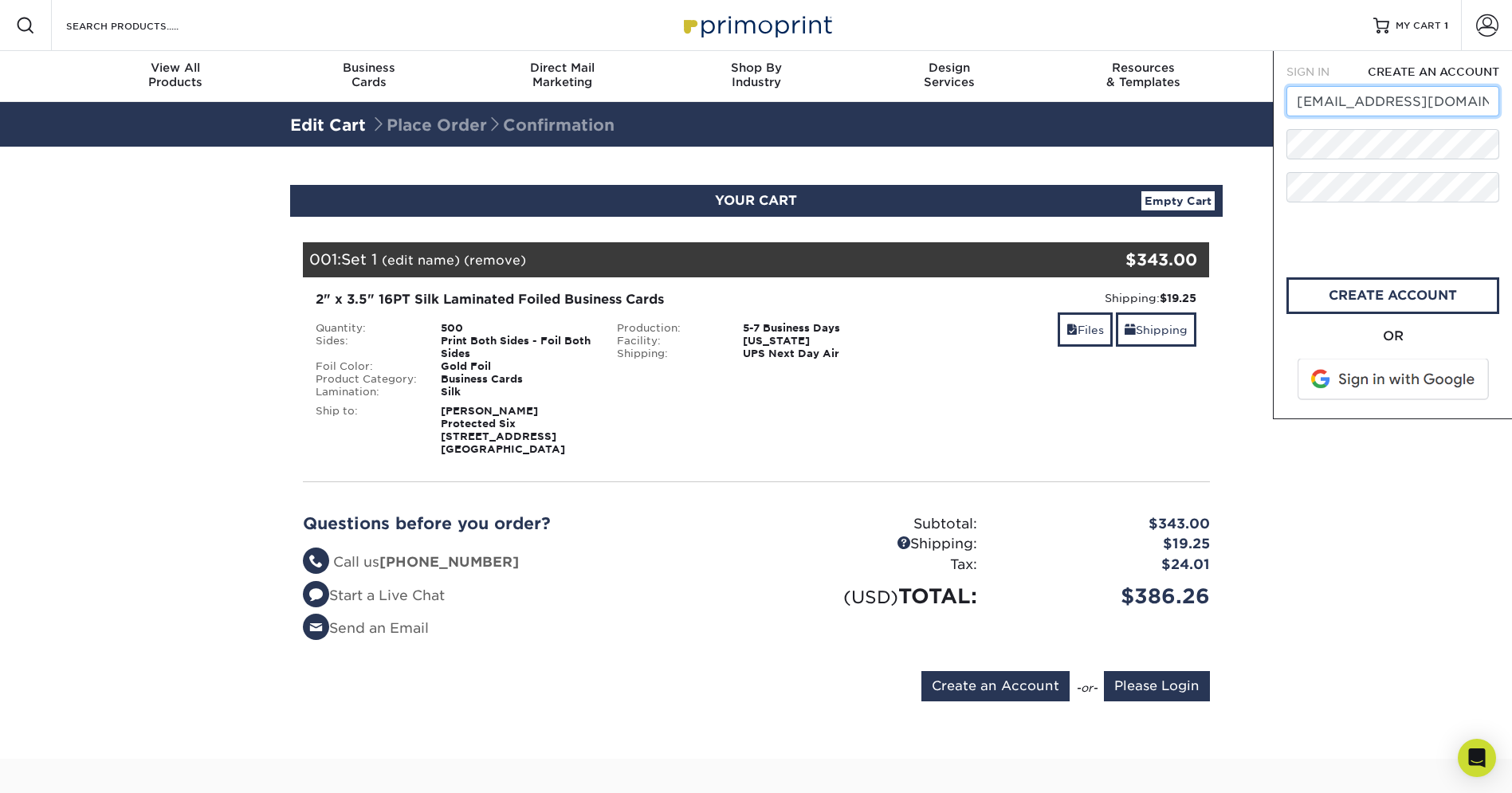
click at [1450, 108] on input "info@trecreo.com" at bounding box center [1393, 101] width 213 height 31
type input "i"
type input "graphicsbyswift@gmail.com"
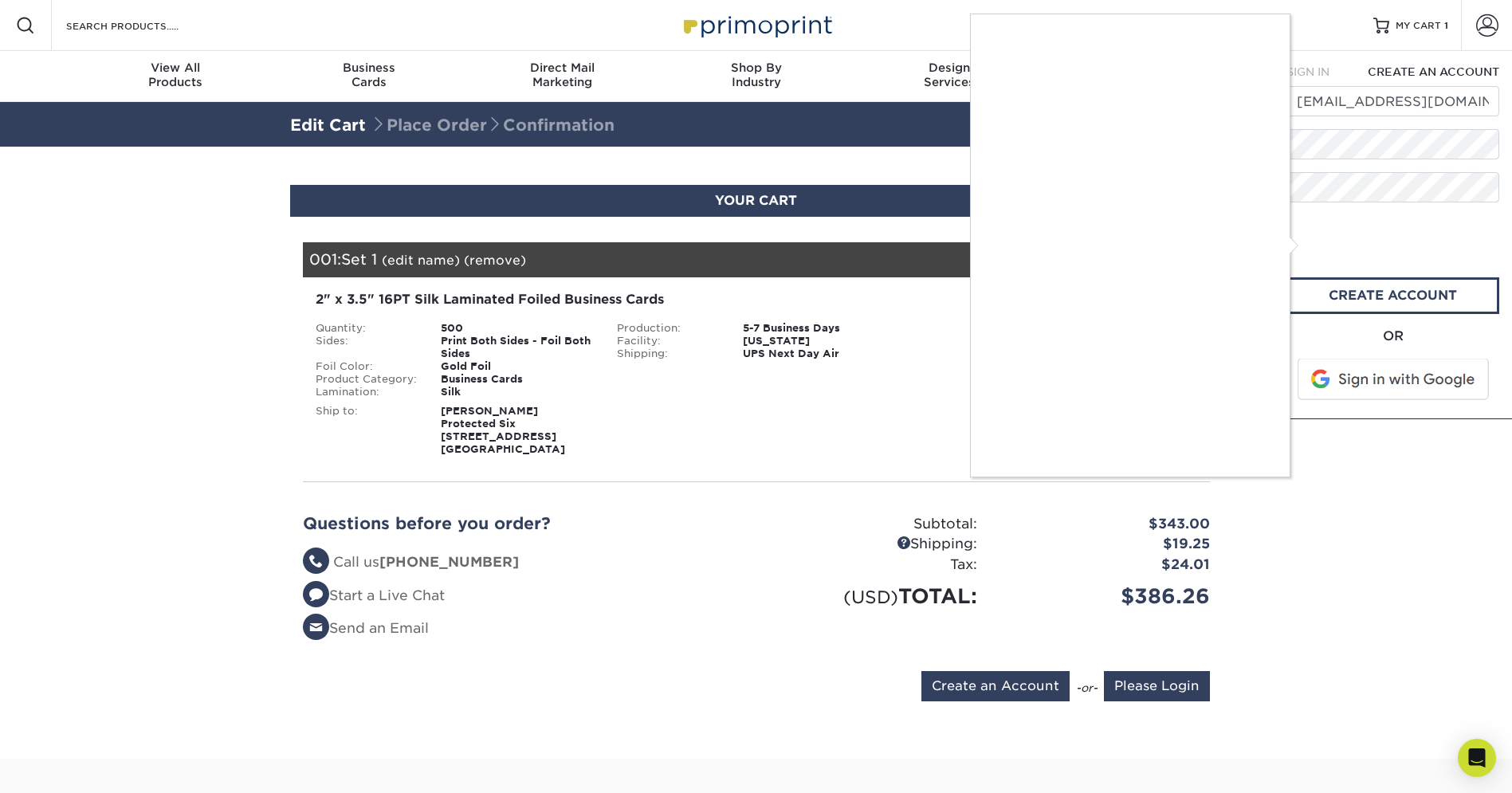
click at [1307, 245] on div at bounding box center [756, 396] width 1512 height 793
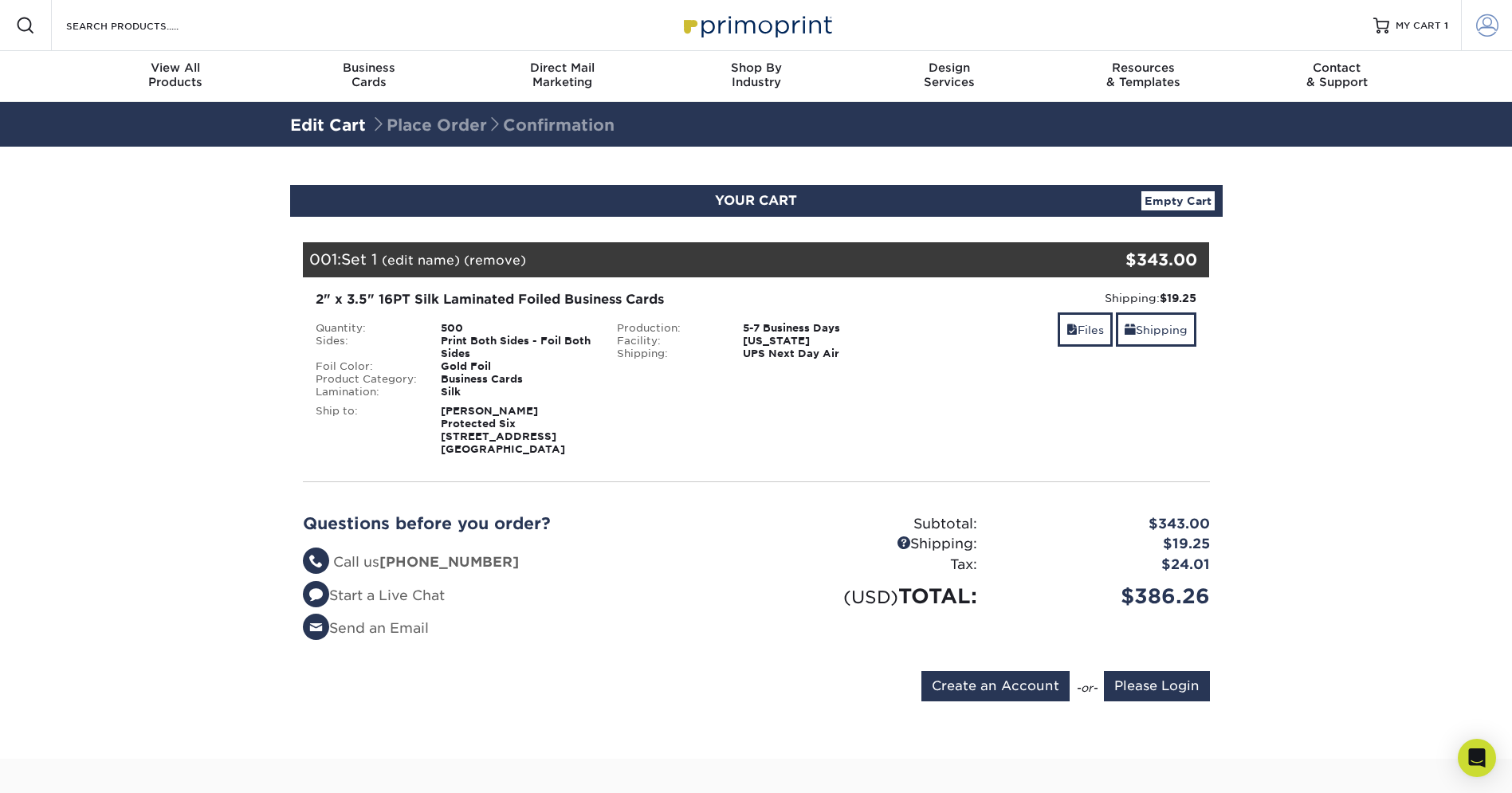
click at [1489, 32] on span at bounding box center [1487, 25] width 22 height 22
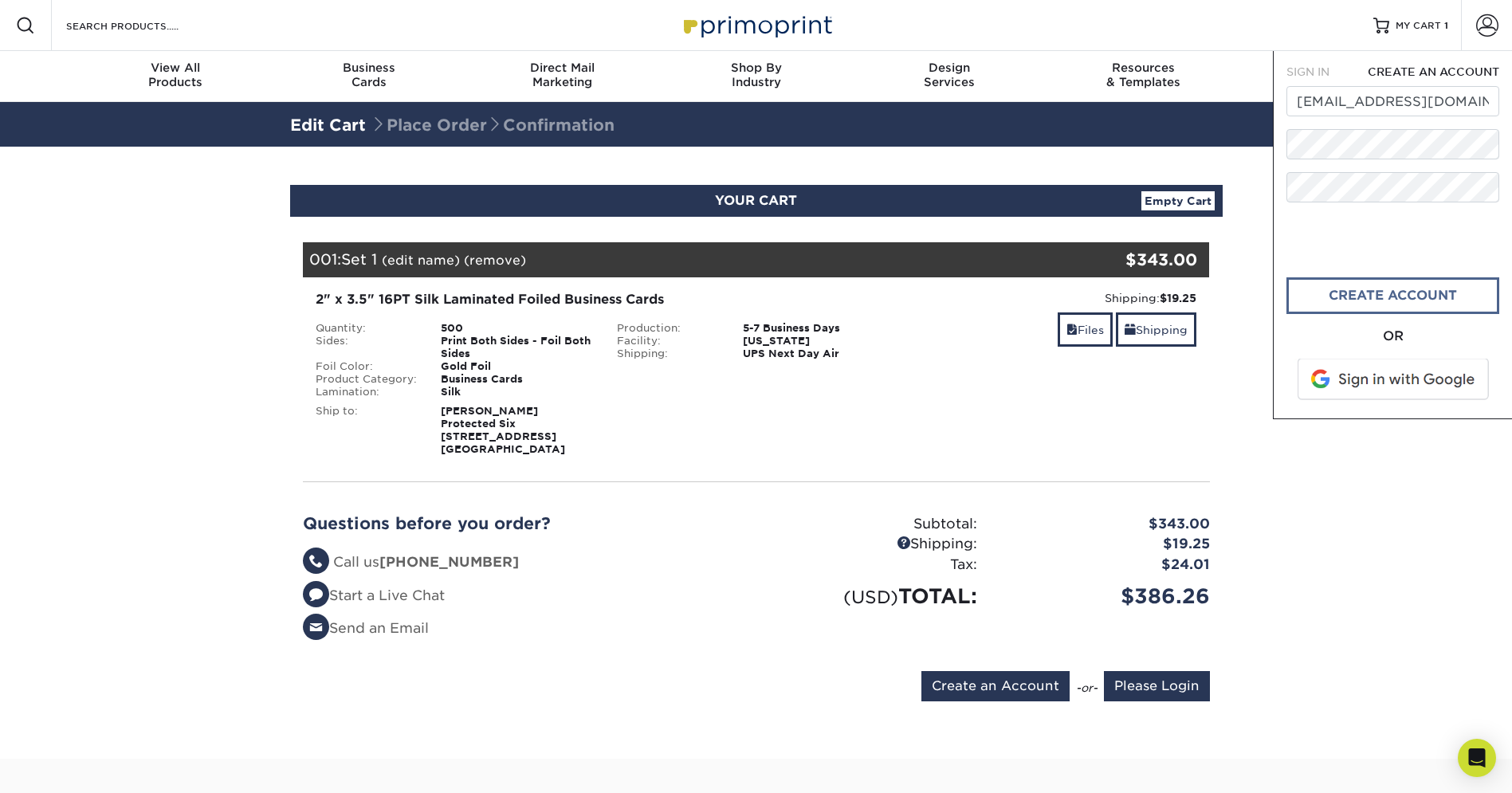
click at [1442, 306] on link "create account" at bounding box center [1393, 295] width 213 height 36
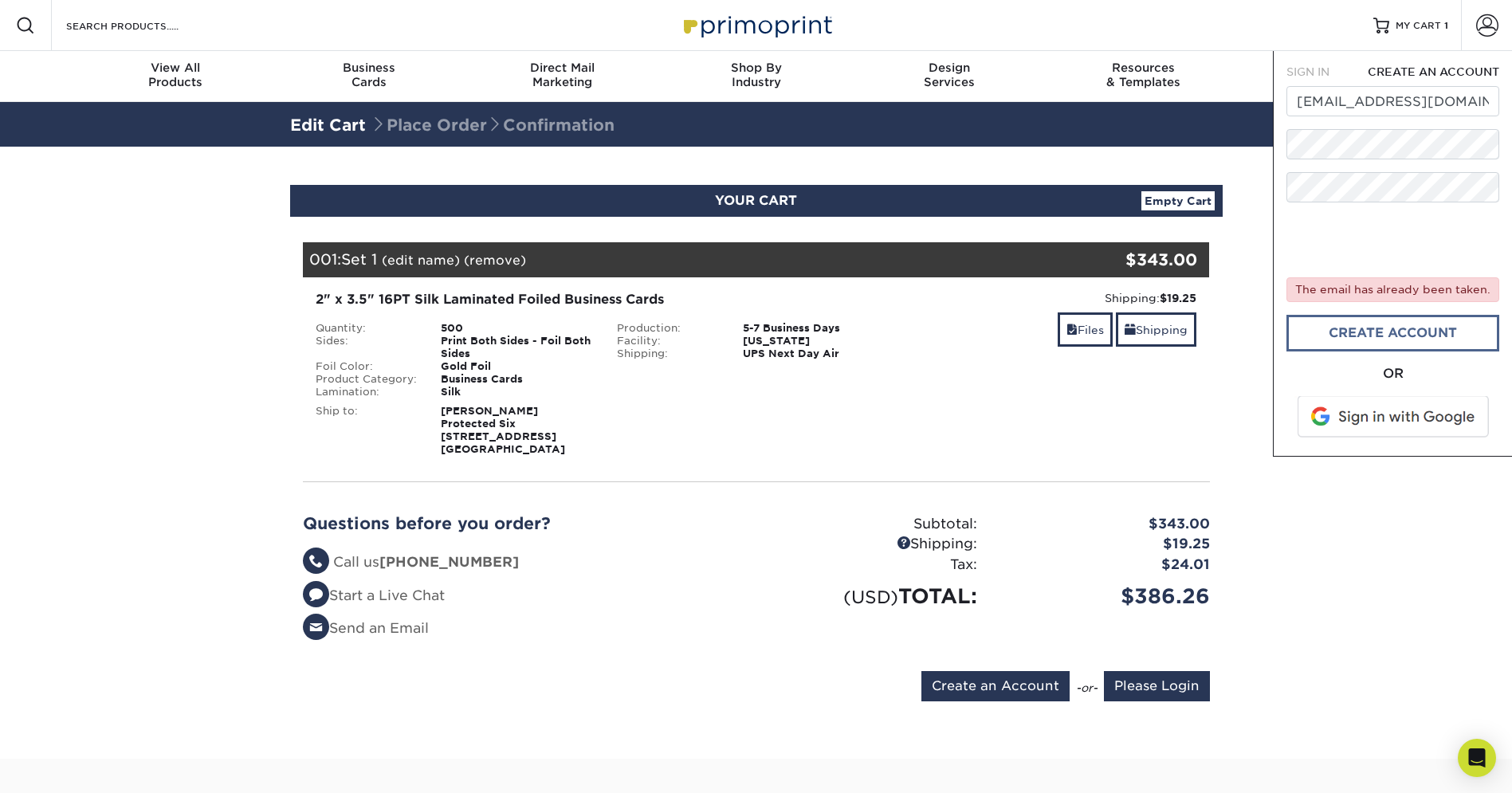
click at [1393, 344] on link "create account" at bounding box center [1393, 333] width 213 height 36
click at [1277, 658] on section "YOUR CART Empty Cart Your Cart is Empty Account Login Create Account Contact Us…" at bounding box center [756, 452] width 1512 height 612
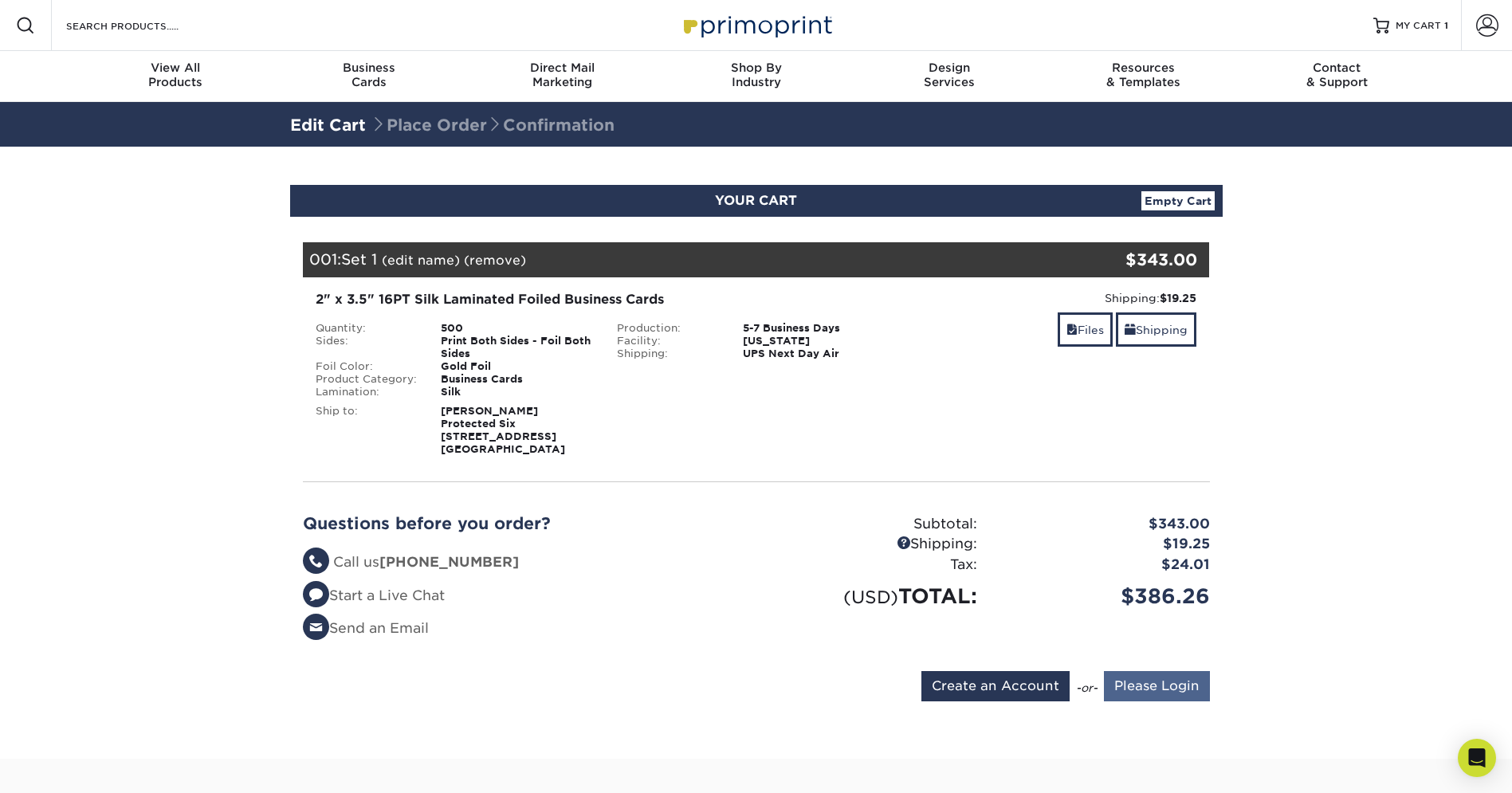
click at [1138, 694] on input "Please Login" at bounding box center [1156, 686] width 106 height 31
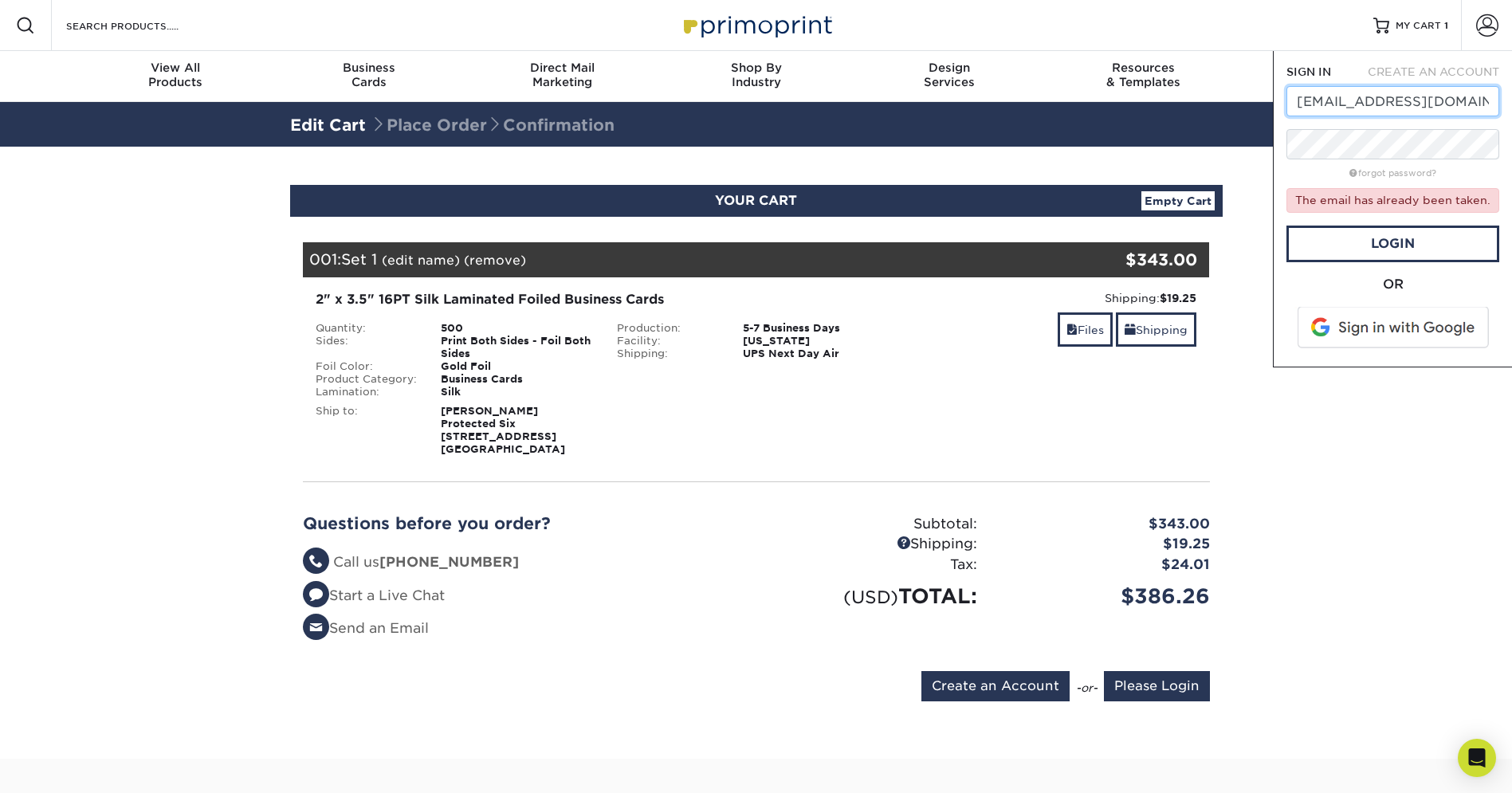
drag, startPoint x: 1437, startPoint y: 108, endPoint x: 1272, endPoint y: 98, distance: 165.3
click at [1273, 97] on div "SIGN IN CREATE AN ACCOUNT info@trecreo.com forgot password? The email has alrea…" at bounding box center [1393, 208] width 239 height 316
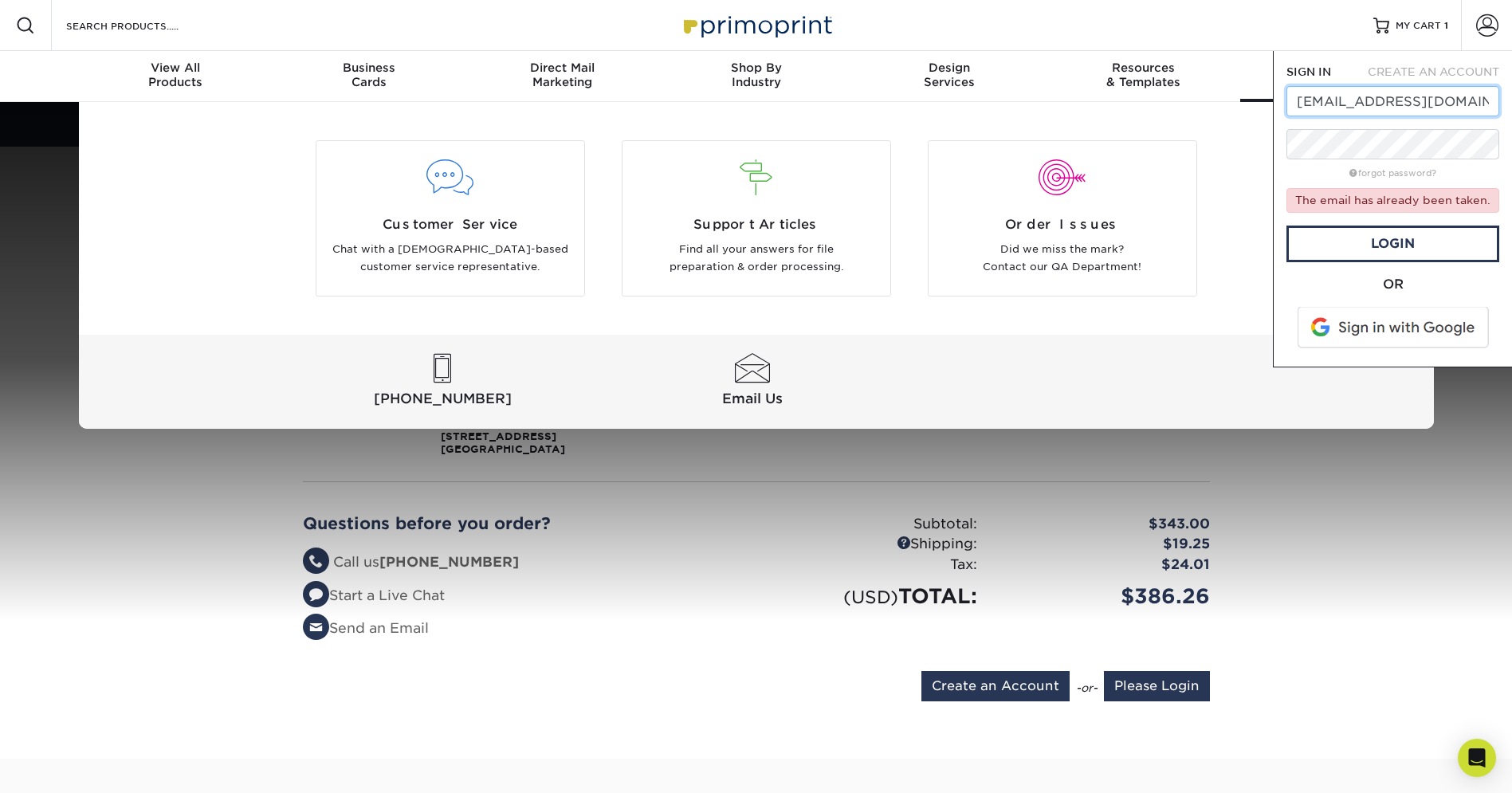
type input "graphicsbyswift@gmail.com"
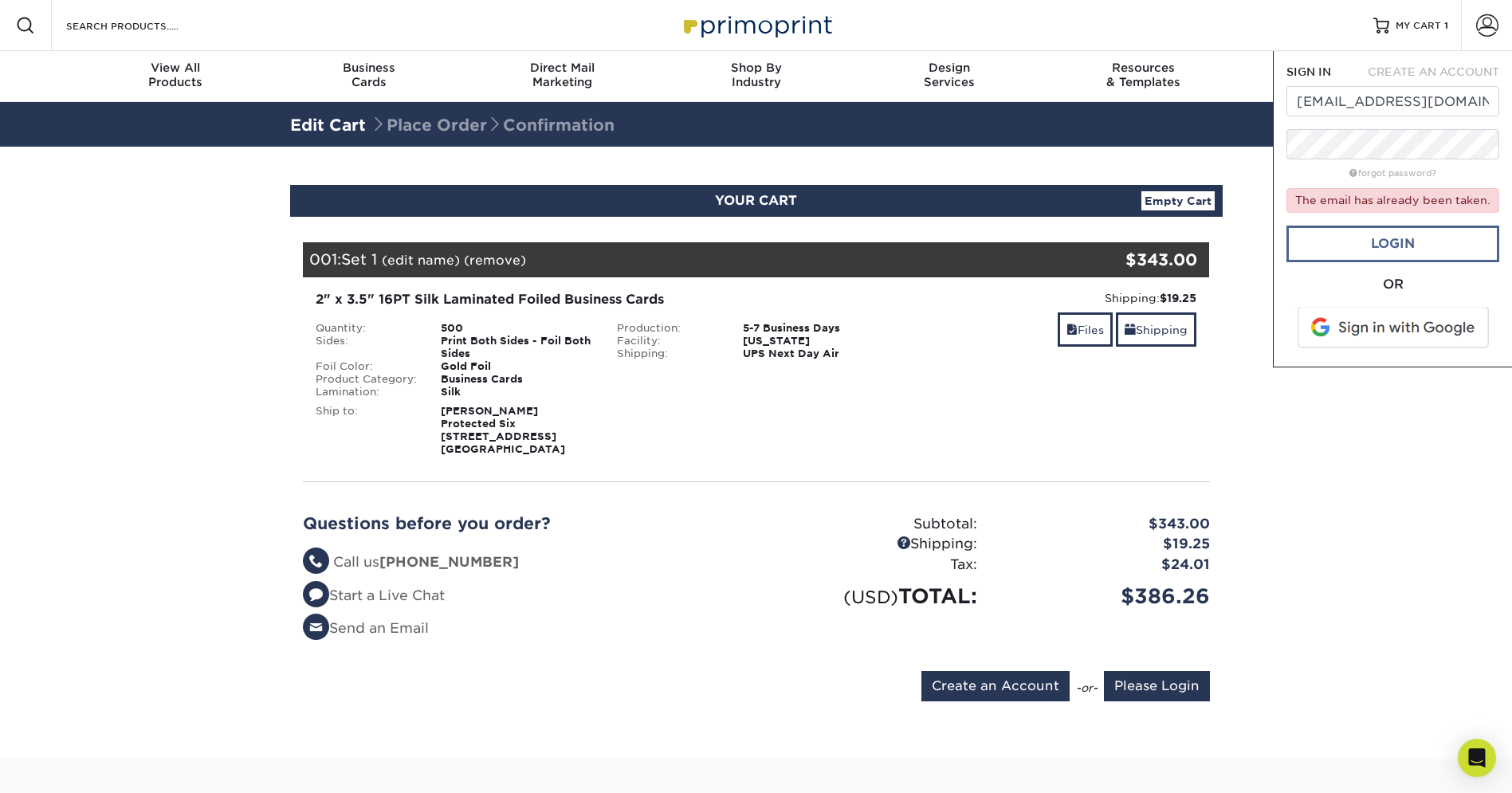
click at [1422, 253] on link "Login" at bounding box center [1393, 244] width 213 height 36
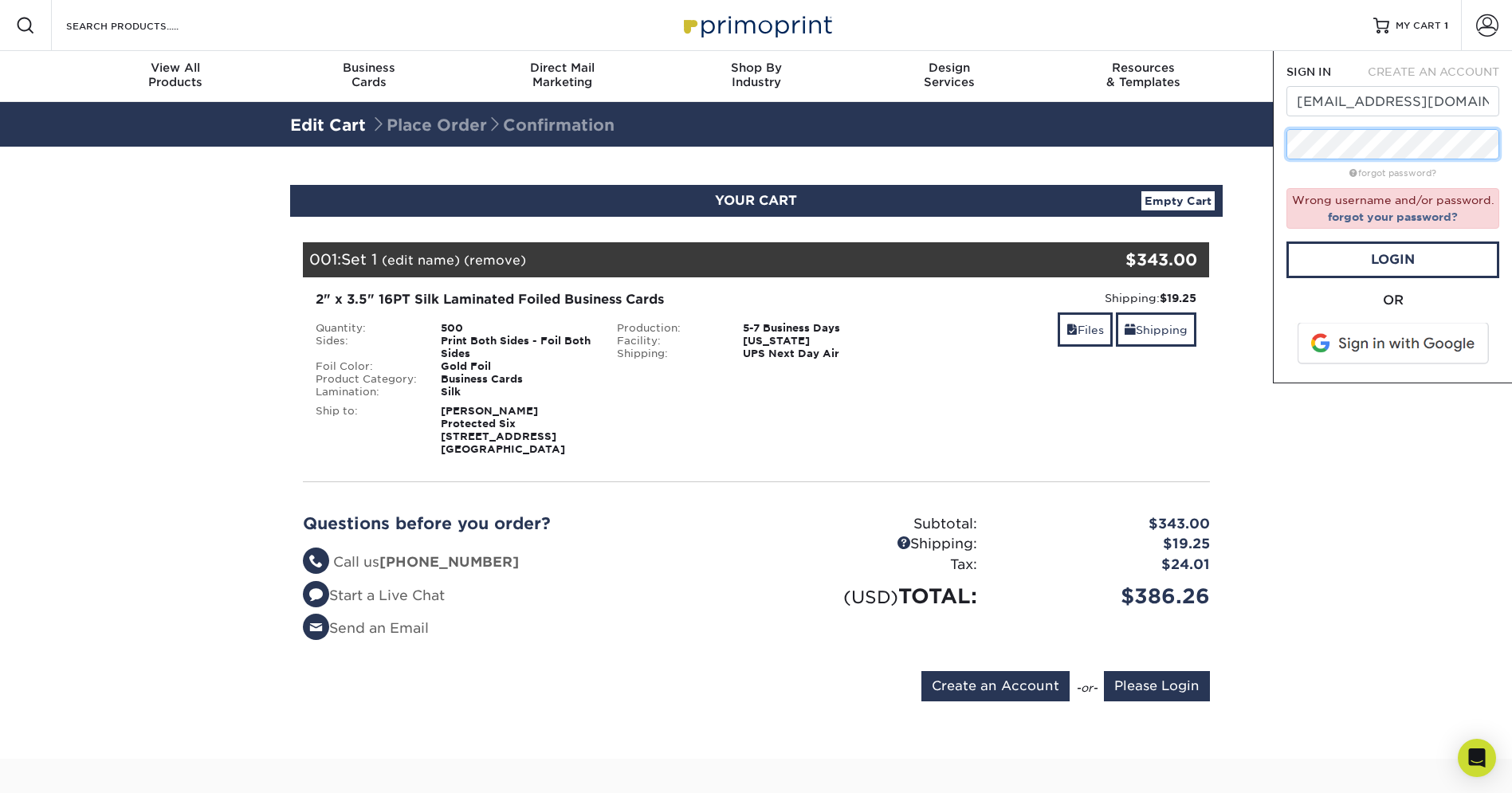
click at [1282, 143] on div "SIGN IN CREATE AN ACCOUNT graphicsbyswift@gmail.com forgot password? Wrong user…" at bounding box center [1393, 217] width 239 height 332
click at [1280, 142] on div "SIGN IN CREATE AN ACCOUNT graphicsbyswift@gmail.com forgot password? Wrong user…" at bounding box center [1393, 217] width 239 height 332
click at [1255, 139] on div "Resources Menu Search Products Account SIGN IN CREATE AN ACCOUNT graphicsbyswif…" at bounding box center [756, 612] width 1512 height 1225
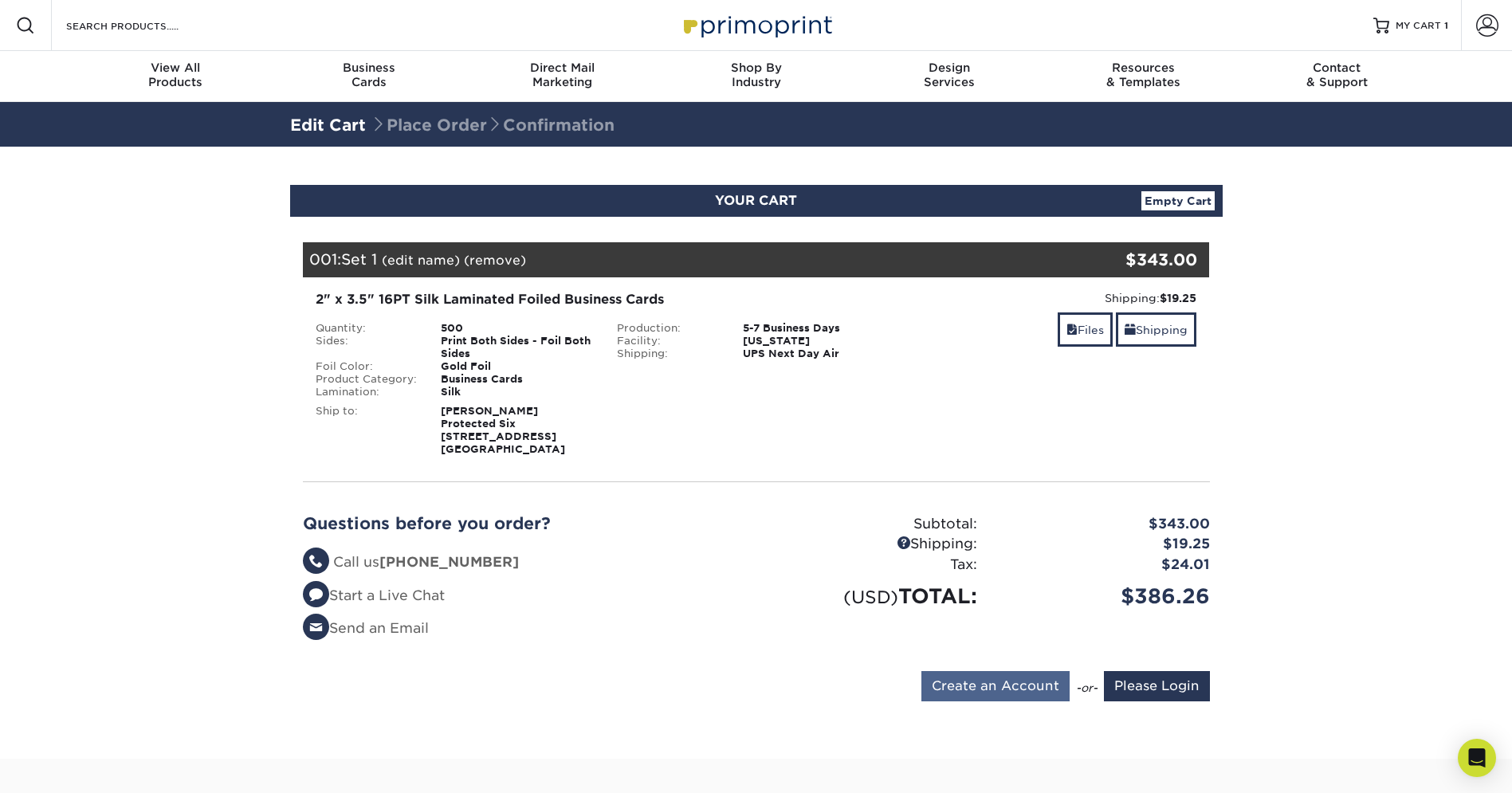
click at [991, 692] on input "Create an Account" at bounding box center [995, 686] width 148 height 31
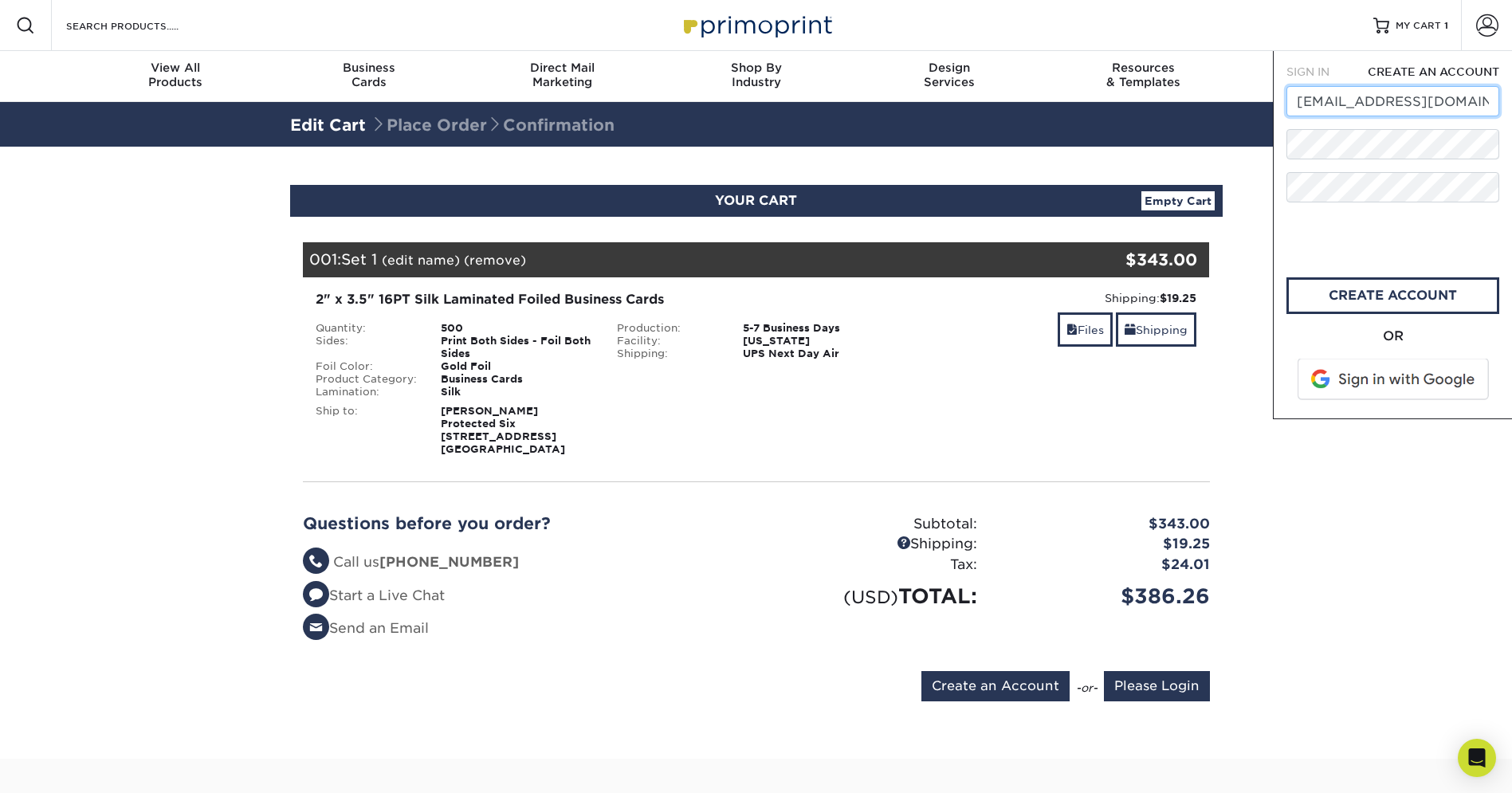
click at [1416, 108] on input "graphicsbyswift@gmail.com" at bounding box center [1393, 101] width 213 height 31
type input "swiftgrfx@gmail.com"
click at [1242, 141] on div "Resources Menu Search Products Account SIGN IN CREATE AN ACCOUNT graphicsbyswif…" at bounding box center [756, 612] width 1512 height 1225
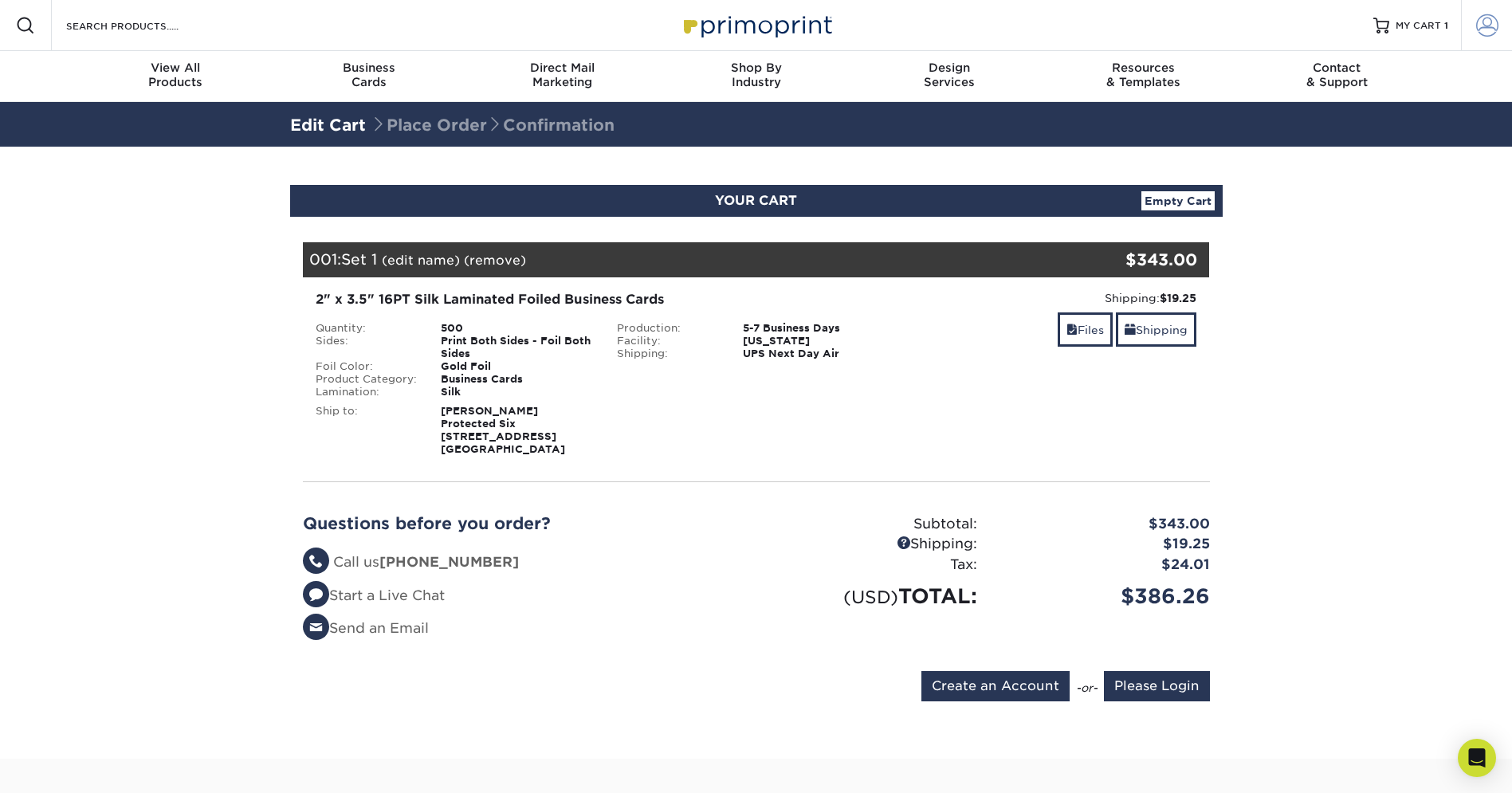
click at [1484, 22] on span at bounding box center [1487, 25] width 22 height 22
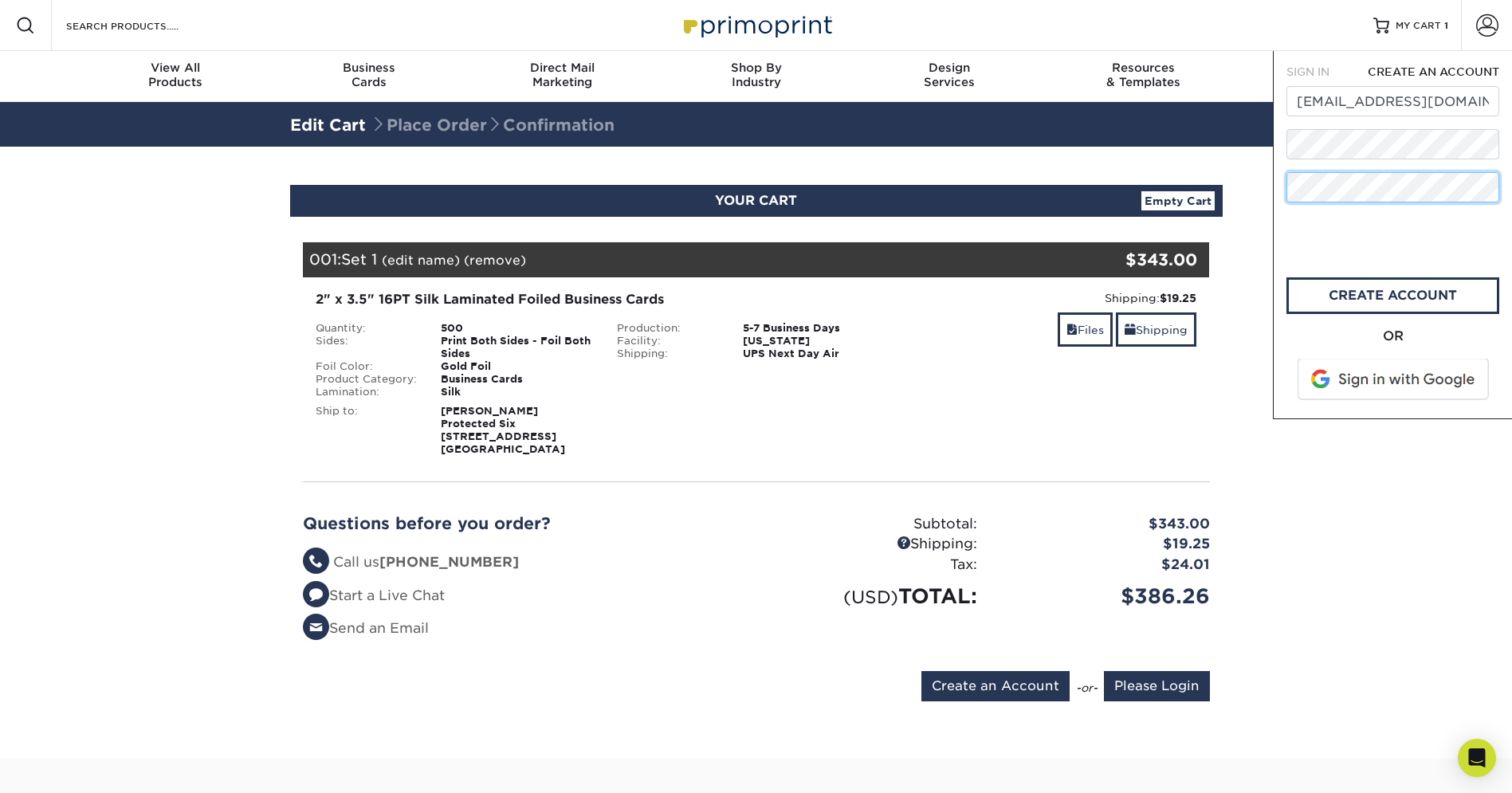
click at [1285, 183] on div "SIGN IN CREATE AN ACCOUNT graphicsbyswift@gmail.com forgot password? Wrong user…" at bounding box center [1393, 234] width 239 height 368
click at [1398, 304] on link "create account" at bounding box center [1393, 295] width 213 height 36
click at [1436, 384] on span at bounding box center [1394, 378] width 204 height 41
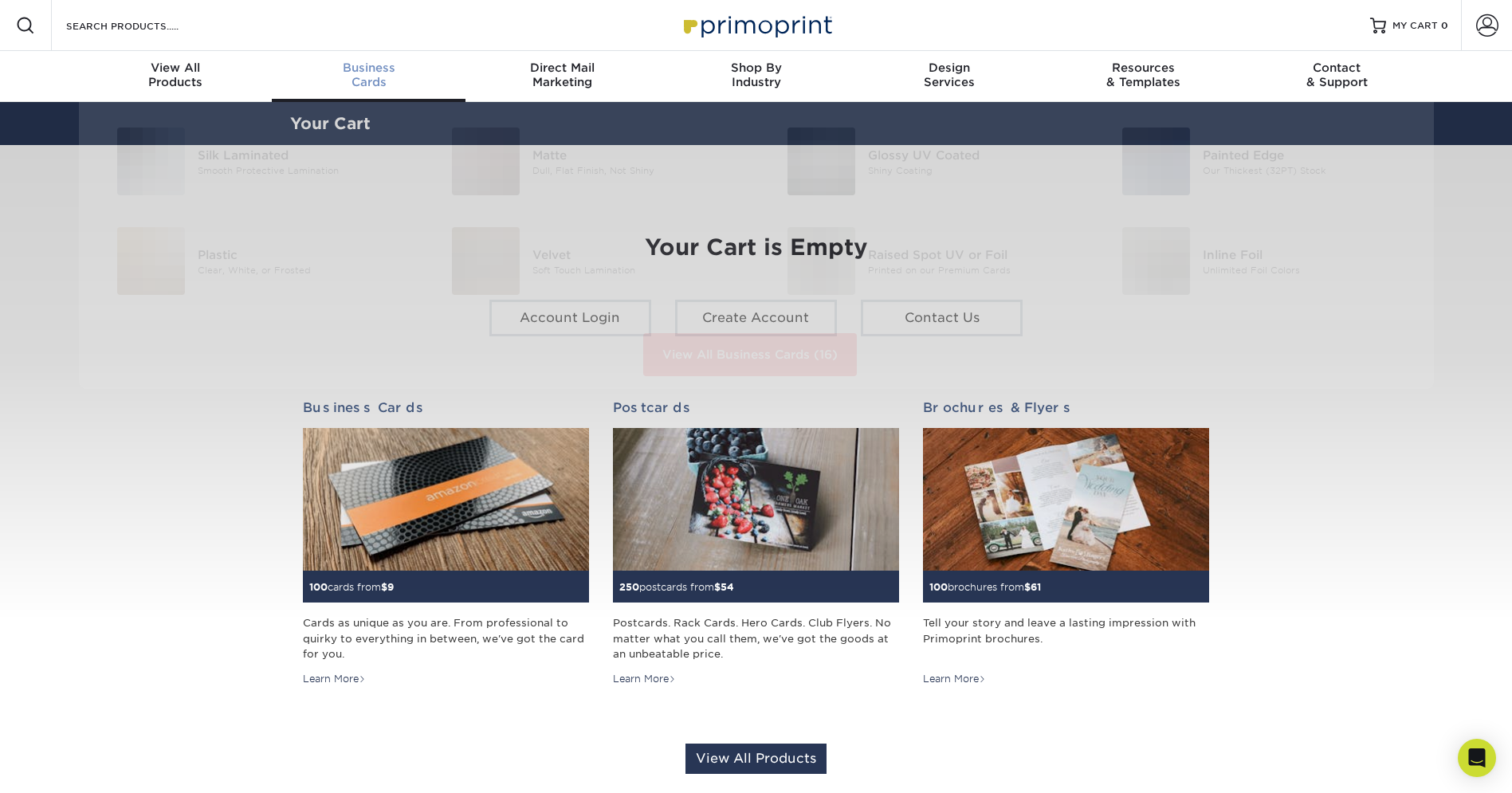
click at [363, 68] on span "Business" at bounding box center [368, 67] width 194 height 14
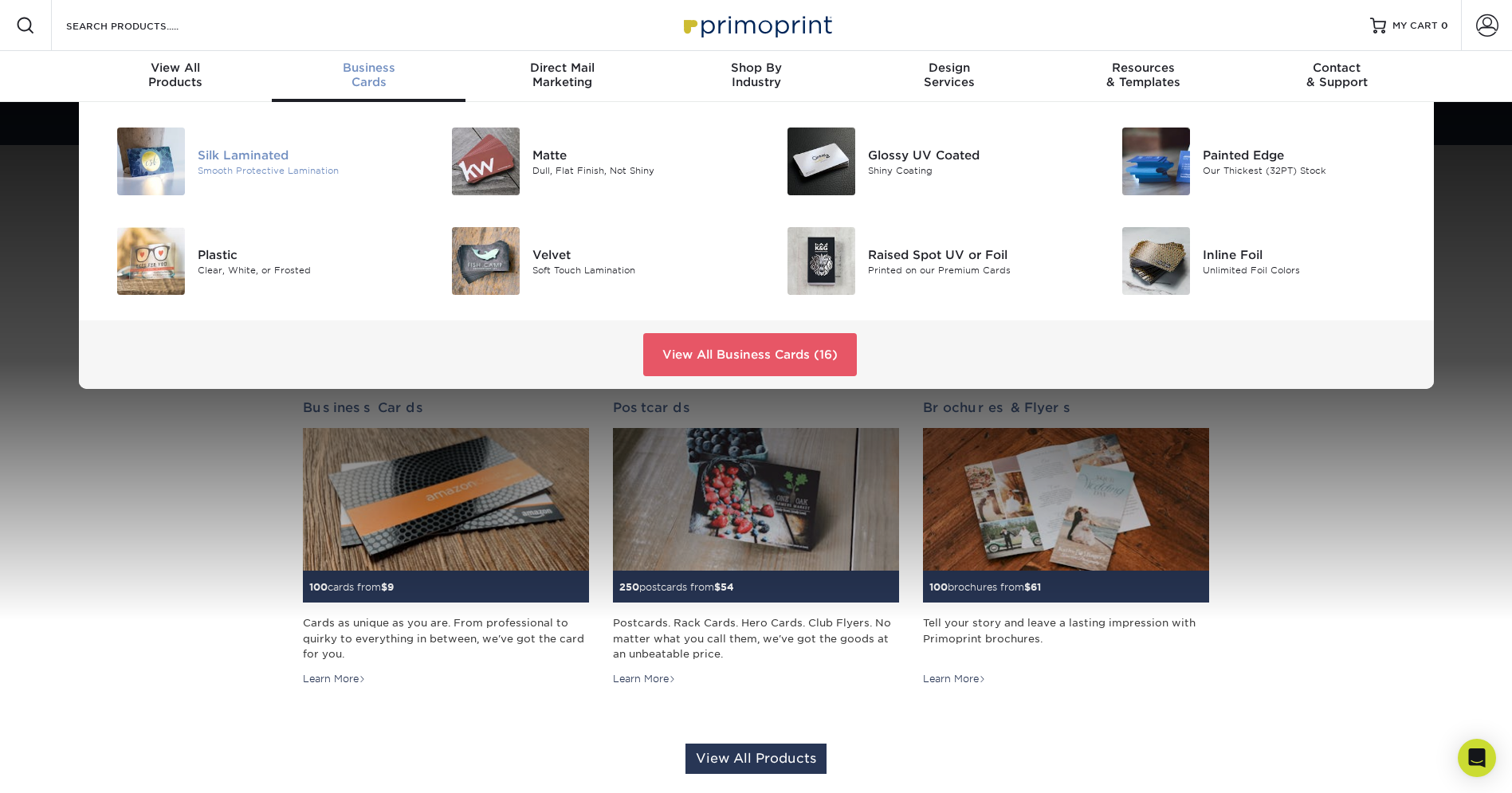
click at [315, 166] on div "Smooth Protective Lamination" at bounding box center [303, 170] width 211 height 13
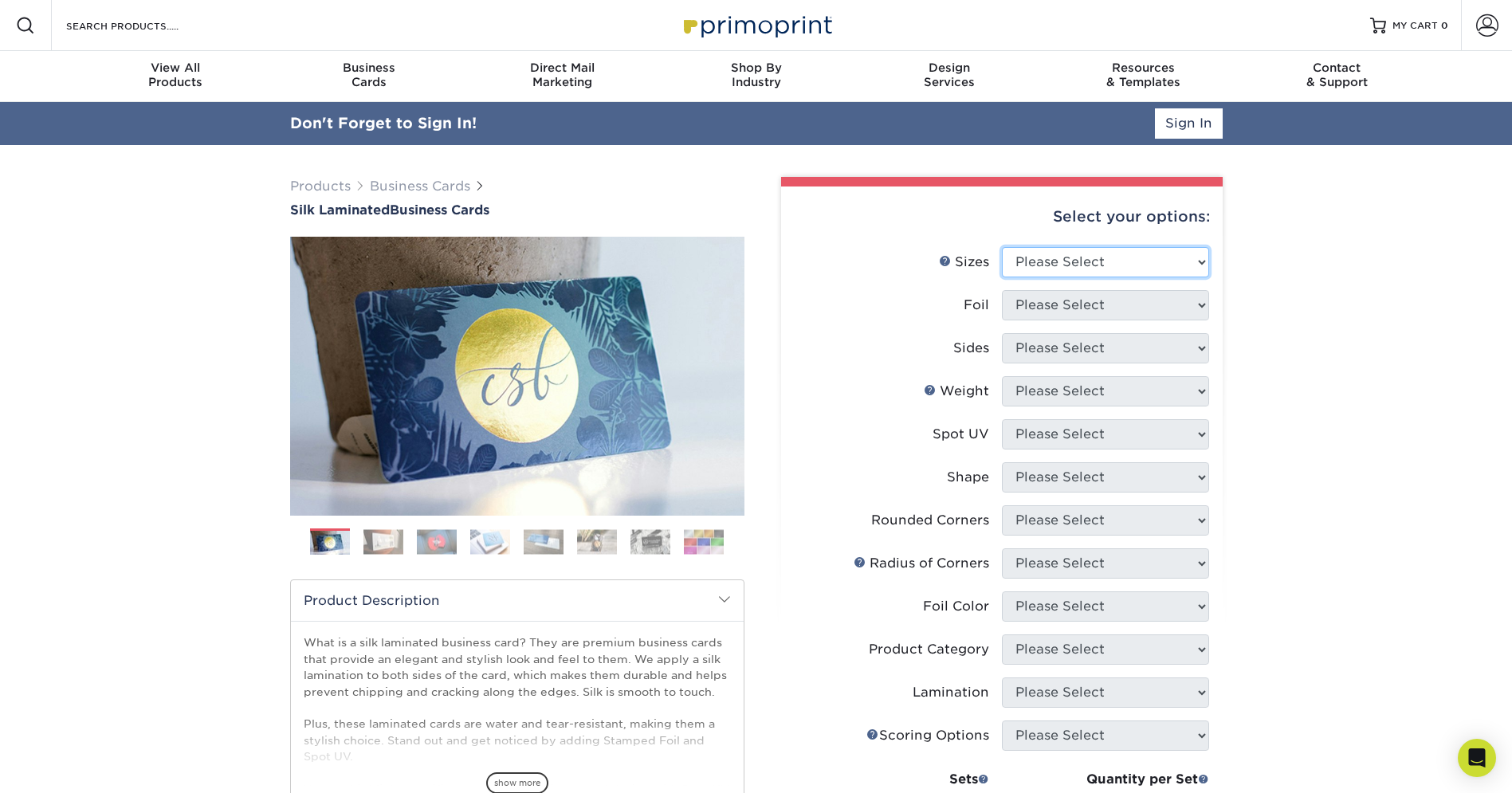
select select "2.00x3.50"
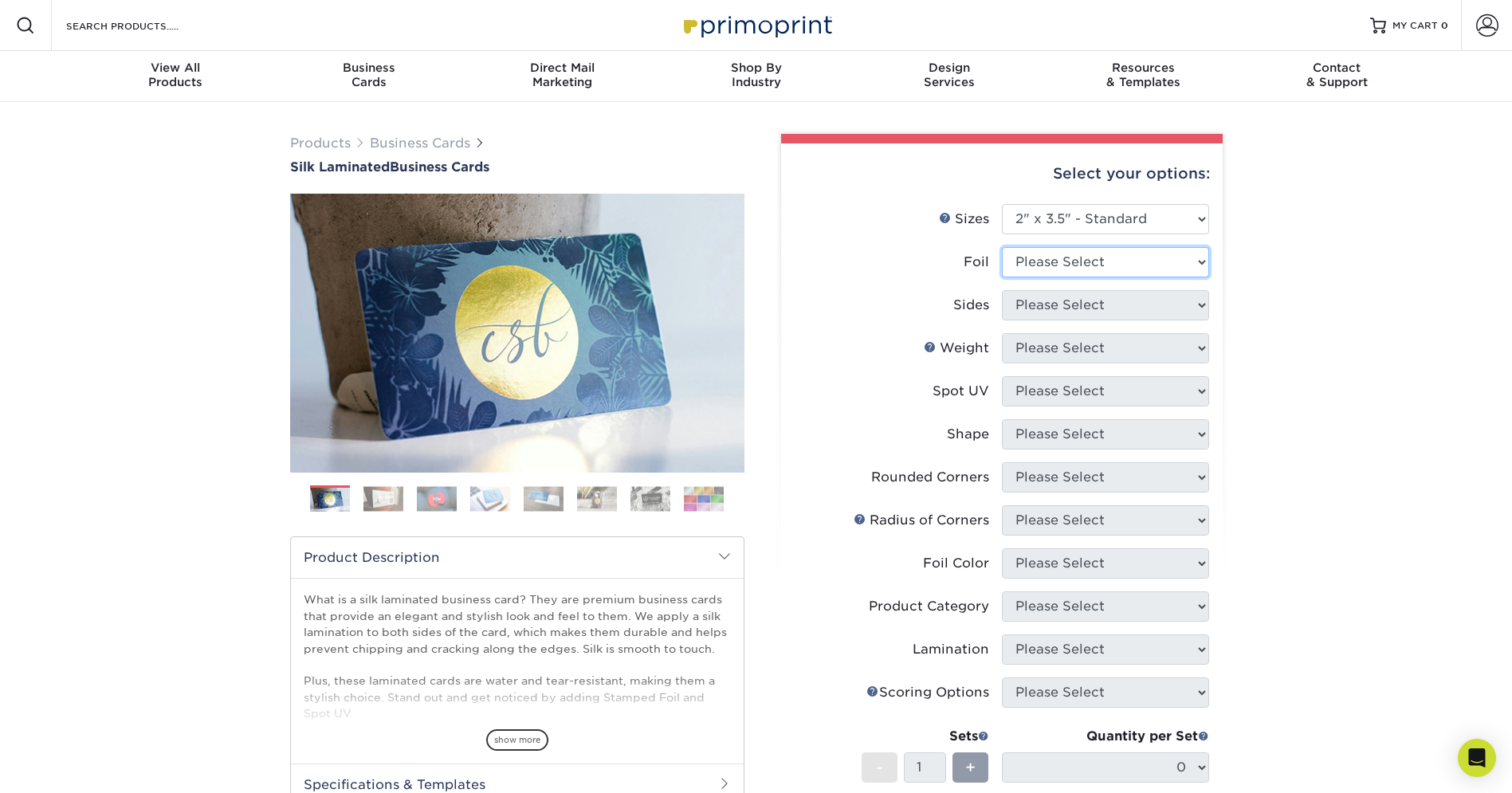
select select "1"
select select "34527644-b4fd-4ffb-9092-1318eefcd9d9"
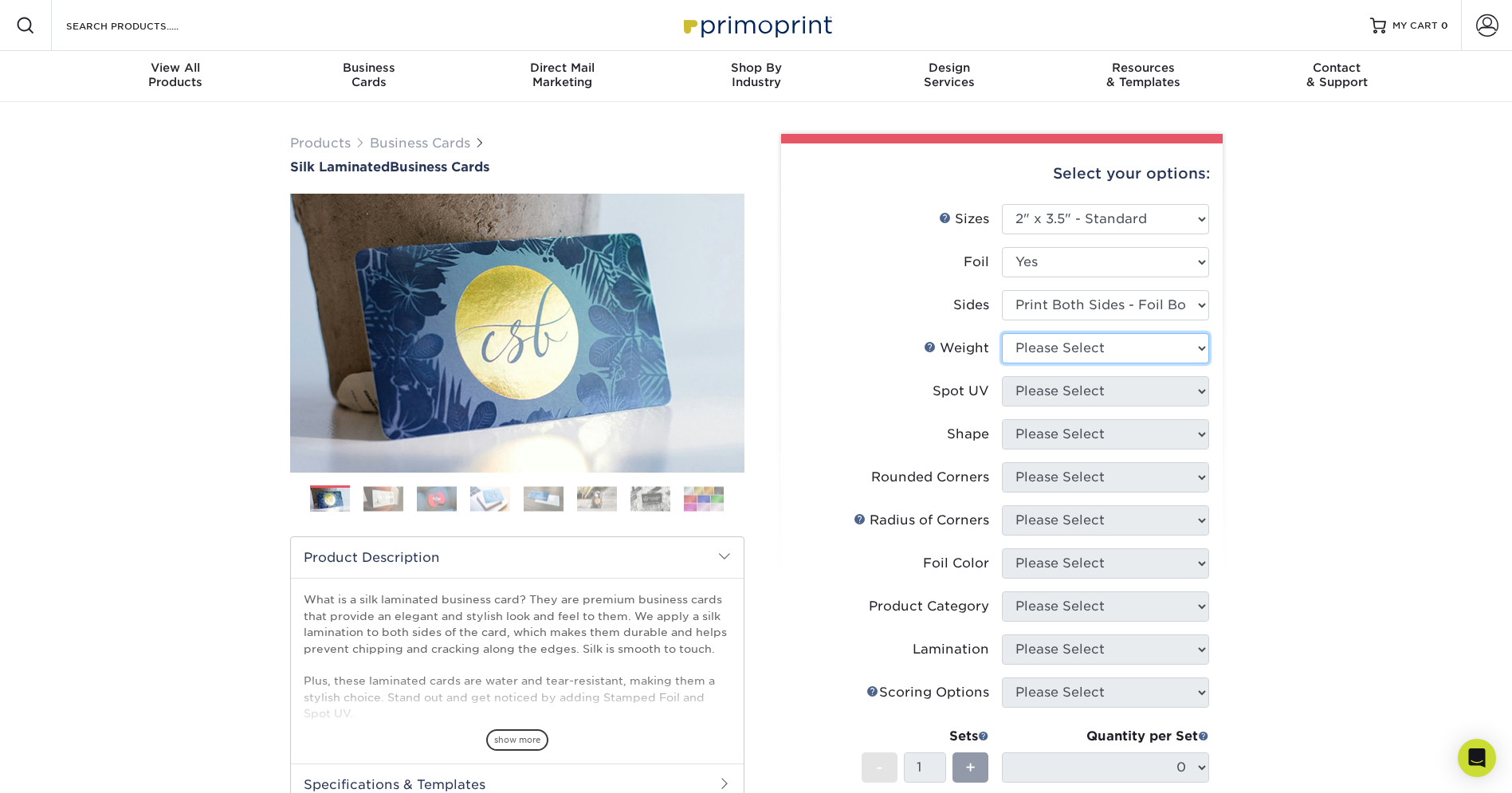
select select "16PT"
select select "3"
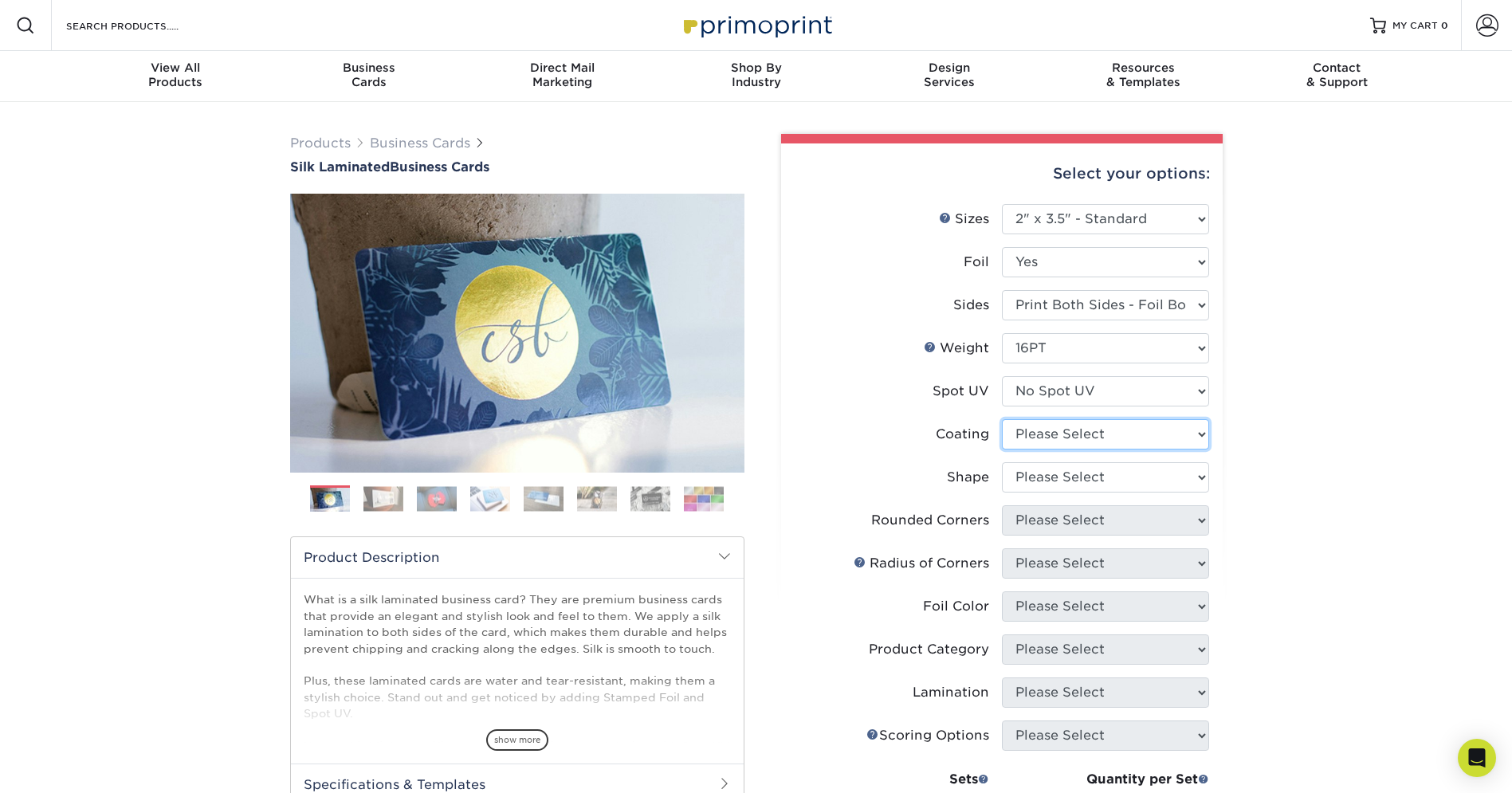
select select "3e7618de-abca-4bda-9f97-8b9129e913d8"
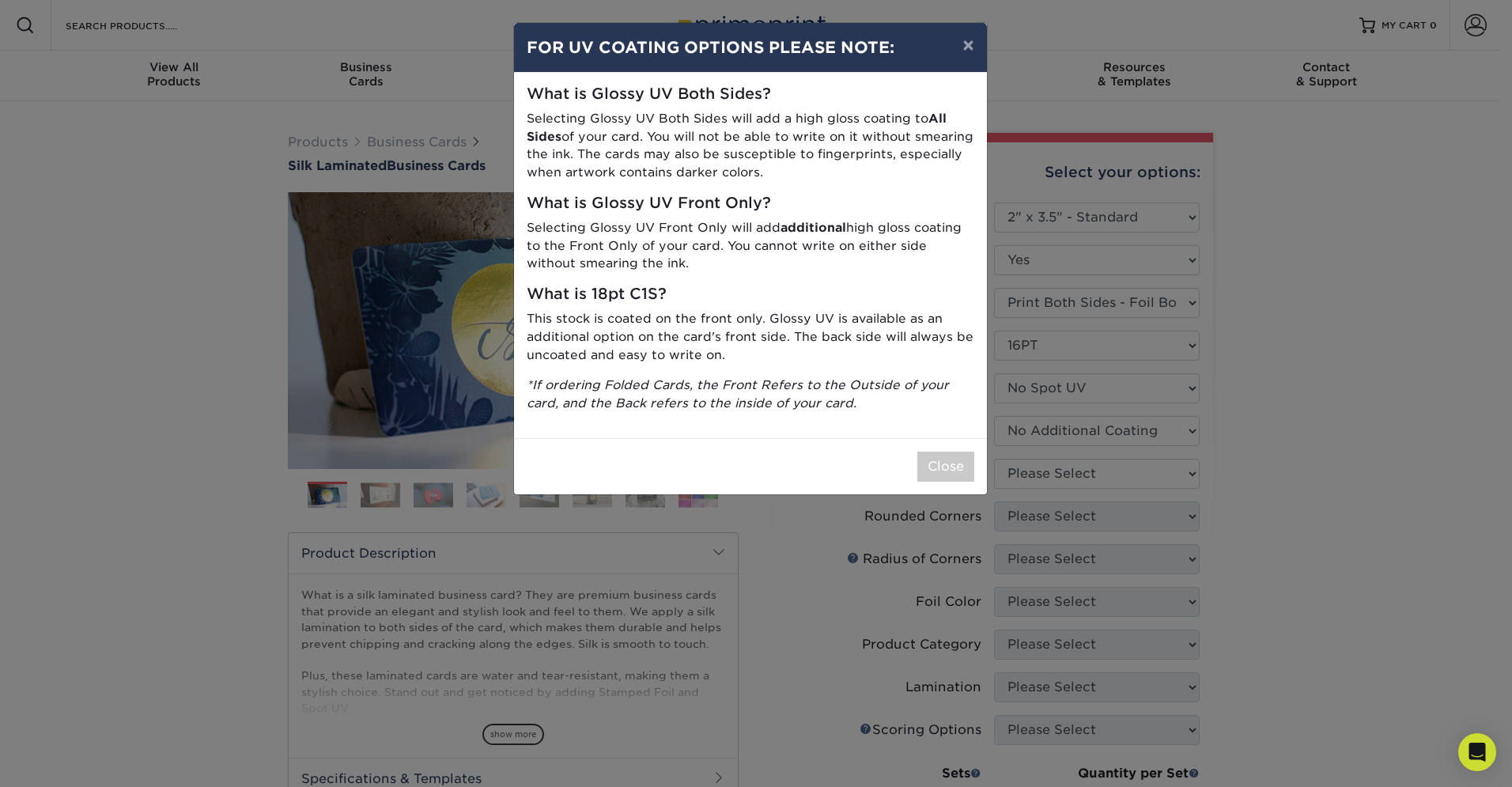
click at [1196, 452] on div "× FOR UV COATING OPTIONS PLEASE NOTE: What is Glossy UV Both Sides? Selecting G…" at bounding box center [756, 394] width 1512 height 787
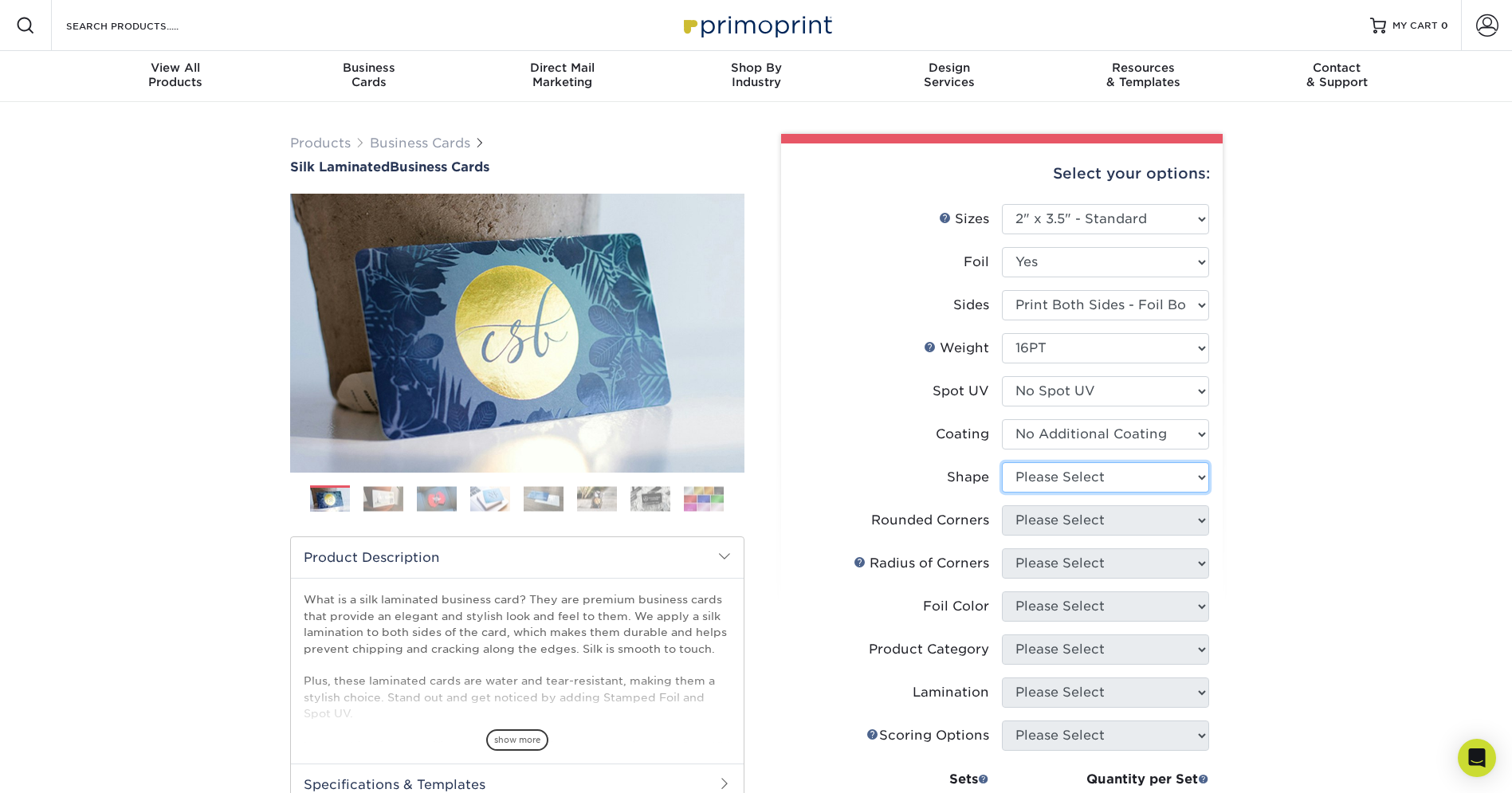
select select "standard"
select select "0"
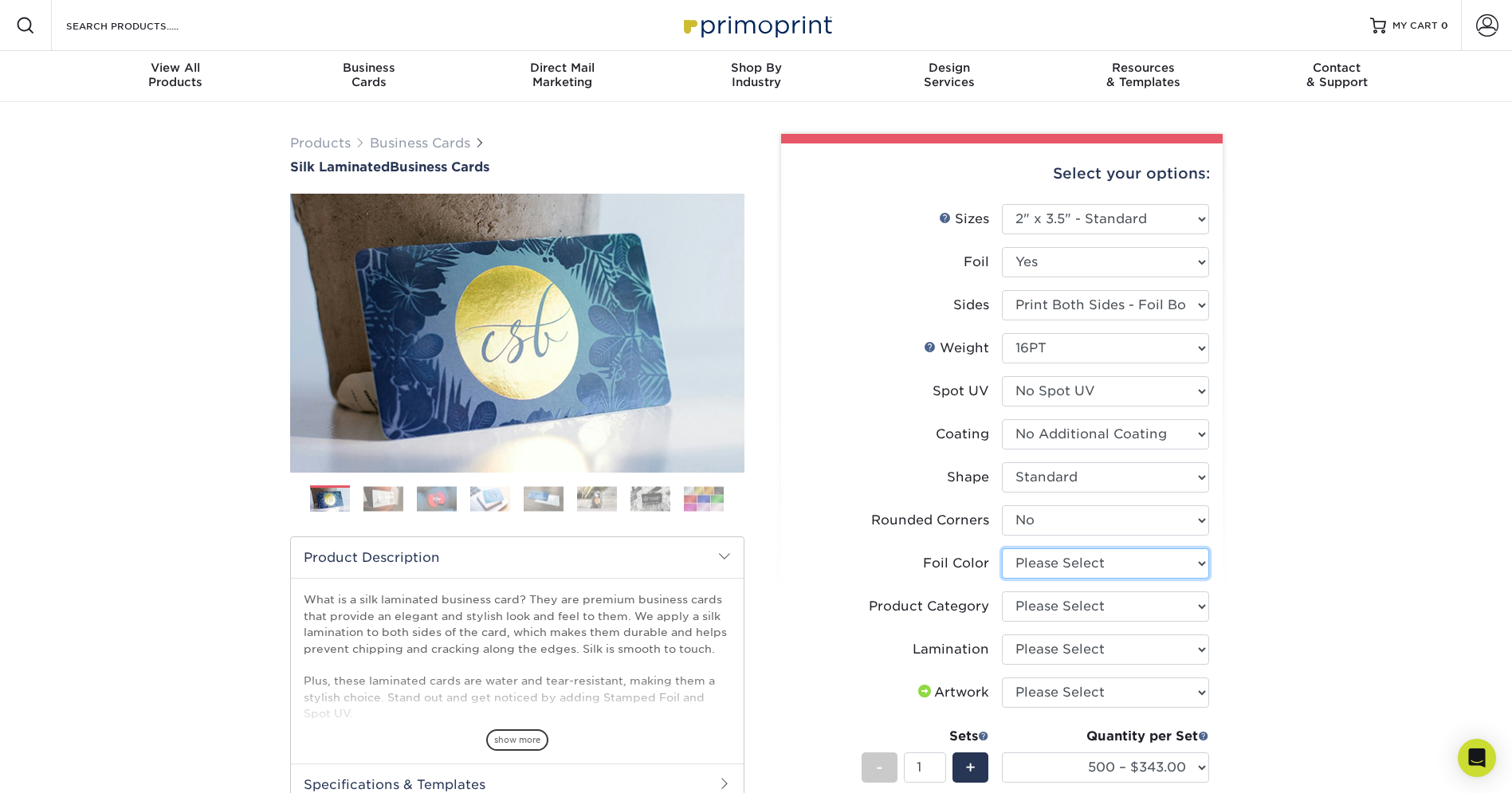
select select "acffa4a5-22f9-4585-ba3f-0adaa54b8c85"
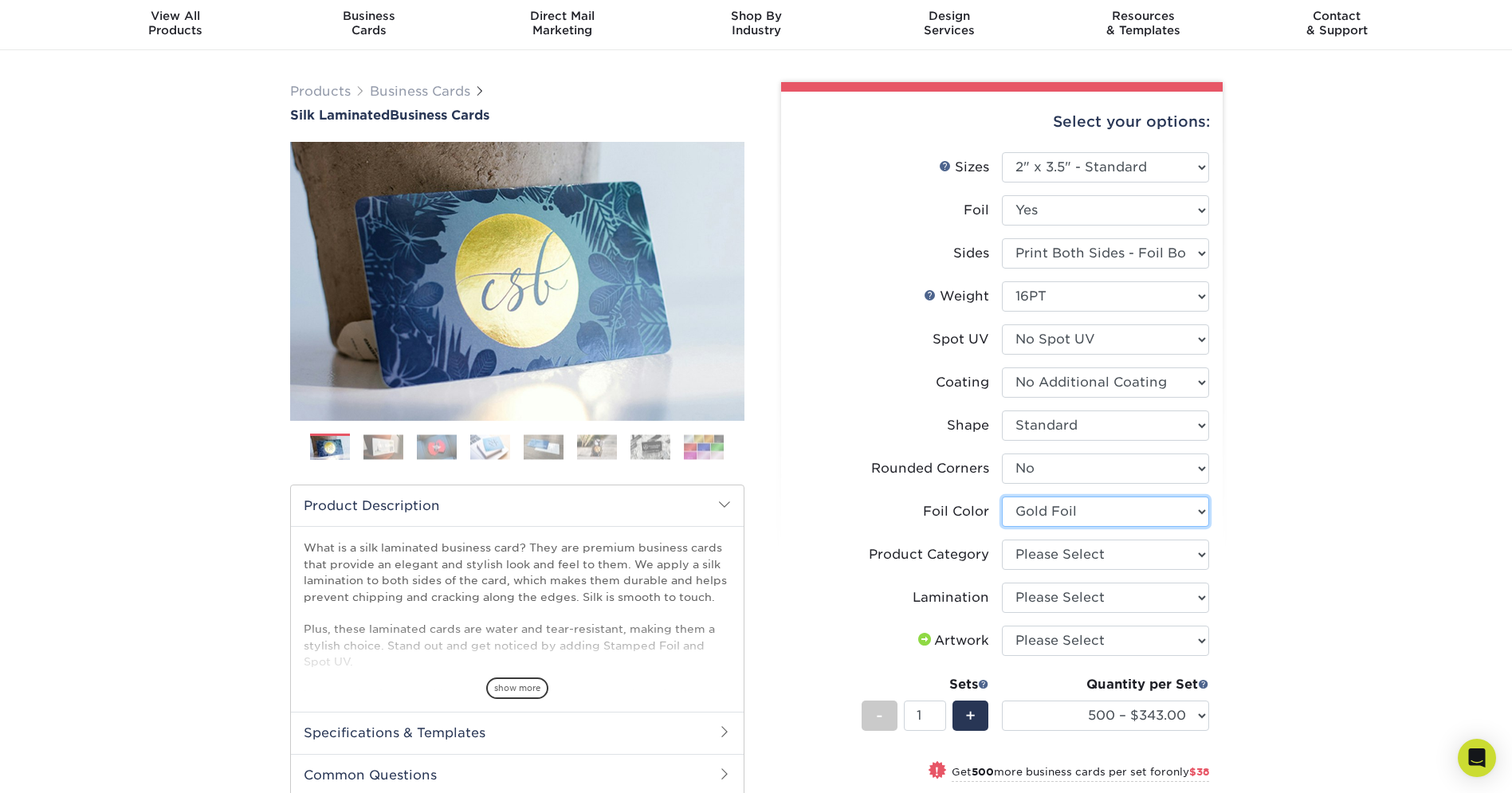
scroll to position [62, 0]
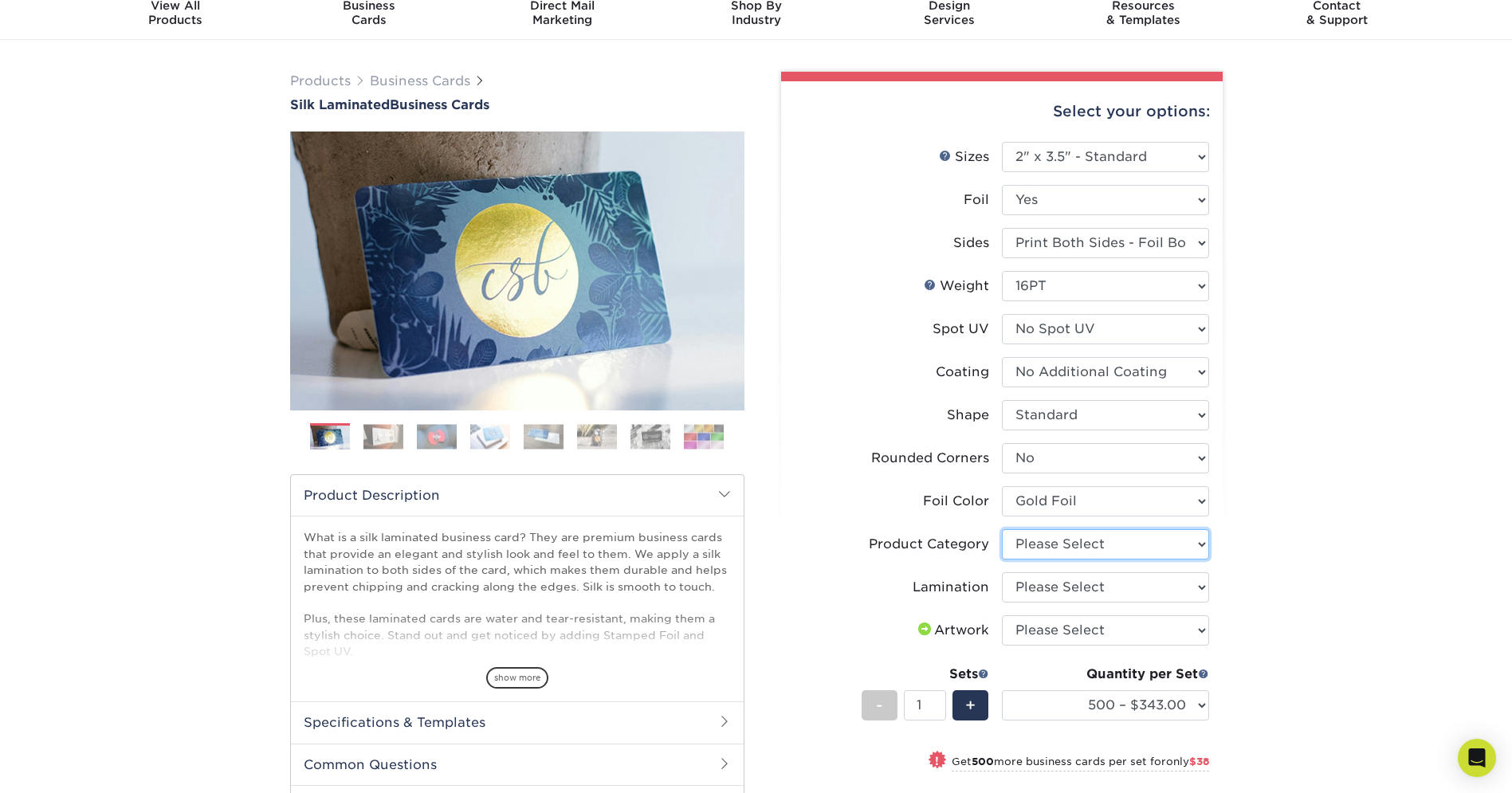
select select "3b5148f1-0588-4f88-a218-97bcfdce65c1"
select select "ccacb42f-45f7-42d3-bbd3-7c8421cf37f0"
select select "upload"
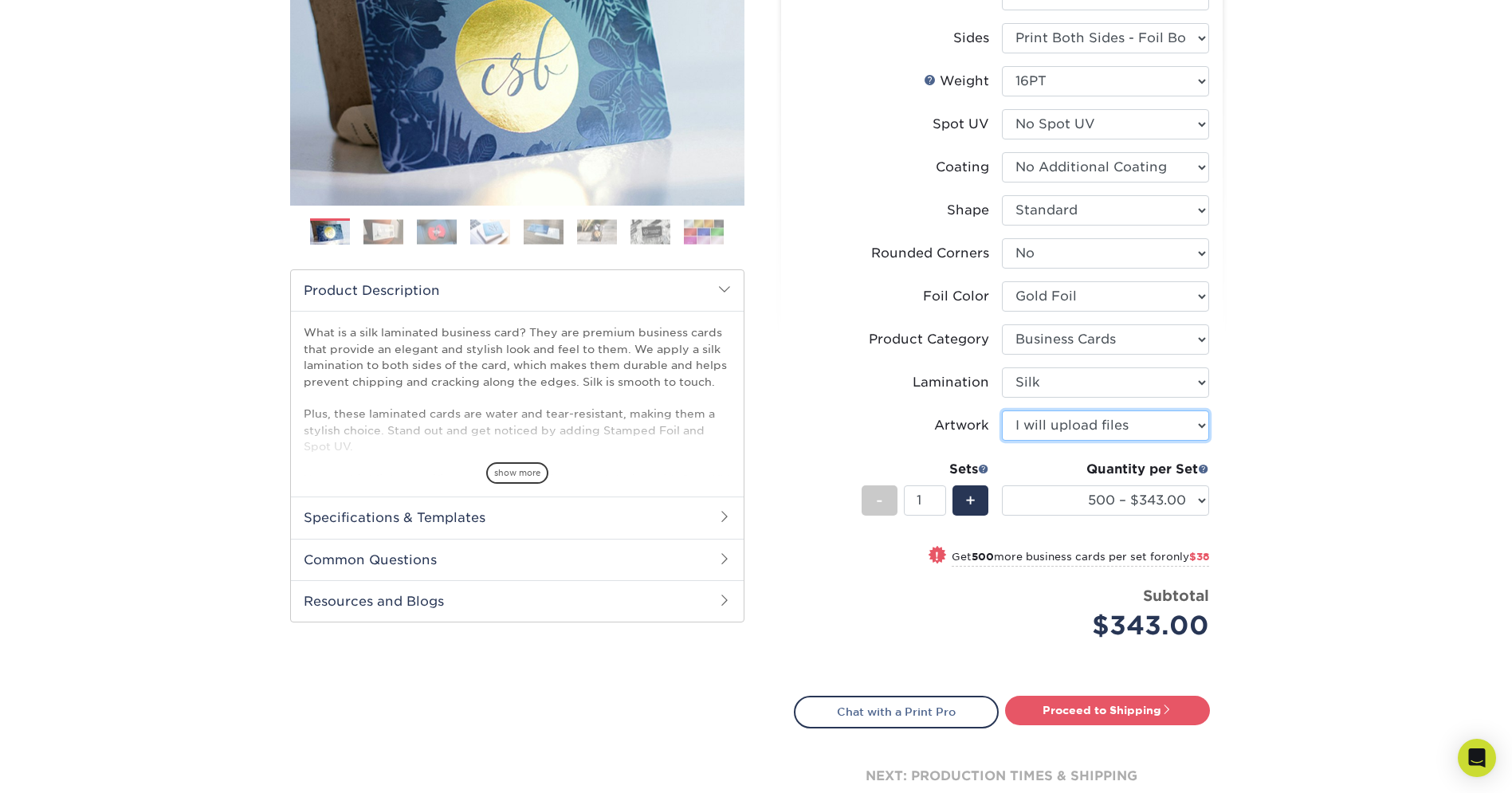
scroll to position [288, 0]
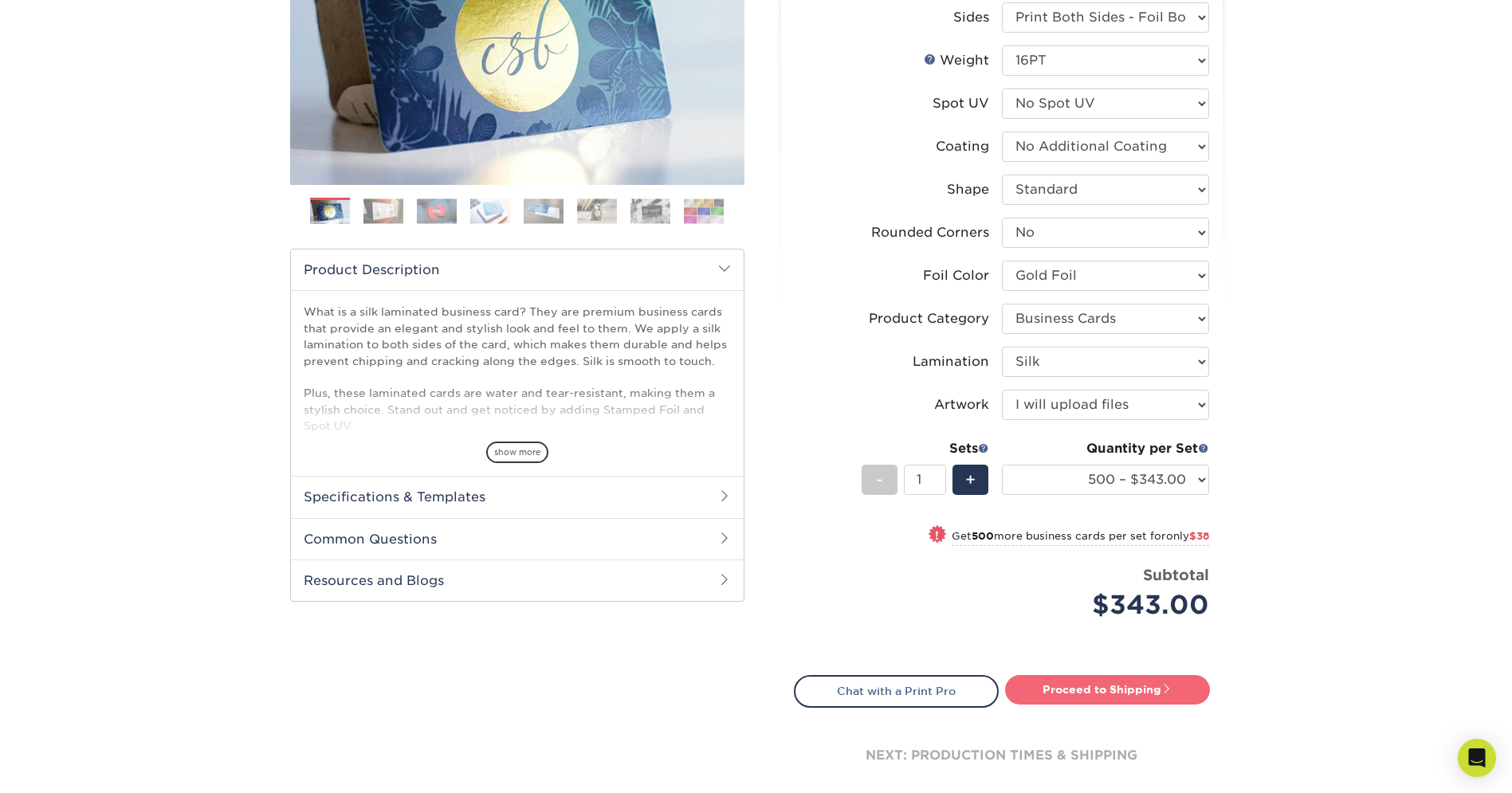
click at [1088, 695] on link "Proceed to Shipping" at bounding box center [1108, 690] width 205 height 29
type input "Set 1"
select select "9ffe56ee-2d29-49ce-80e7-1340f34d96f1"
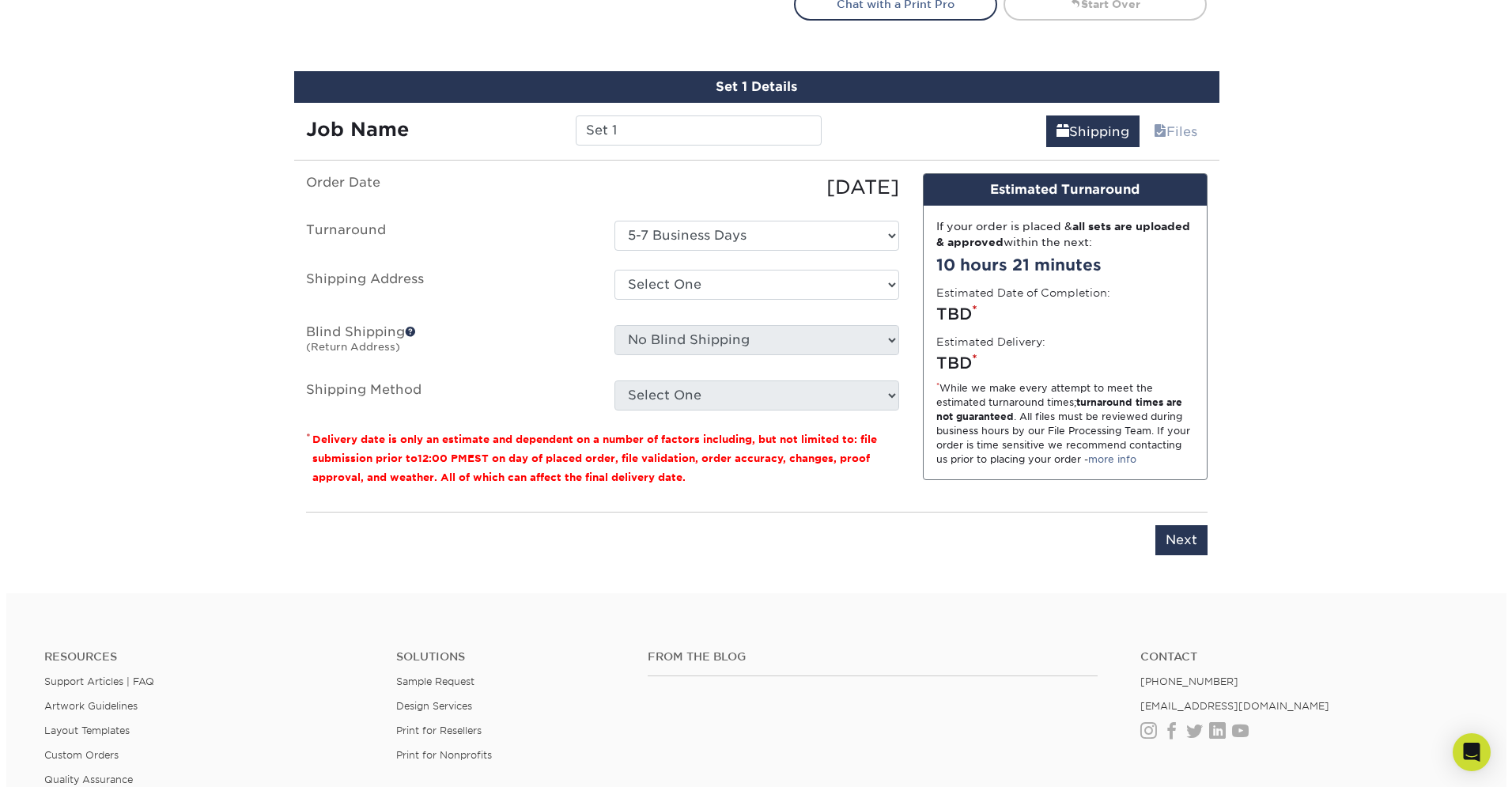
scroll to position [997, 0]
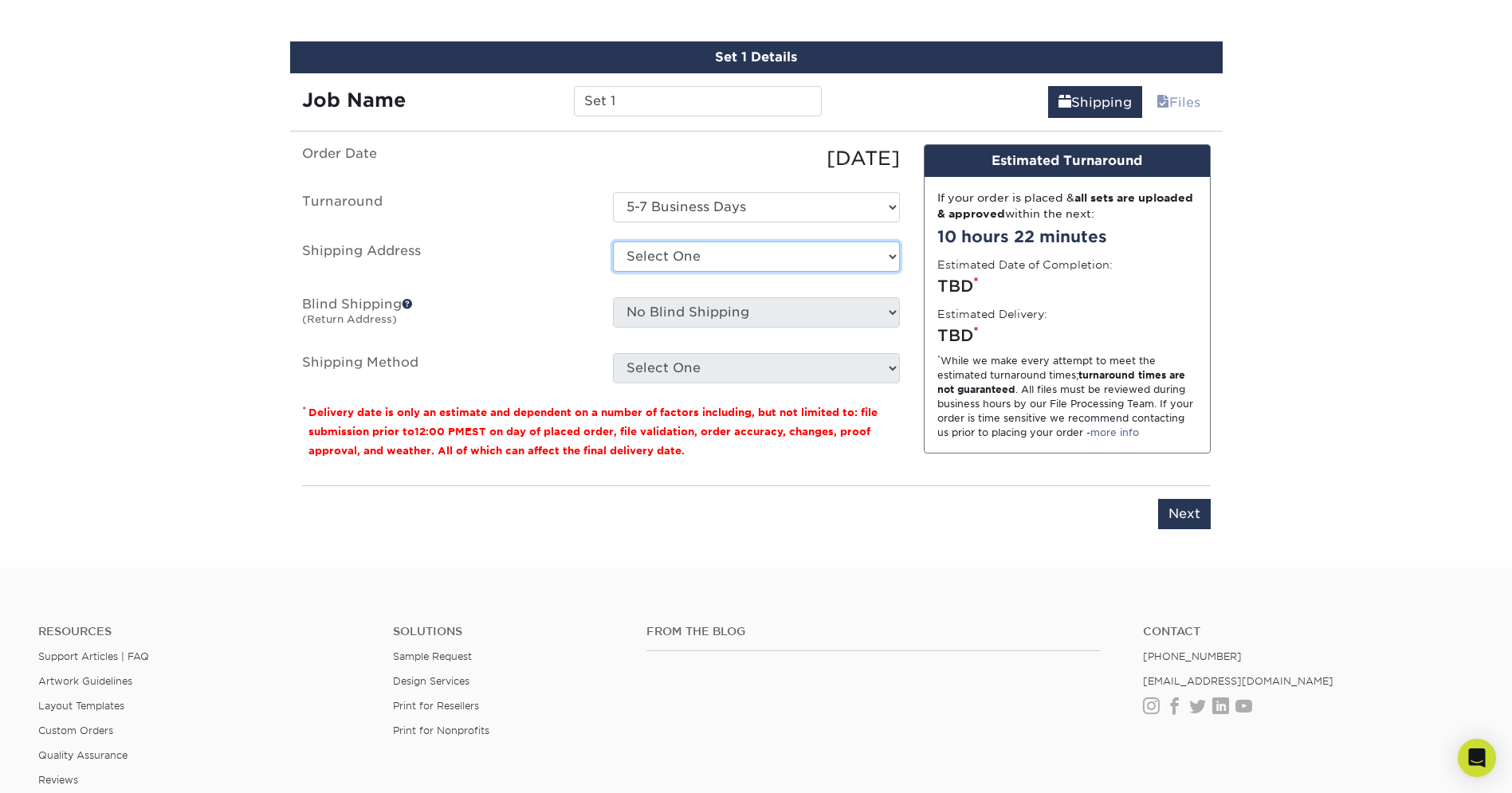
select select "newaddress"
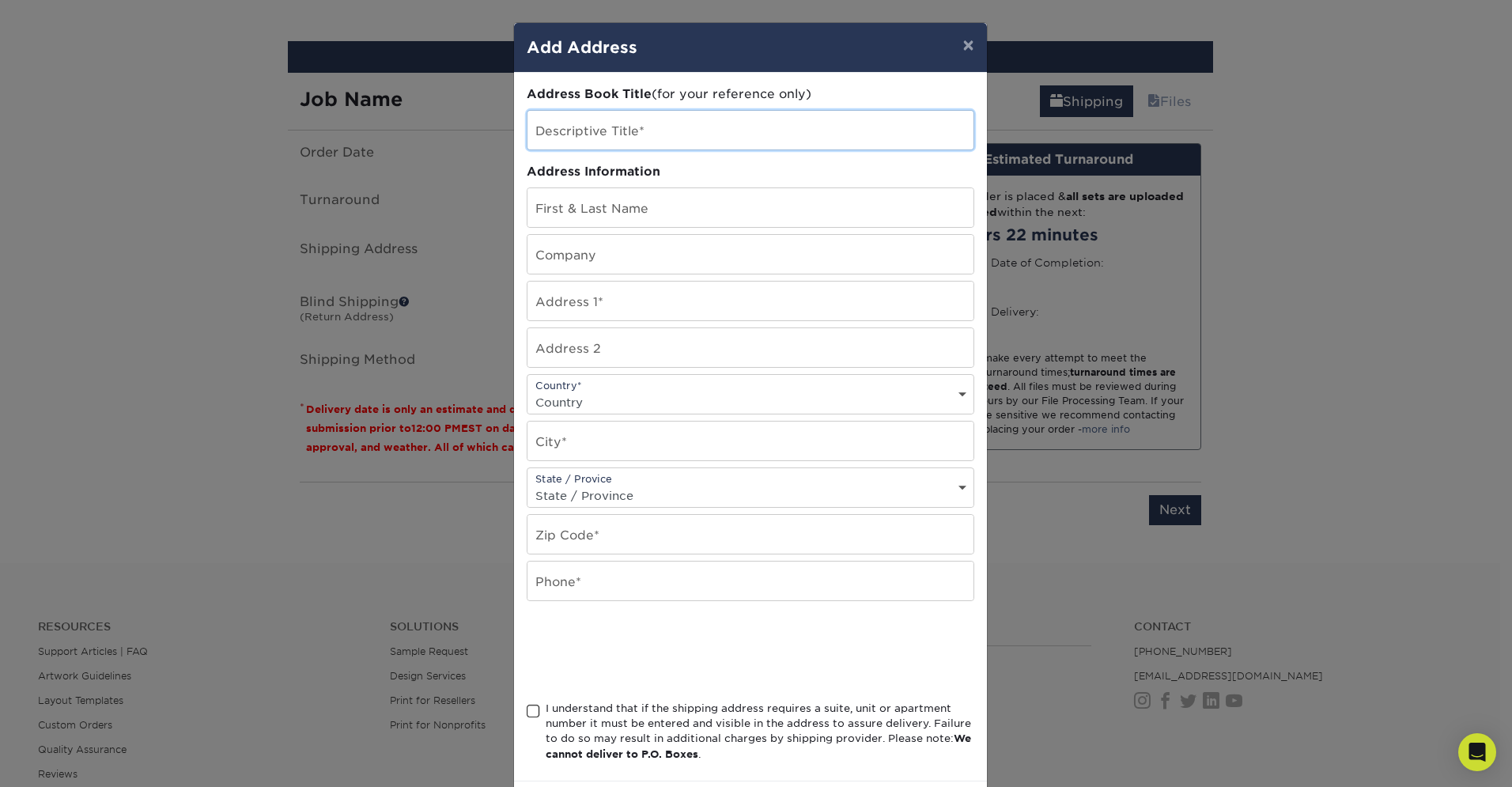
click at [676, 138] on input "text" at bounding box center [750, 130] width 446 height 39
type input "Eric Pena"
type input "Protected Six"
type input "501 E Las Olas Blvd."
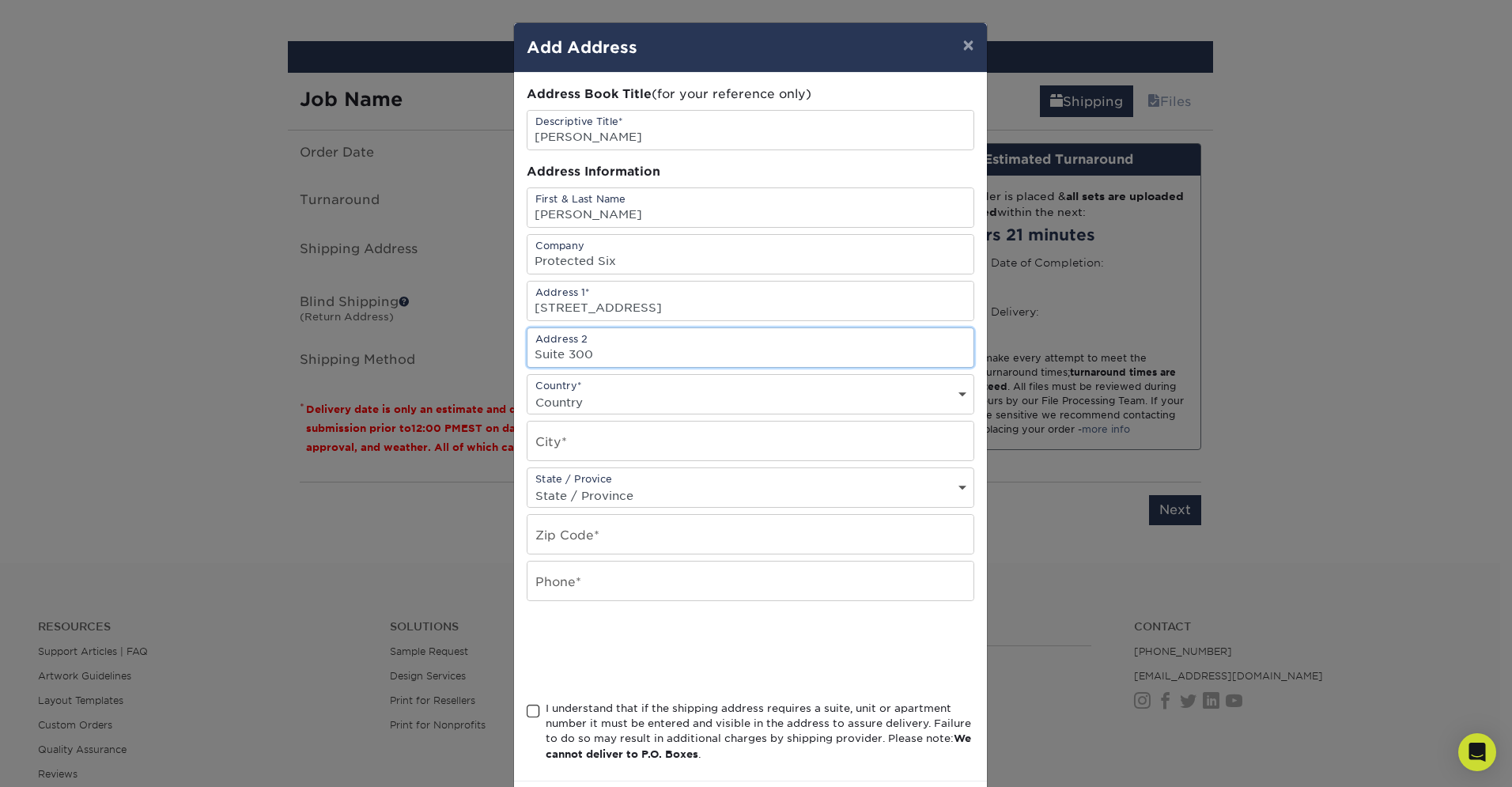
type input "Suite 300"
select select "US"
type input "Fort Lauderdale"
type input "33301"
select select "FL"
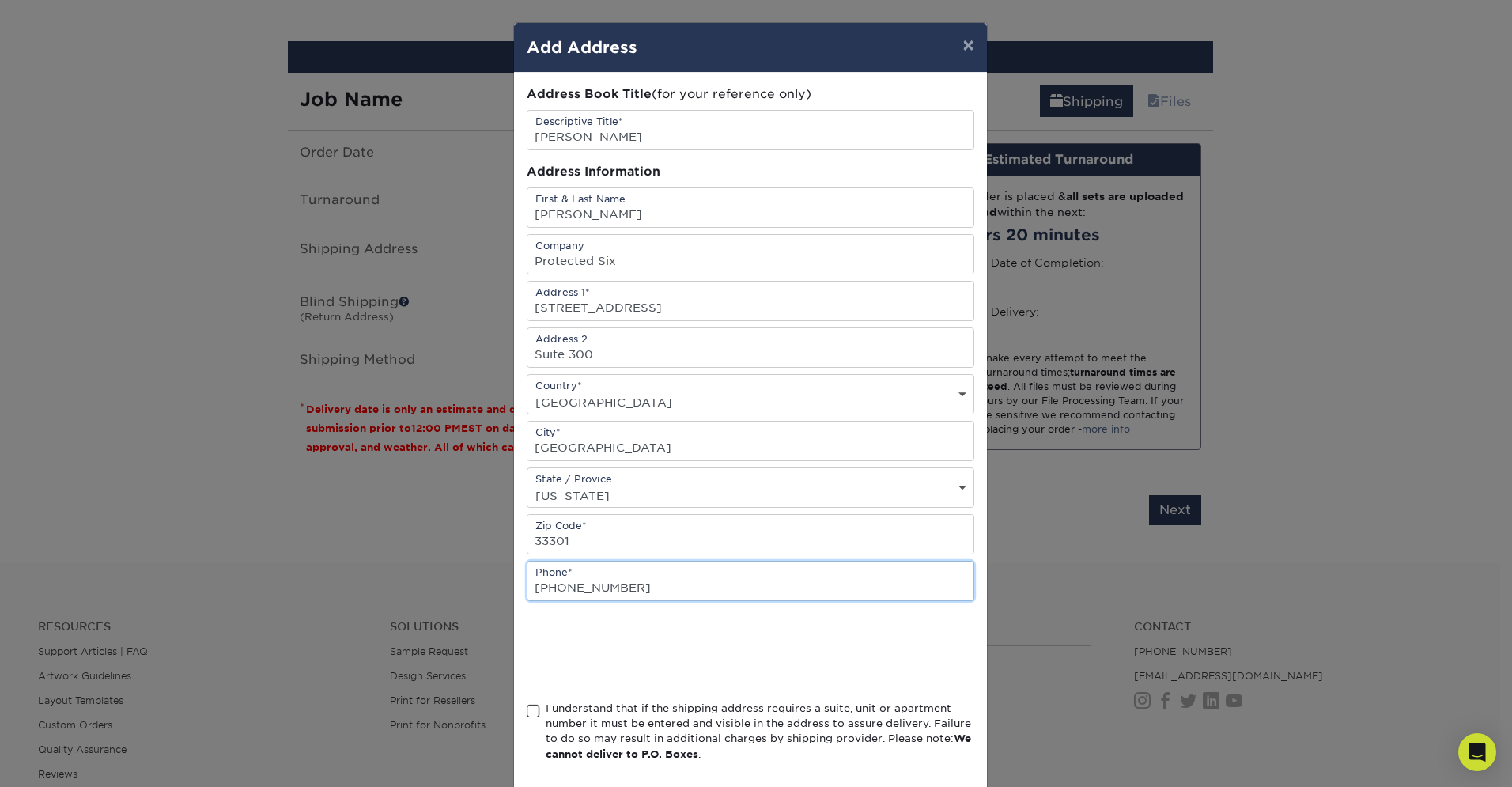
type input "646-284-5052"
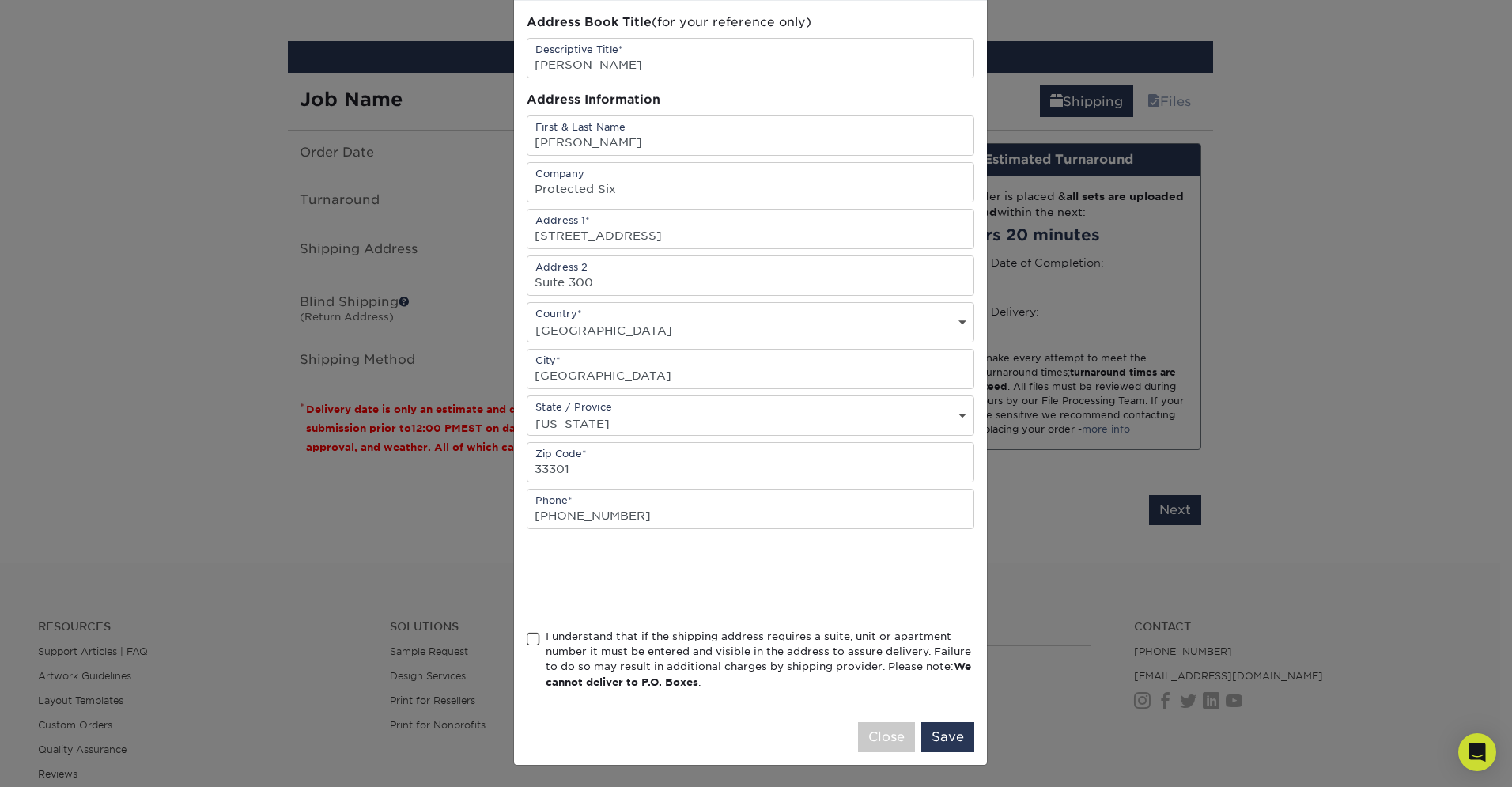
scroll to position [77, 0]
click at [530, 637] on span at bounding box center [534, 639] width 13 height 15
click at [0, 0] on input "I understand that if the shipping address requires a suite, unit or apartment n…" at bounding box center [0, 0] width 0 height 0
click at [948, 744] on button "Save" at bounding box center [948, 737] width 53 height 30
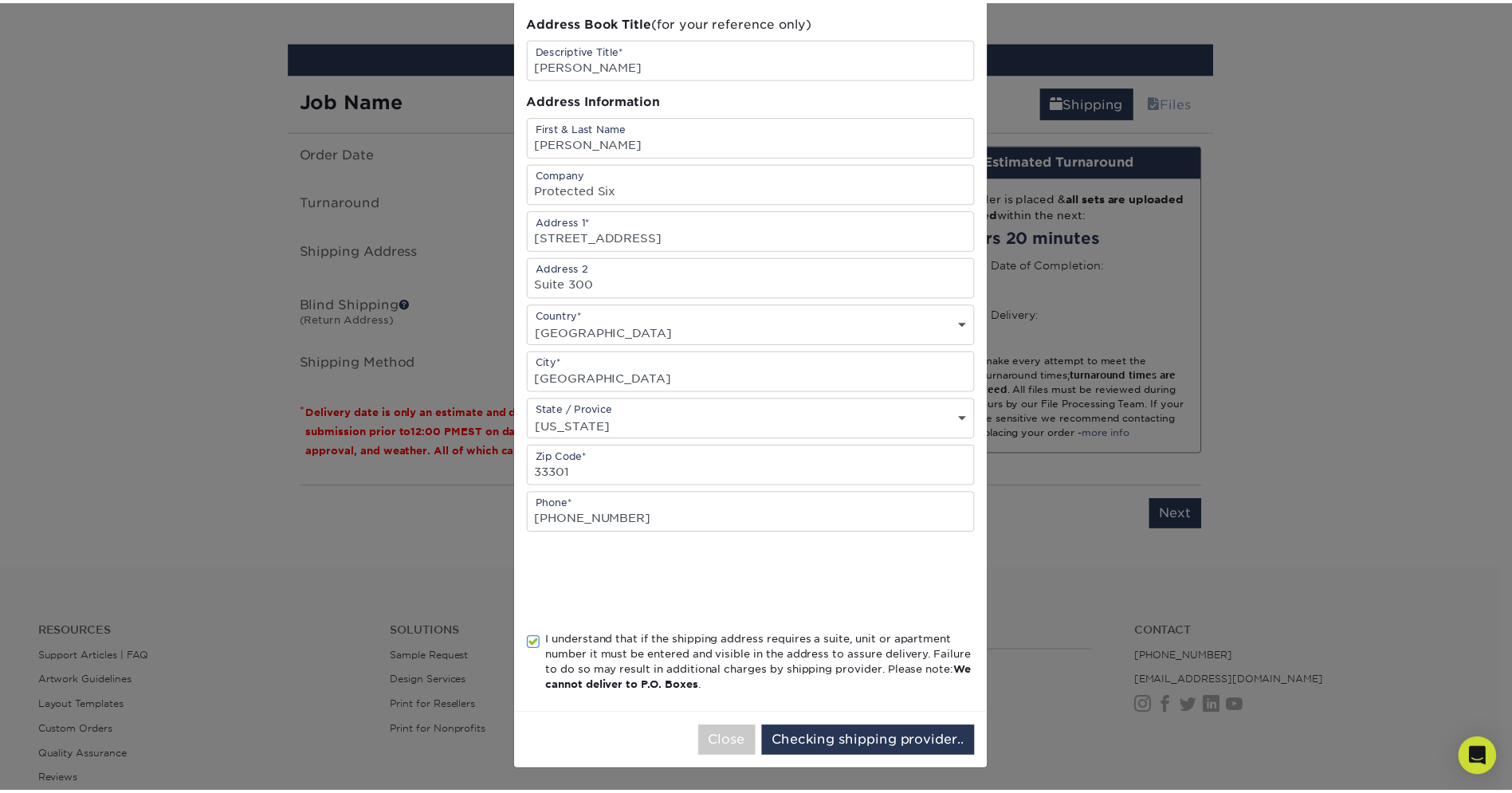
scroll to position [0, 0]
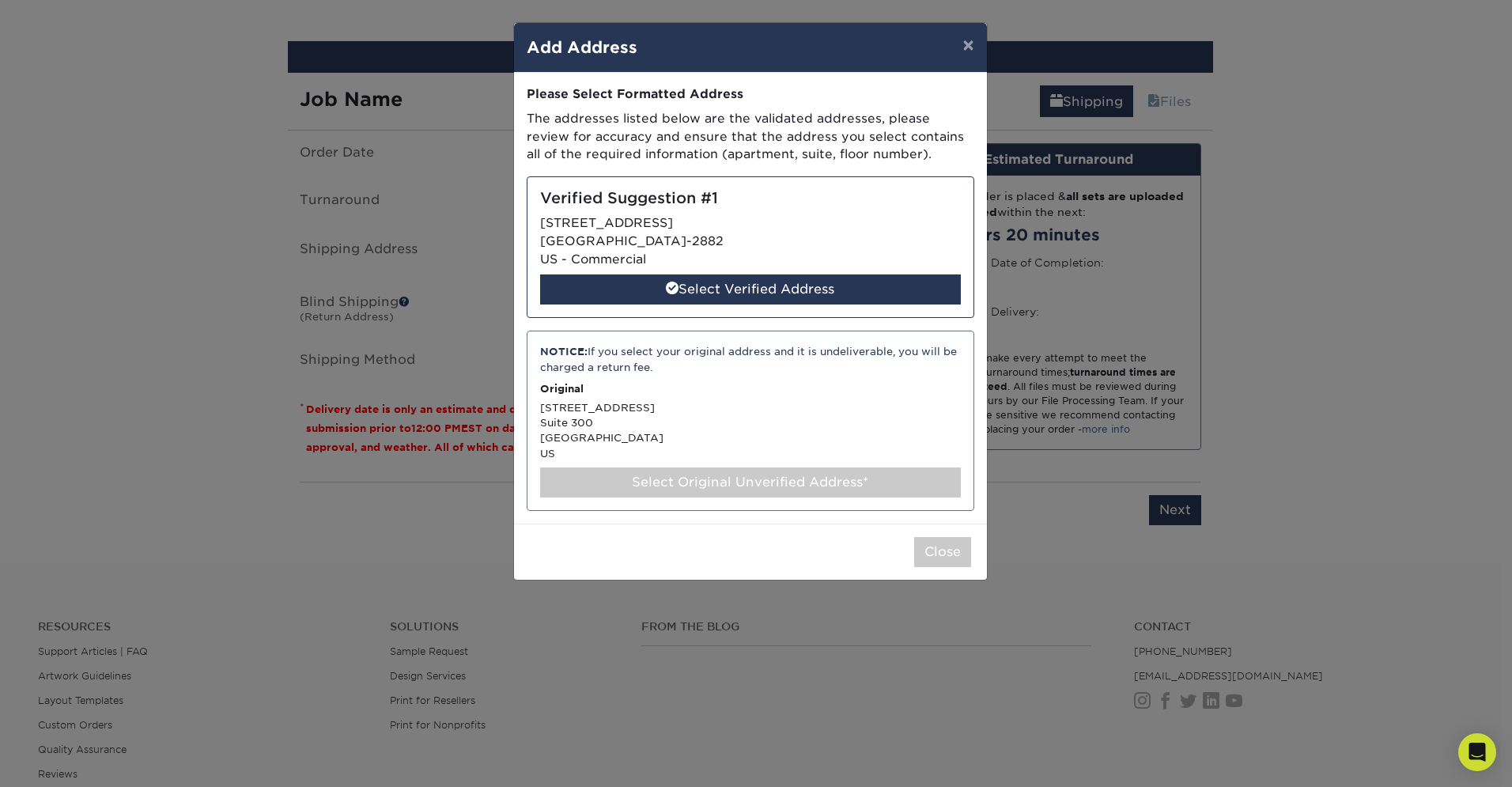
click at [708, 474] on div "Select Original Unverified Address*" at bounding box center [751, 483] width 421 height 30
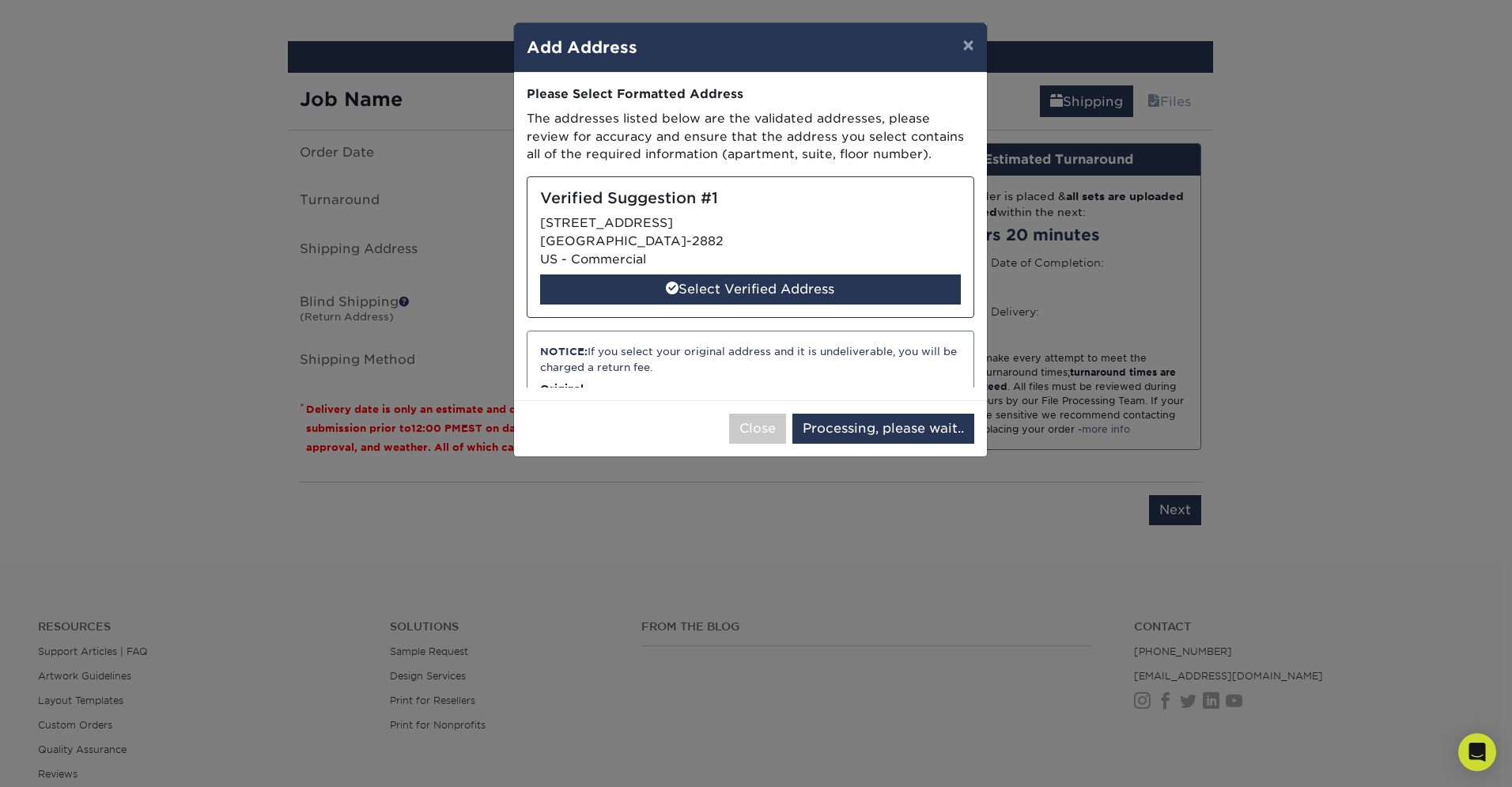
select select "285766"
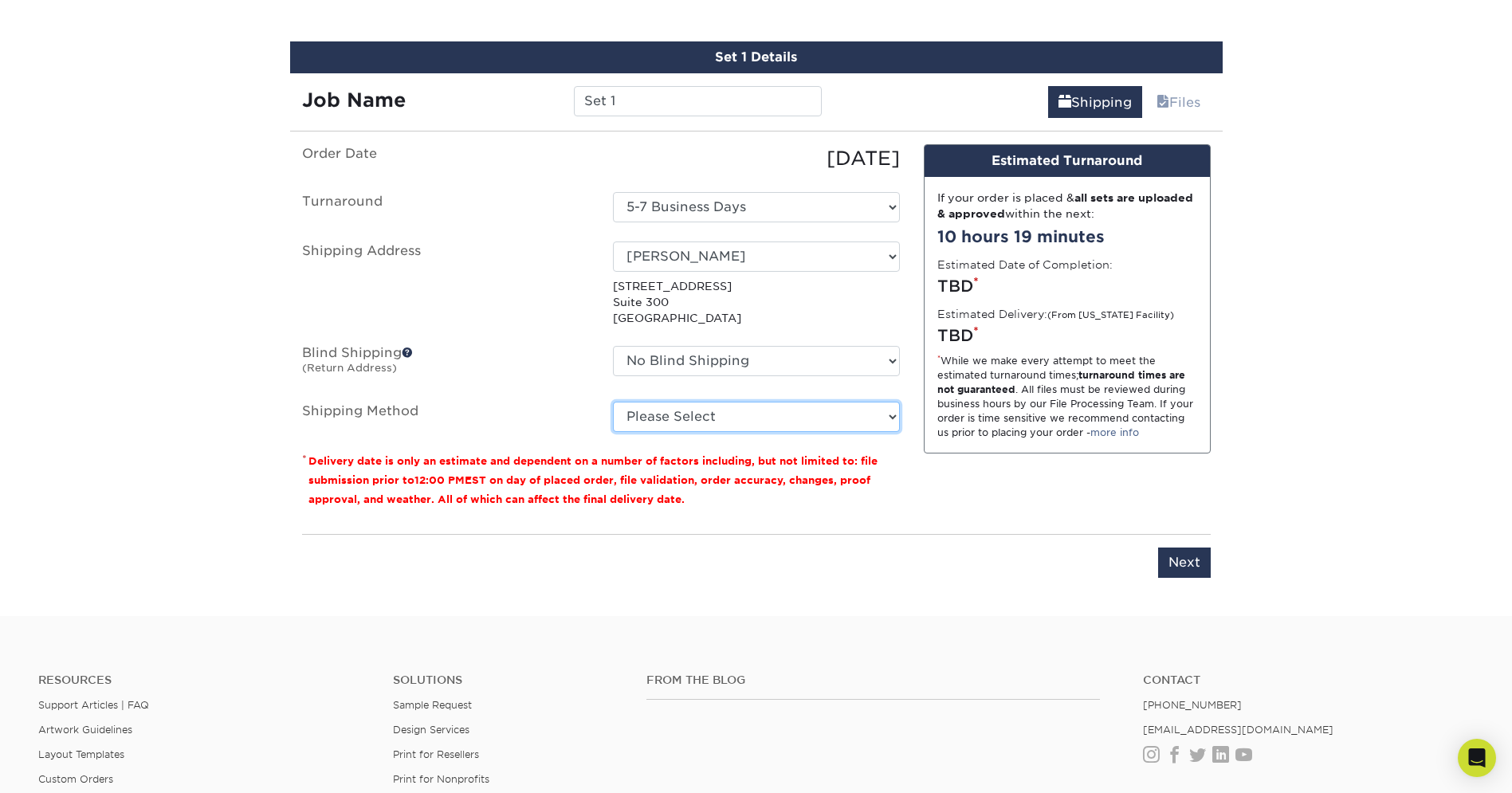
select select "01"
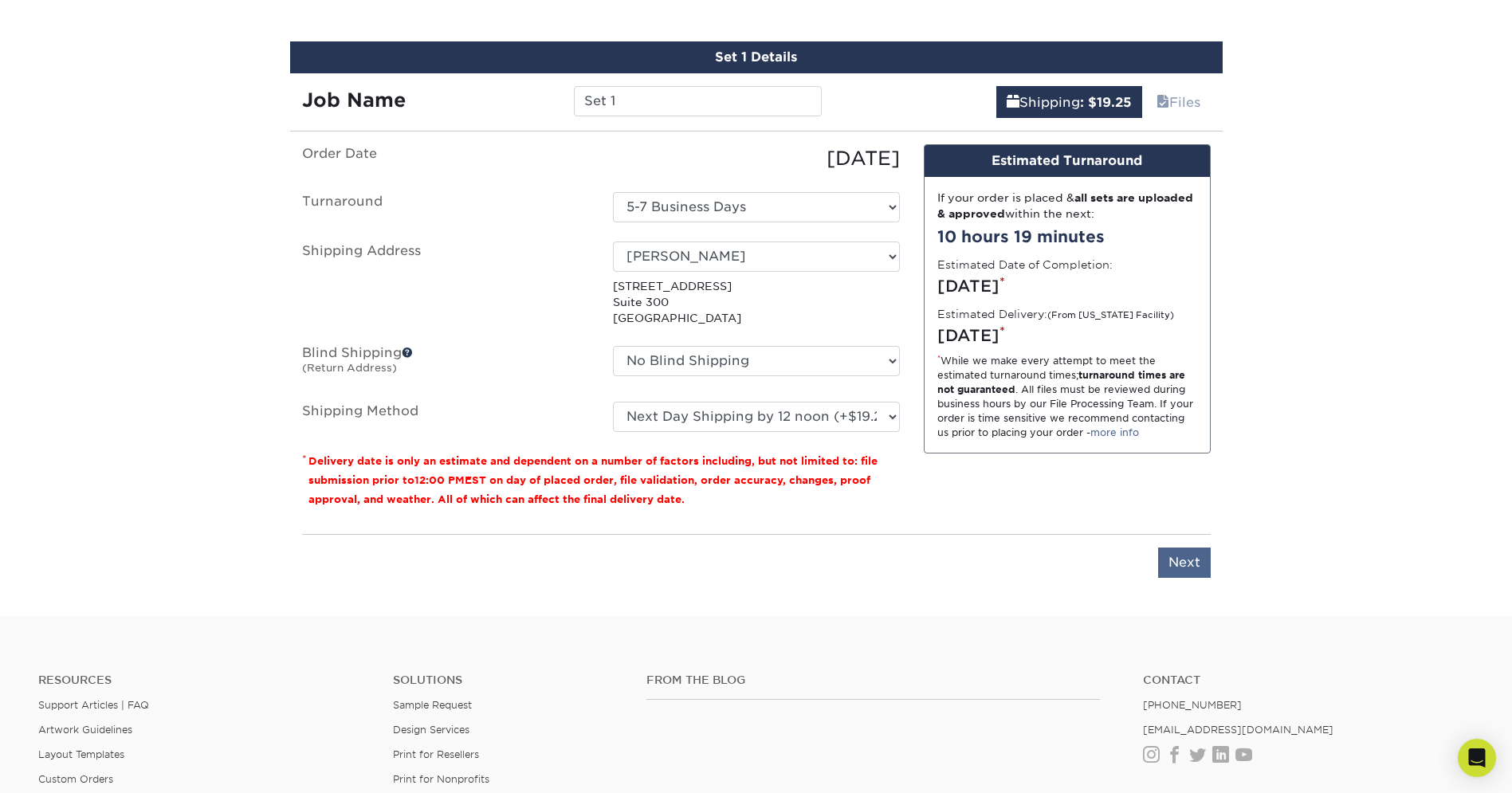
click at [1194, 566] on input "Next" at bounding box center [1184, 563] width 53 height 31
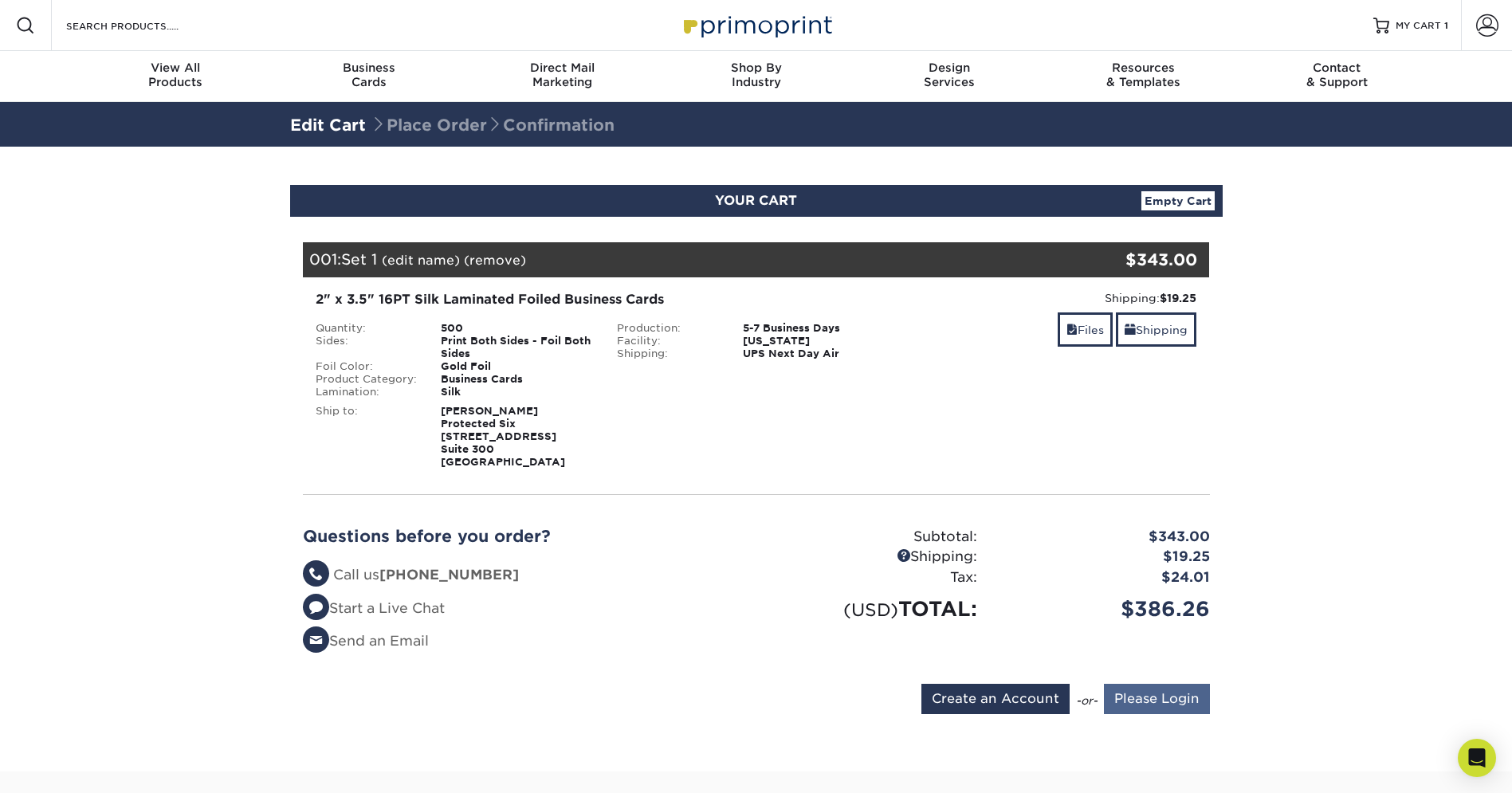
click at [1180, 703] on input "Please Login" at bounding box center [1156, 699] width 106 height 31
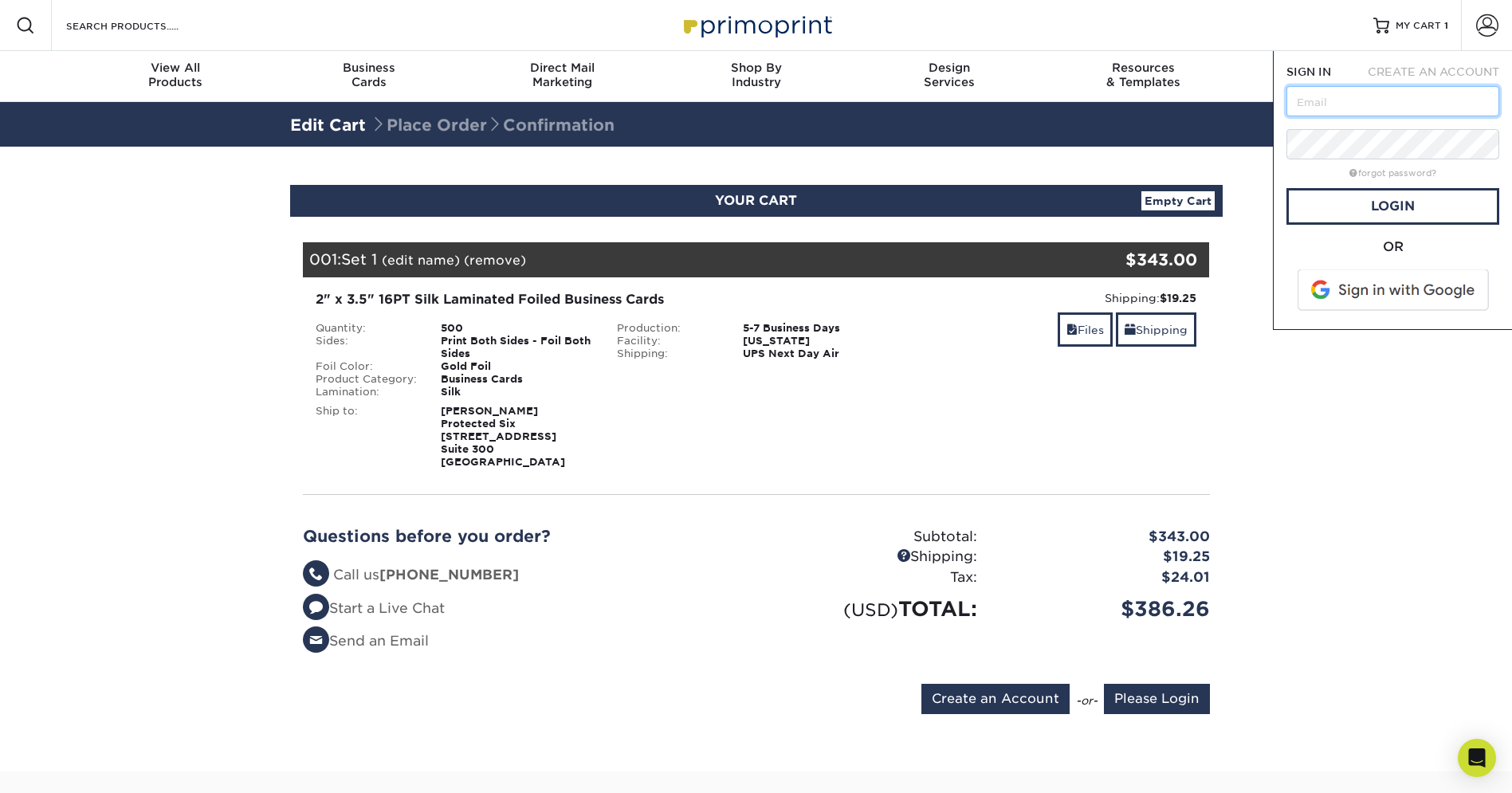
click at [1330, 102] on input "text" at bounding box center [1393, 101] width 213 height 31
click at [1397, 292] on span at bounding box center [1394, 289] width 204 height 41
